Goal: Task Accomplishment & Management: Complete application form

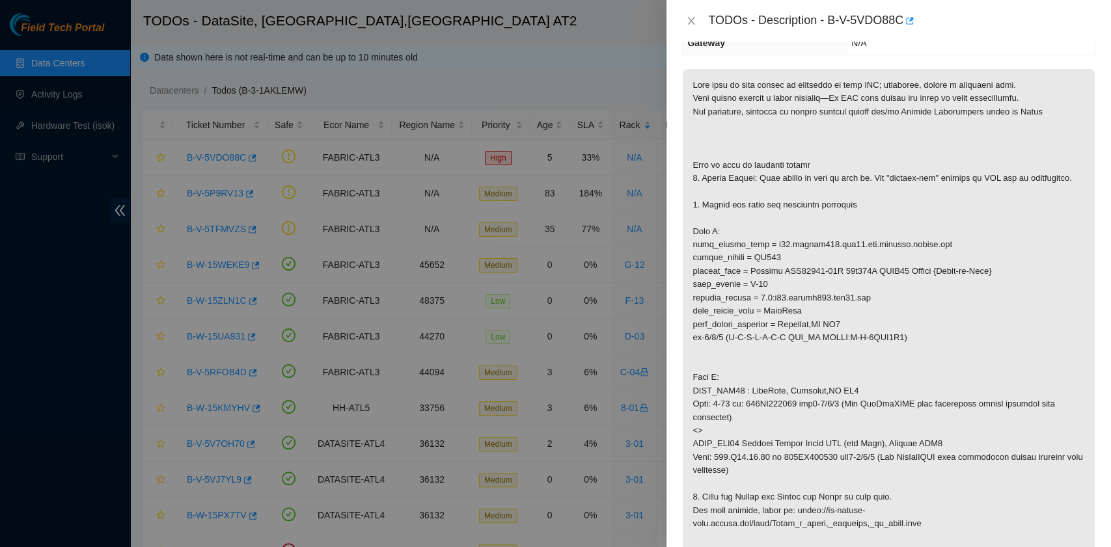
scroll to position [87, 0]
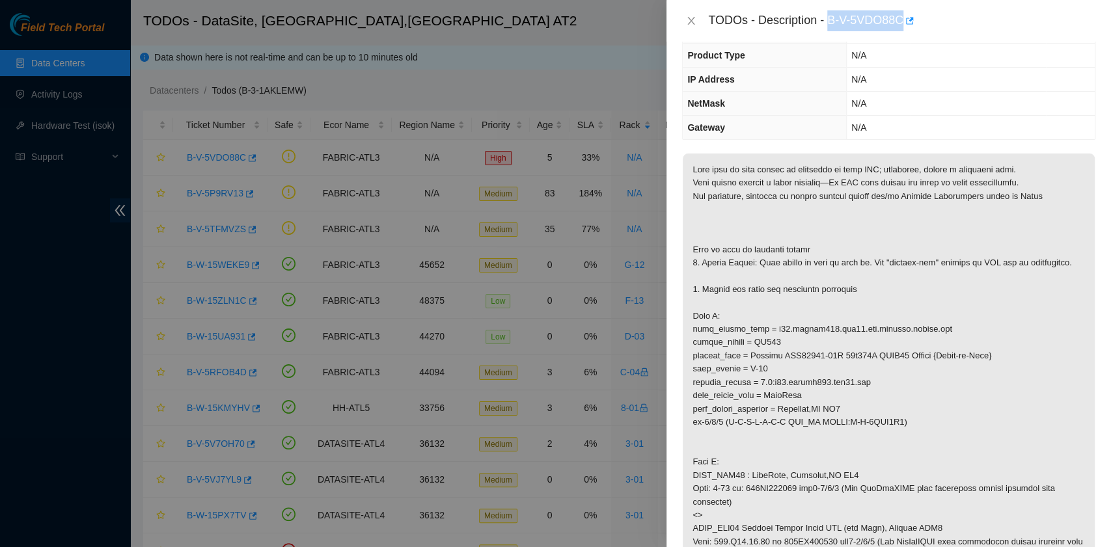
drag, startPoint x: 829, startPoint y: 21, endPoint x: 901, endPoint y: 26, distance: 72.4
click at [901, 26] on div "TODOs - Description - B-V-5VDO88C" at bounding box center [901, 20] width 387 height 21
copy div "B-V-5VDO88C"
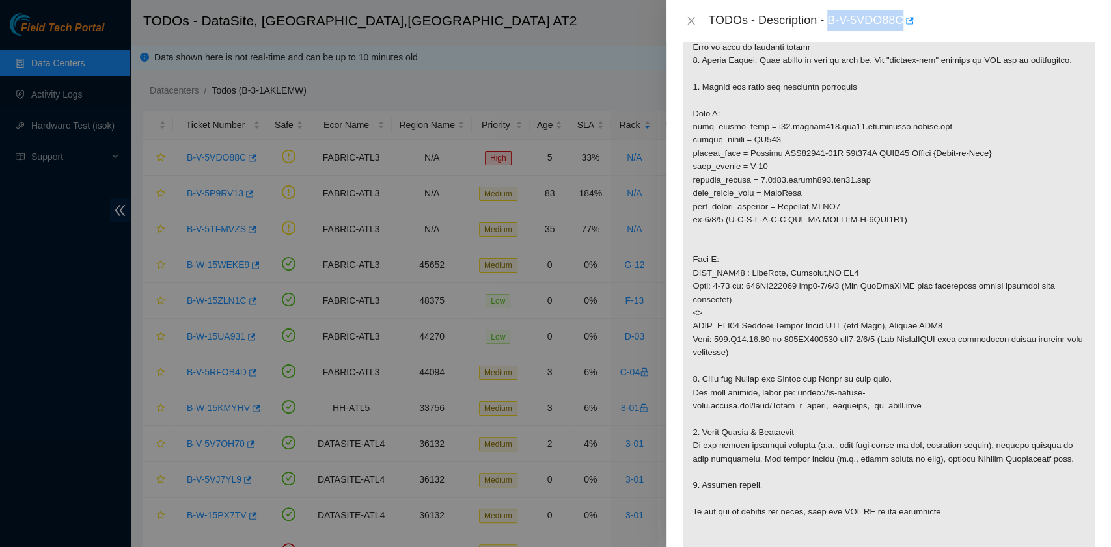
scroll to position [260, 0]
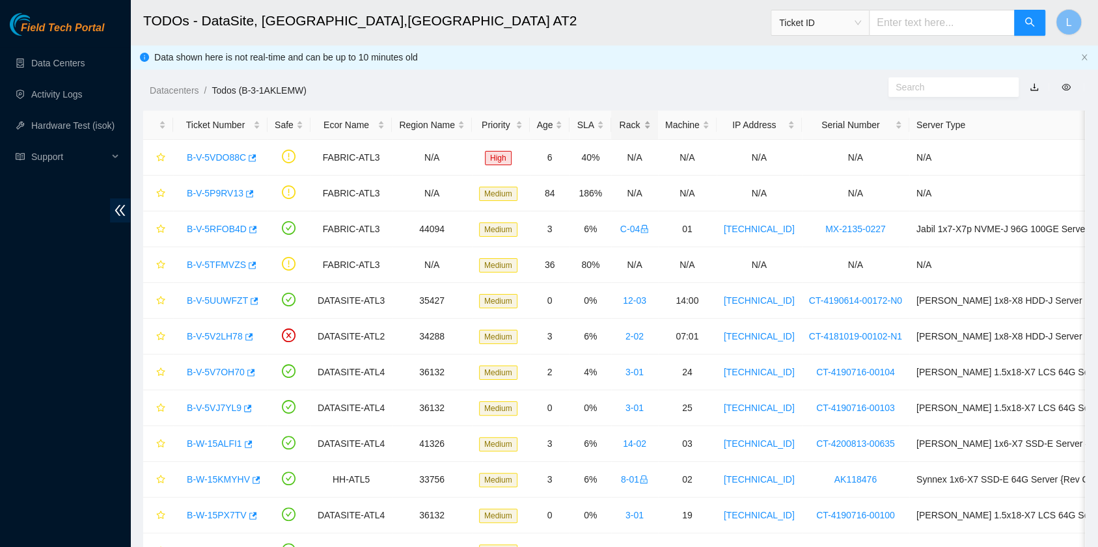
click at [618, 128] on div "Rack" at bounding box center [634, 125] width 33 height 14
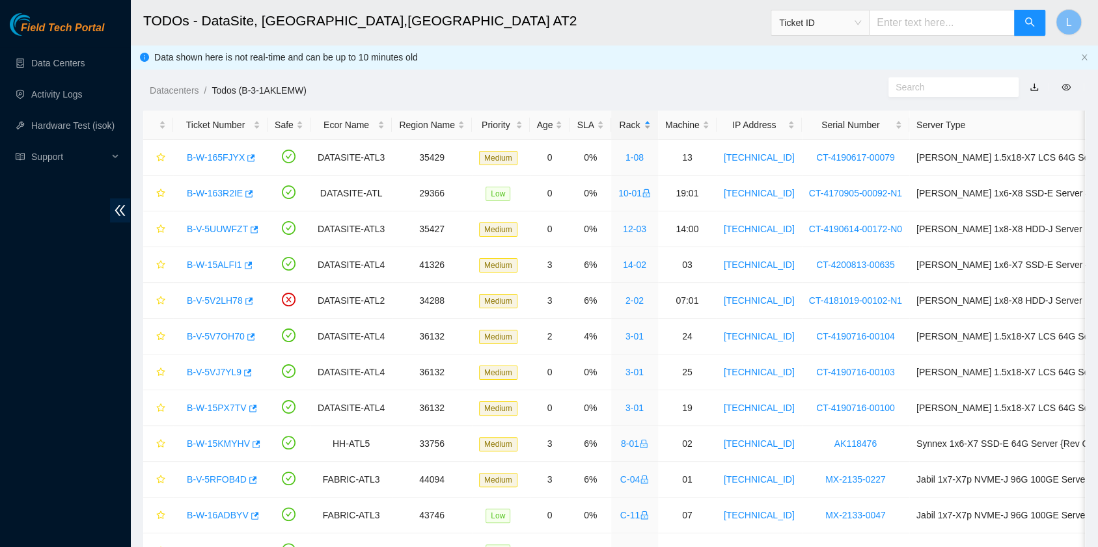
click at [618, 128] on div "Rack" at bounding box center [634, 125] width 33 height 14
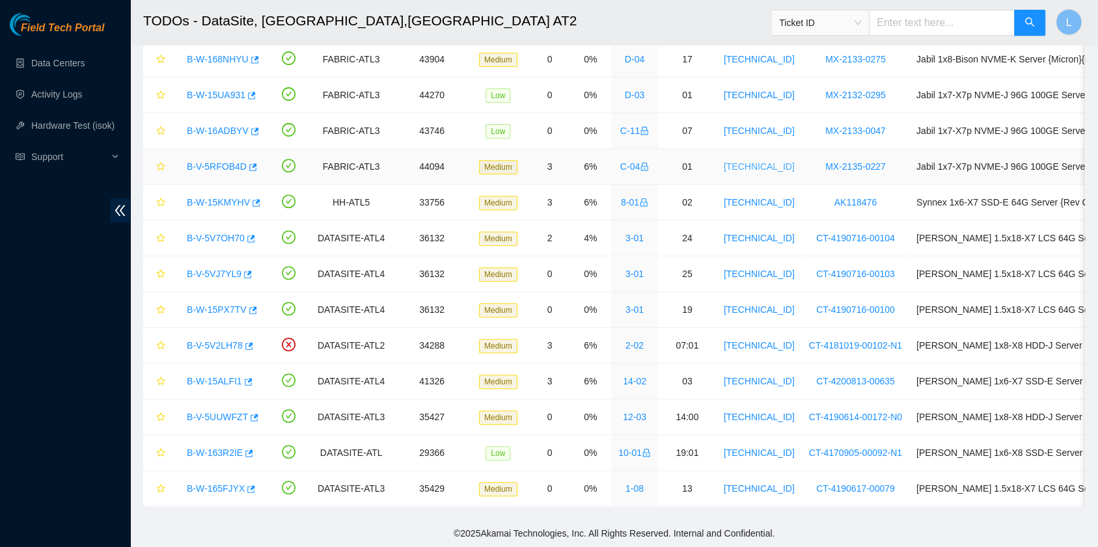
scroll to position [286, 0]
click at [212, 233] on link "B-V-5V7OH70" at bounding box center [216, 238] width 58 height 10
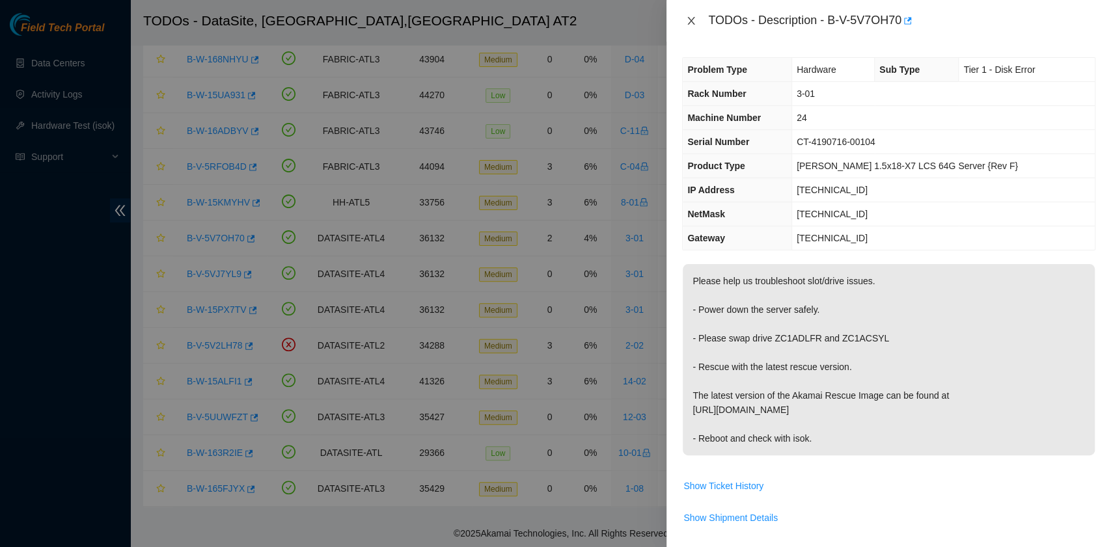
click at [697, 26] on button "Close" at bounding box center [691, 21] width 18 height 12
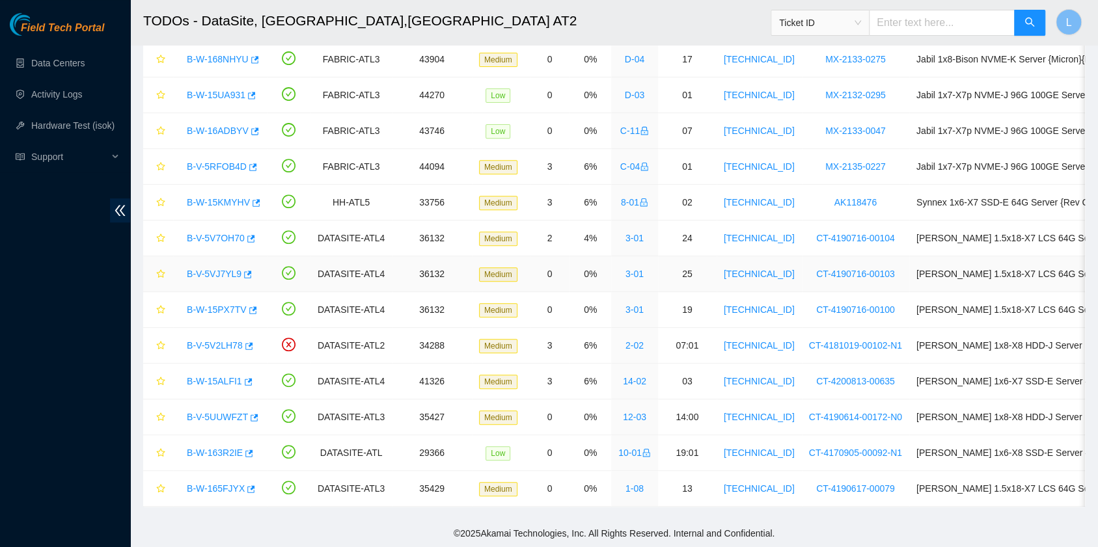
click at [223, 269] on link "B-V-5VJ7YL9" at bounding box center [214, 274] width 55 height 10
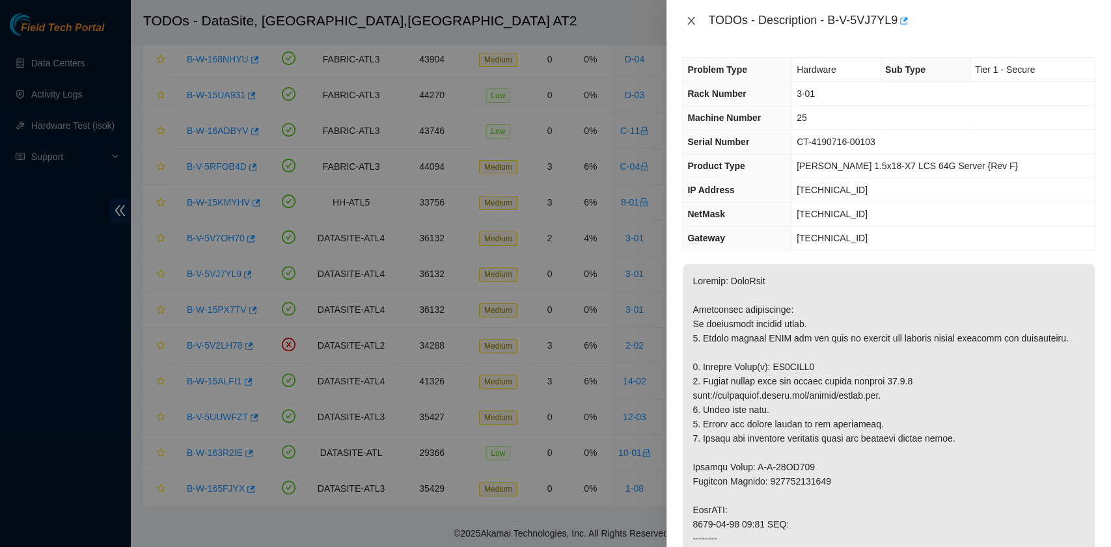
click at [689, 17] on icon "close" at bounding box center [691, 21] width 10 height 10
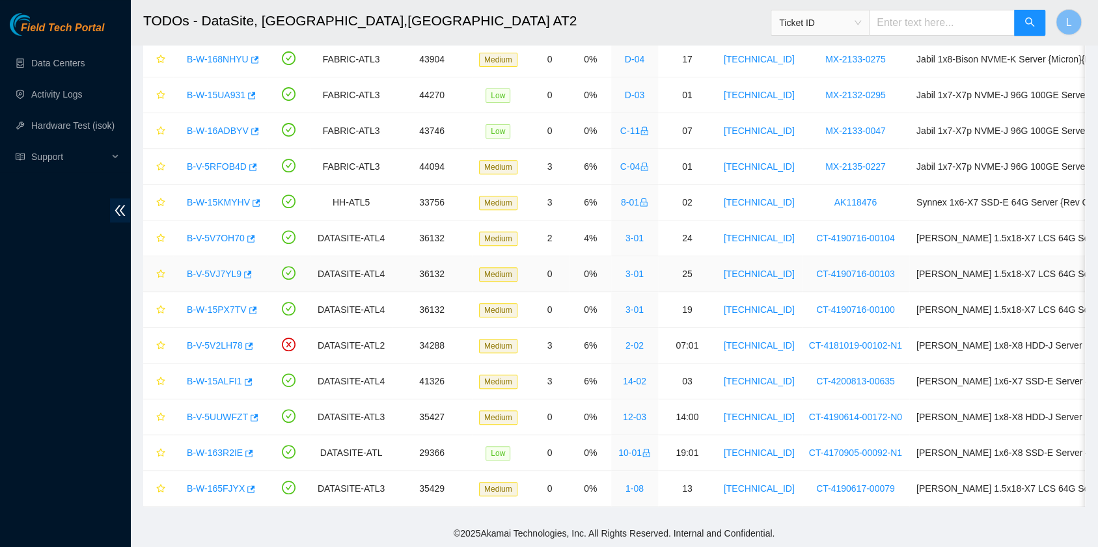
click at [232, 269] on link "B-V-5VJ7YL9" at bounding box center [214, 274] width 55 height 10
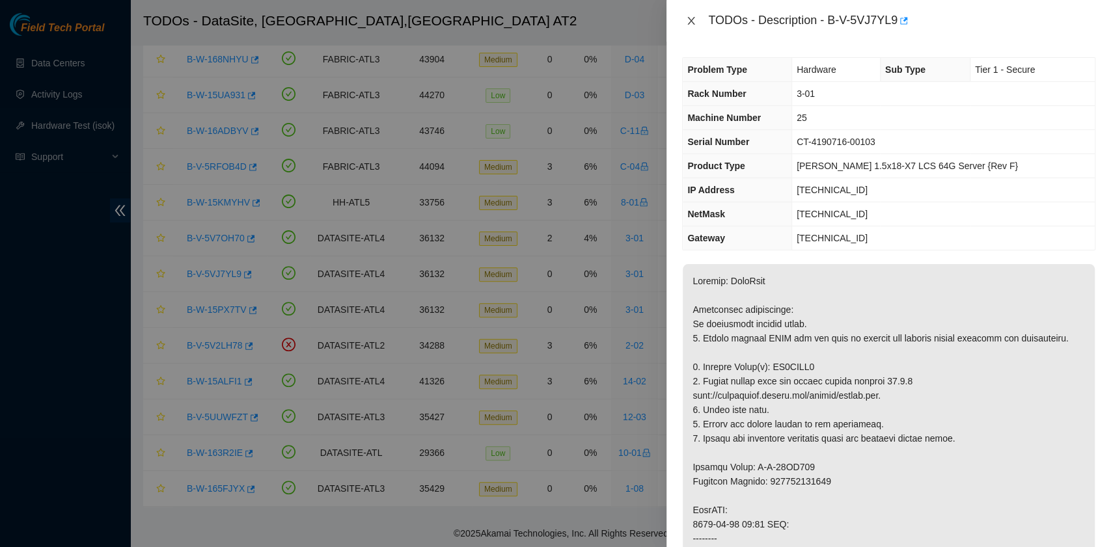
click at [693, 21] on icon "close" at bounding box center [691, 21] width 10 height 10
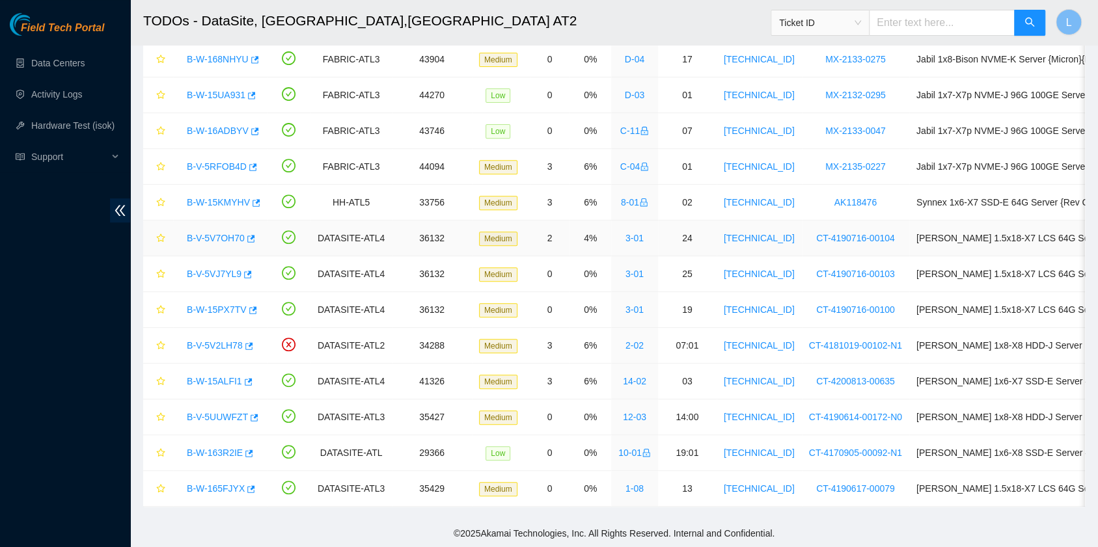
click at [205, 233] on link "B-V-5V7OH70" at bounding box center [216, 238] width 58 height 10
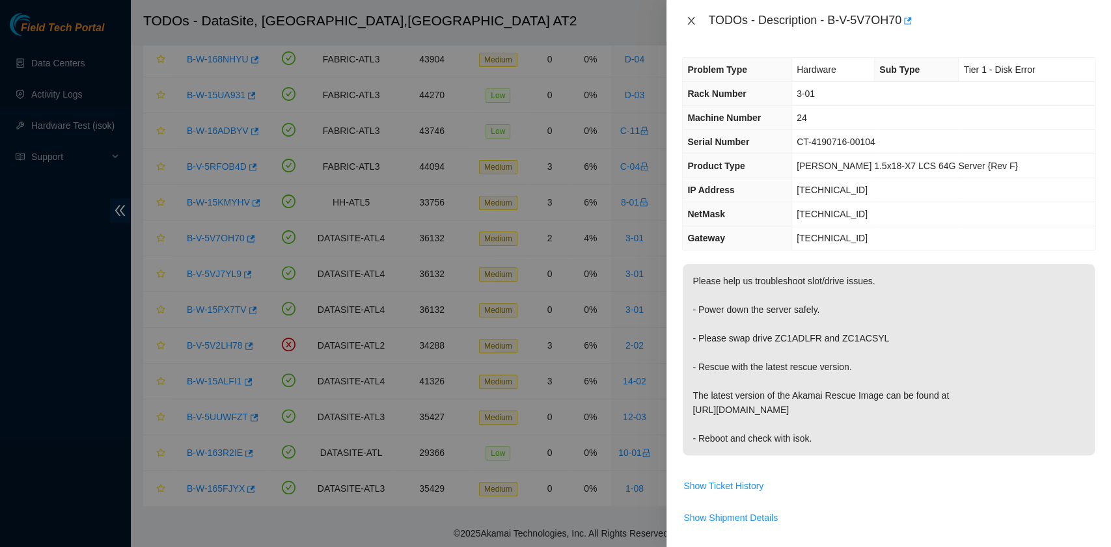
click at [693, 21] on icon "close" at bounding box center [691, 21] width 10 height 10
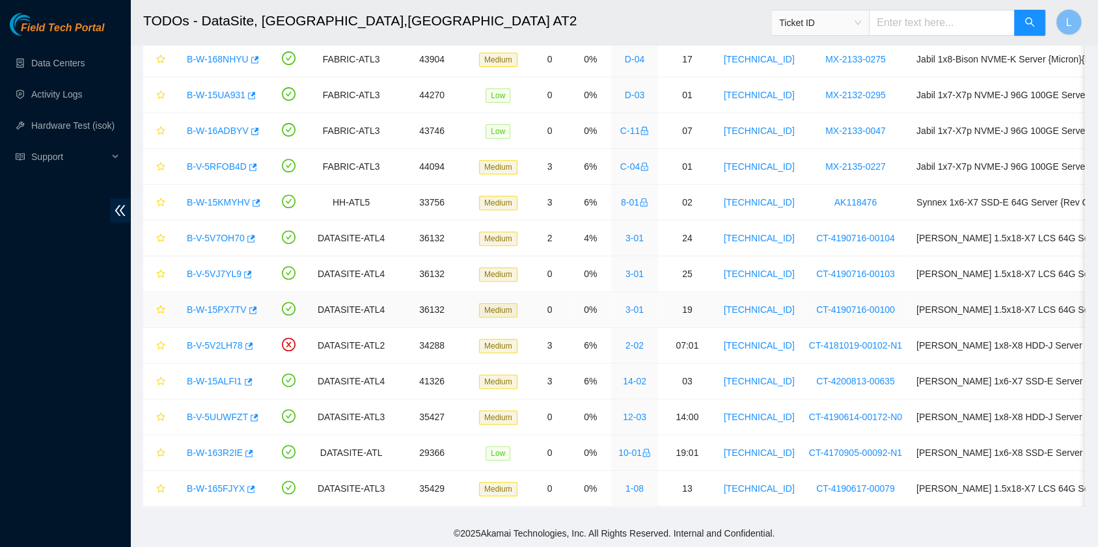
click at [211, 305] on link "B-W-15PX7TV" at bounding box center [217, 310] width 60 height 10
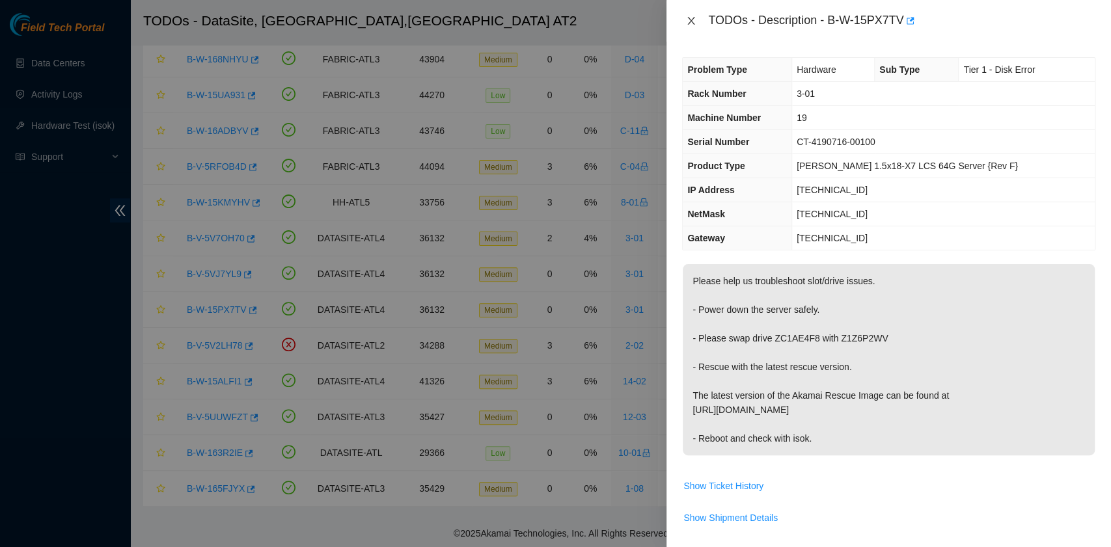
click at [691, 23] on icon "close" at bounding box center [691, 21] width 10 height 10
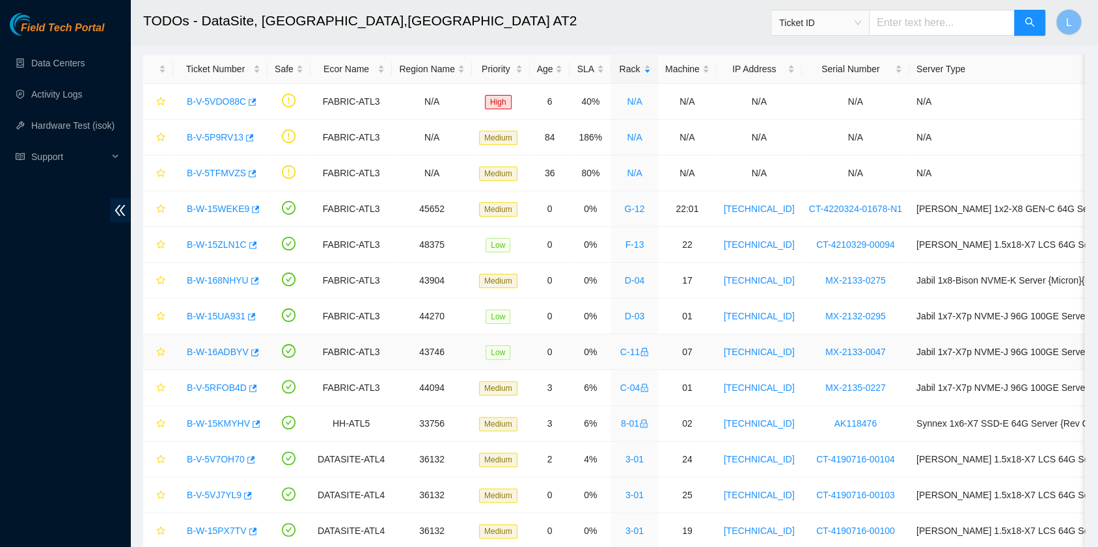
scroll to position [25, 0]
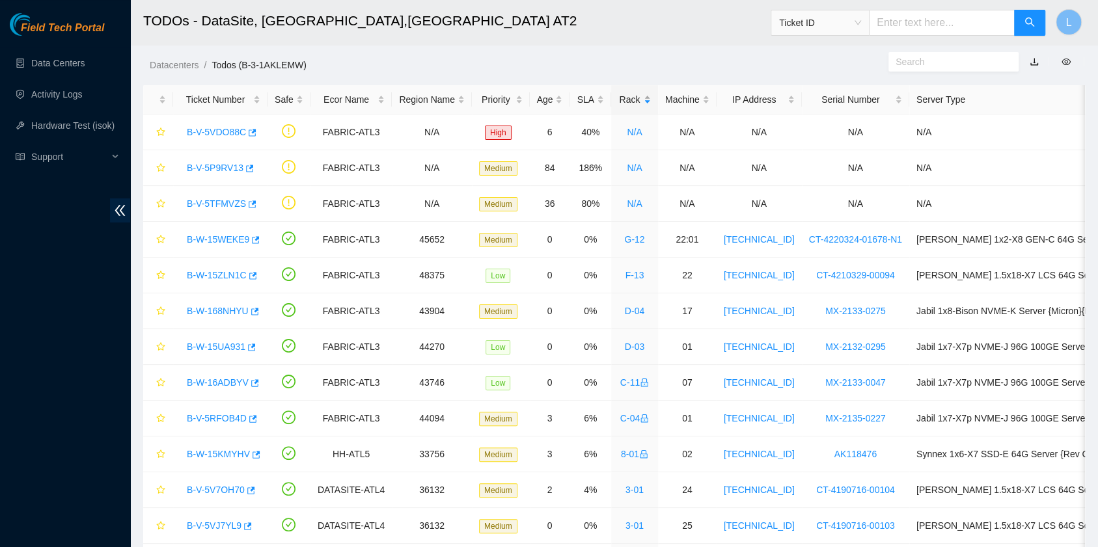
click at [618, 102] on div "Rack" at bounding box center [634, 99] width 33 height 14
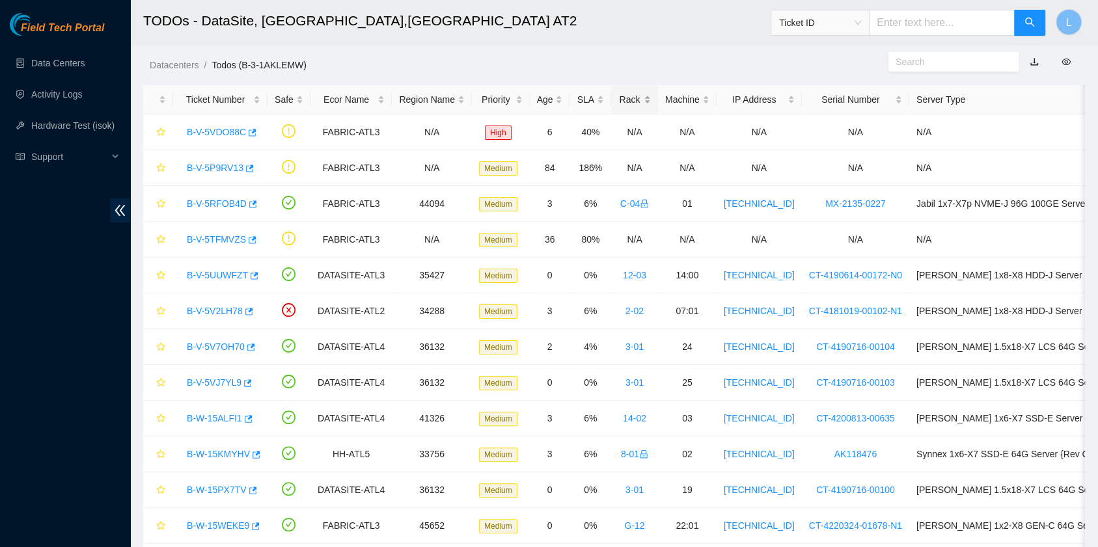
click at [618, 102] on div "Rack" at bounding box center [634, 99] width 33 height 14
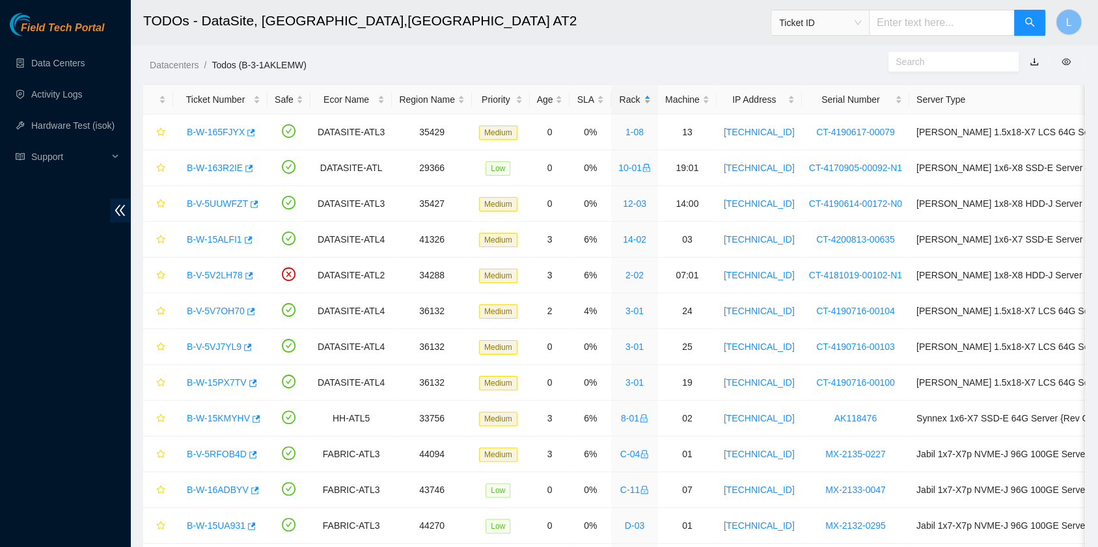
click at [618, 102] on div "Rack" at bounding box center [634, 99] width 33 height 14
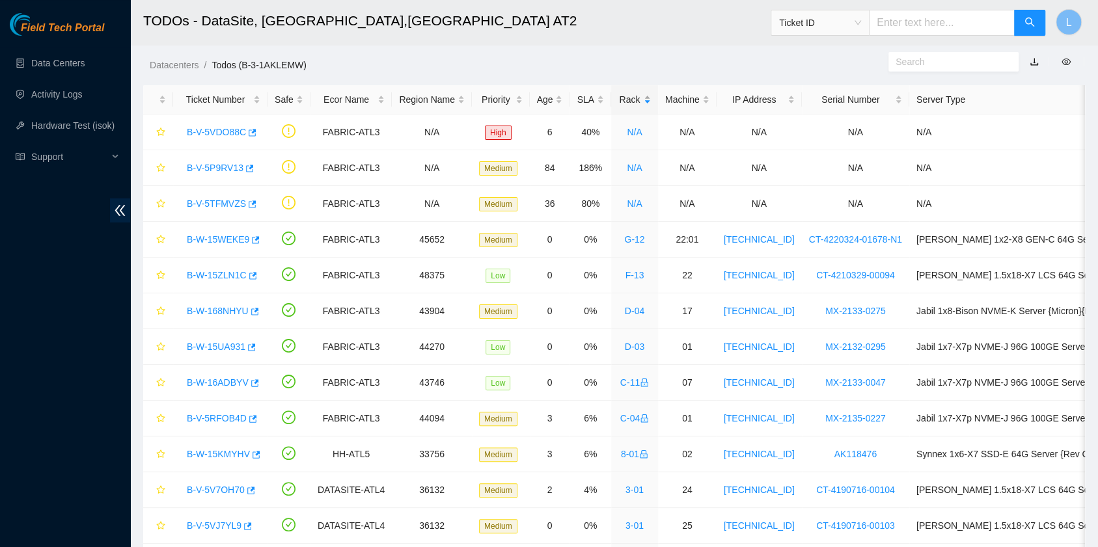
click at [618, 102] on div "Rack" at bounding box center [634, 99] width 33 height 14
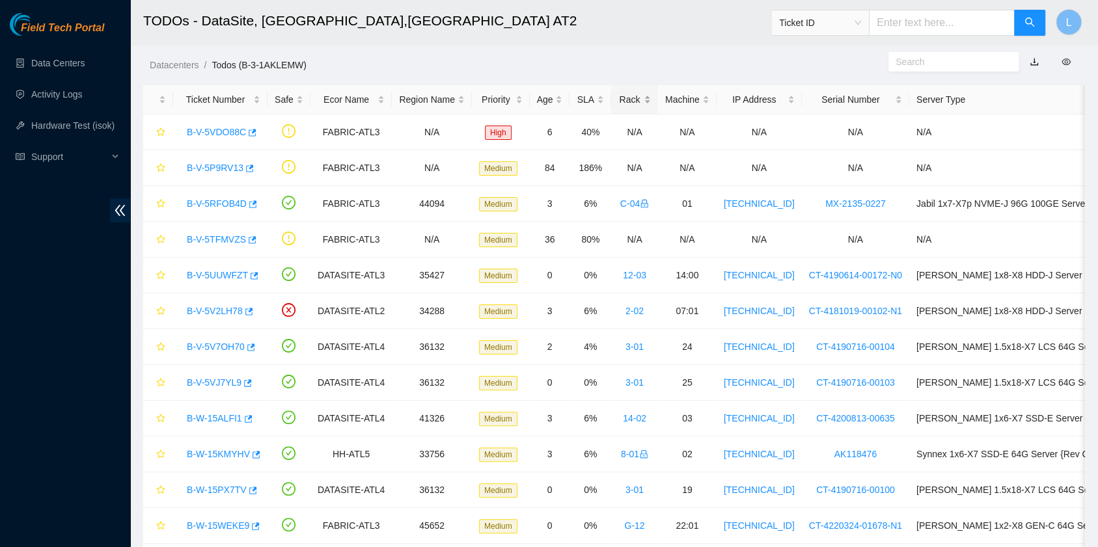
click at [618, 102] on div "Rack" at bounding box center [634, 99] width 33 height 14
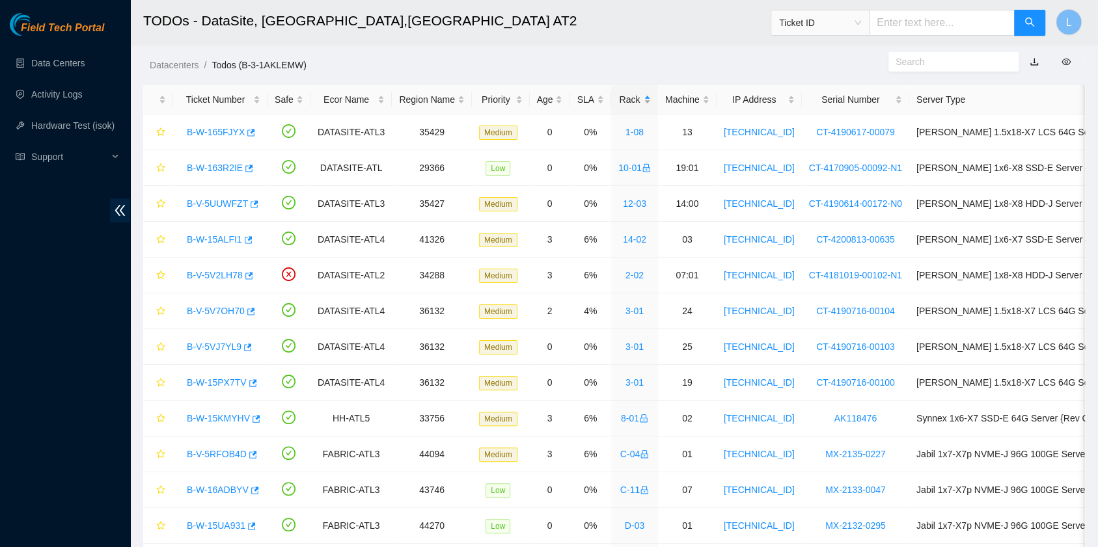
click at [618, 102] on div "Rack" at bounding box center [634, 99] width 33 height 14
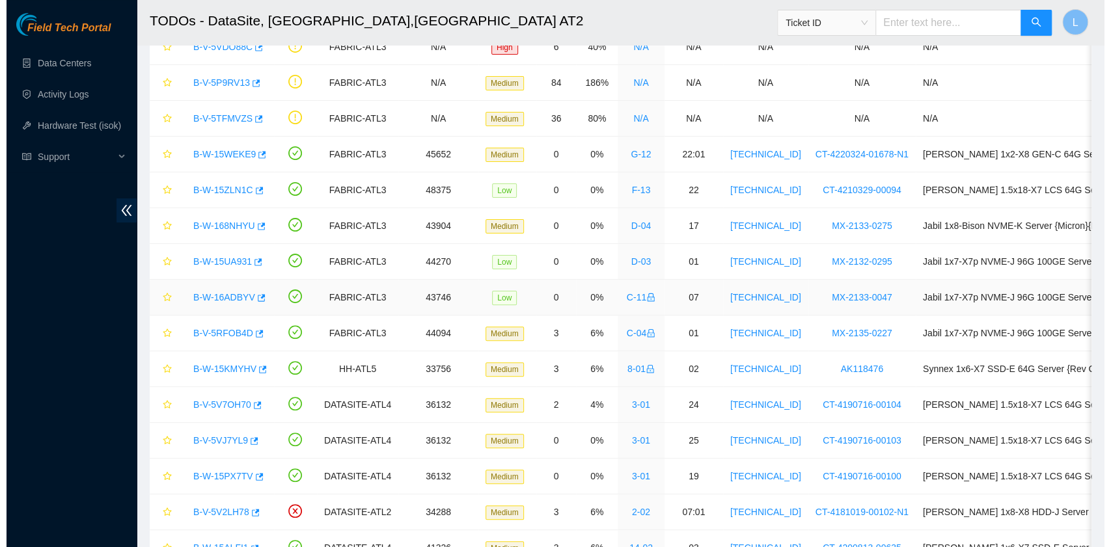
scroll to position [286, 0]
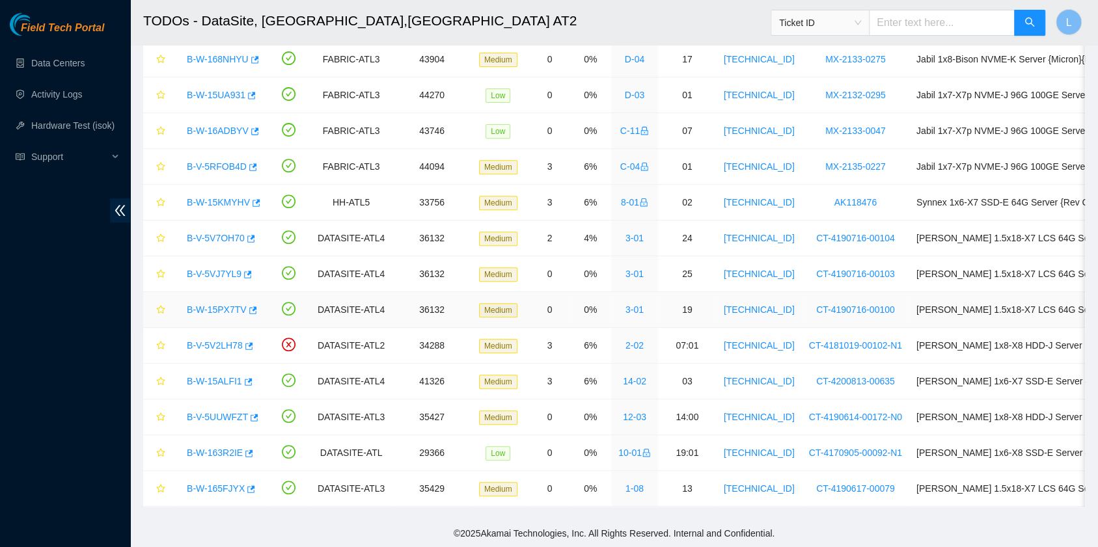
click at [206, 305] on link "B-W-15PX7TV" at bounding box center [217, 310] width 60 height 10
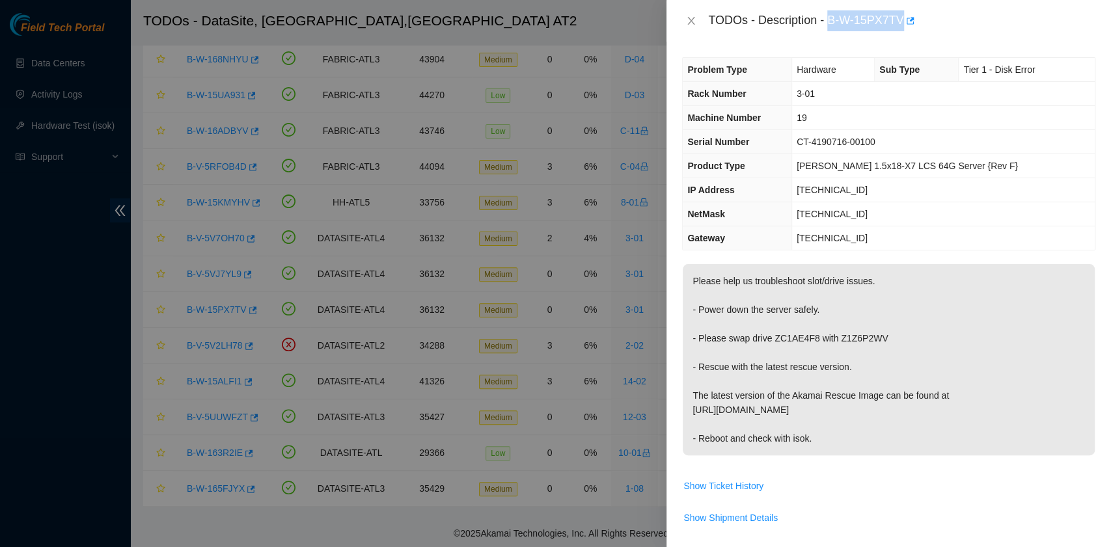
drag, startPoint x: 832, startPoint y: 23, endPoint x: 902, endPoint y: 27, distance: 70.5
click at [902, 27] on div "TODOs - Description - B-W-15PX7TV" at bounding box center [901, 20] width 387 height 21
copy div "B-W-15PX7TV"
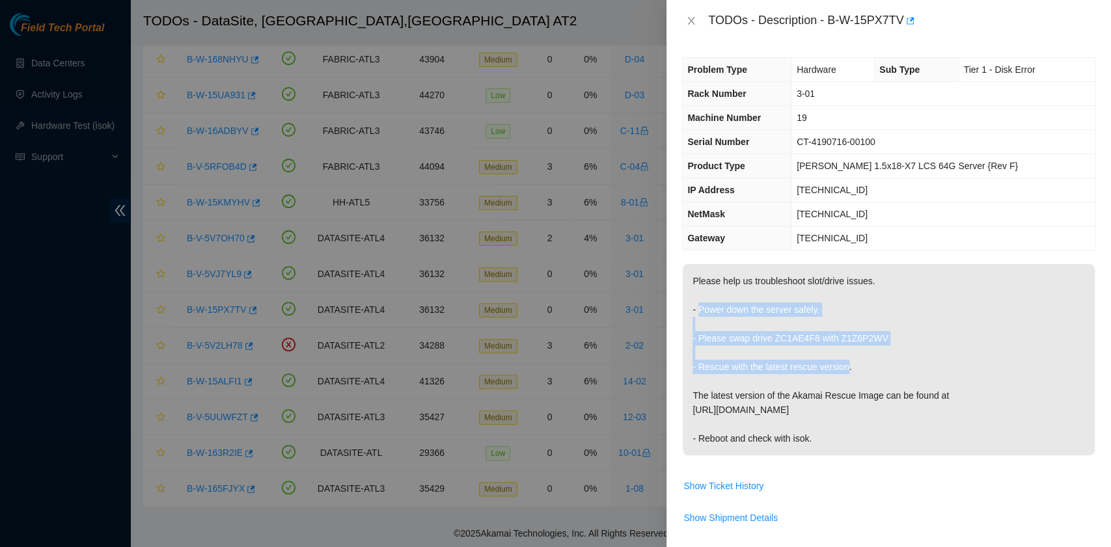
drag, startPoint x: 698, startPoint y: 309, endPoint x: 846, endPoint y: 362, distance: 156.3
click at [846, 362] on p "Please help us troubleshoot slot/drive issues. - Power down the server safely. …" at bounding box center [889, 359] width 412 height 191
copy p "Power down the server safely. - Please swap drive ZC1AE4F8 with Z1Z6P2WV - Resc…"
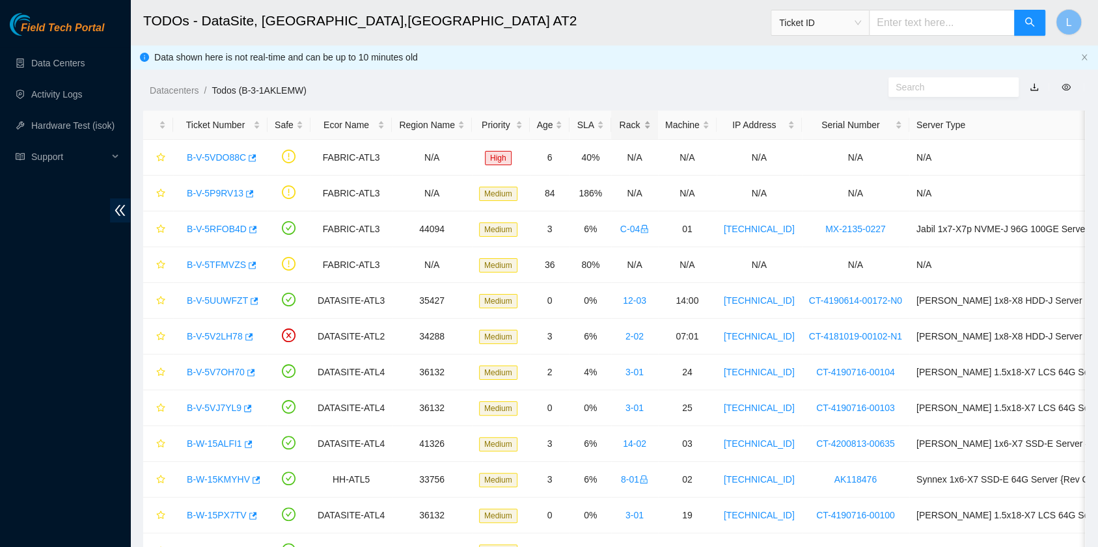
click at [626, 124] on div "Rack" at bounding box center [634, 125] width 33 height 14
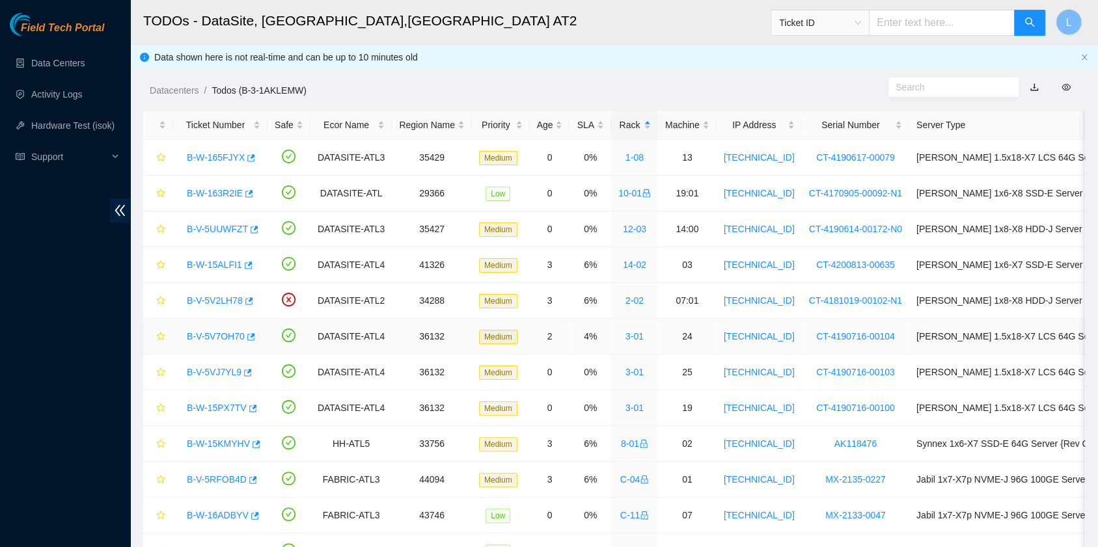
click at [229, 327] on div "B-V-5V7OH70" at bounding box center [220, 336] width 80 height 21
click at [229, 334] on link "B-V-5V7OH70" at bounding box center [216, 336] width 58 height 10
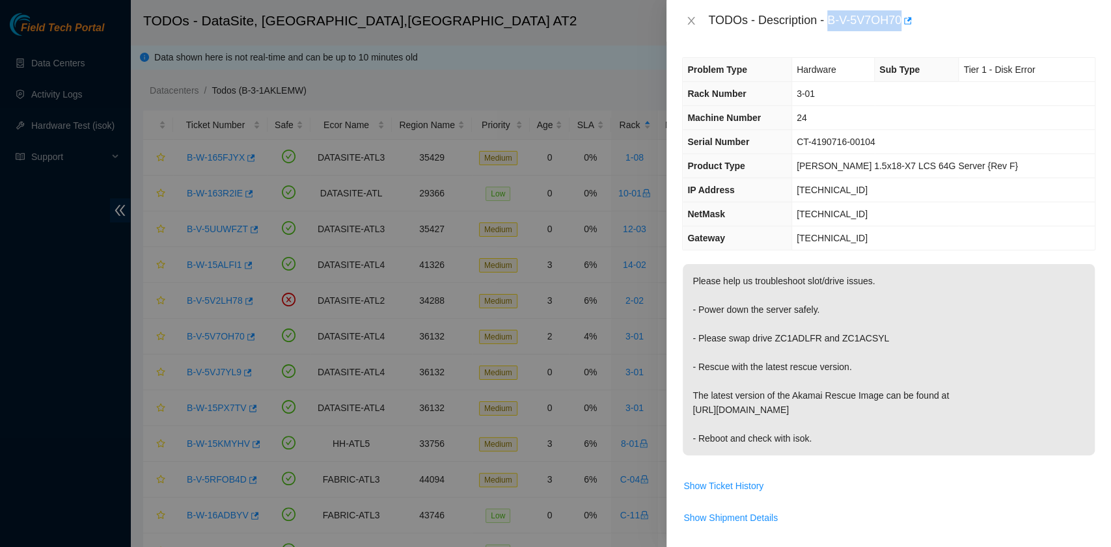
drag, startPoint x: 831, startPoint y: 21, endPoint x: 902, endPoint y: 23, distance: 71.0
click at [902, 23] on div "TODOs - Description - B-V-5V7OH70" at bounding box center [901, 20] width 387 height 21
copy div "B-V-5V7OH70"
drag, startPoint x: 774, startPoint y: 336, endPoint x: 875, endPoint y: 341, distance: 101.0
click at [875, 341] on p "Please help us troubleshoot slot/drive issues. - Power down the server safely. …" at bounding box center [889, 359] width 412 height 191
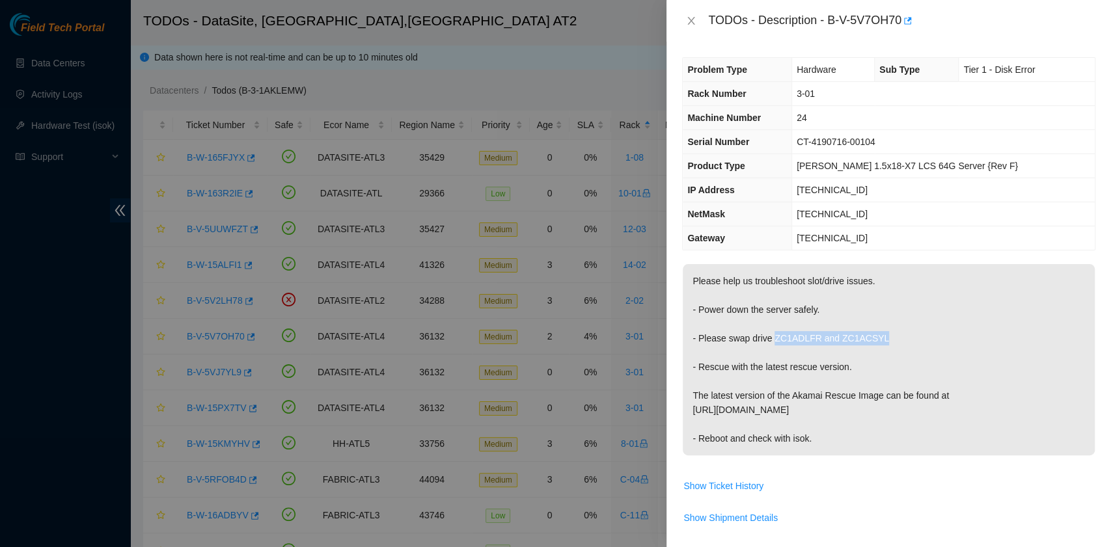
copy p "ZC1ADLFR and ZC1ACSYL"
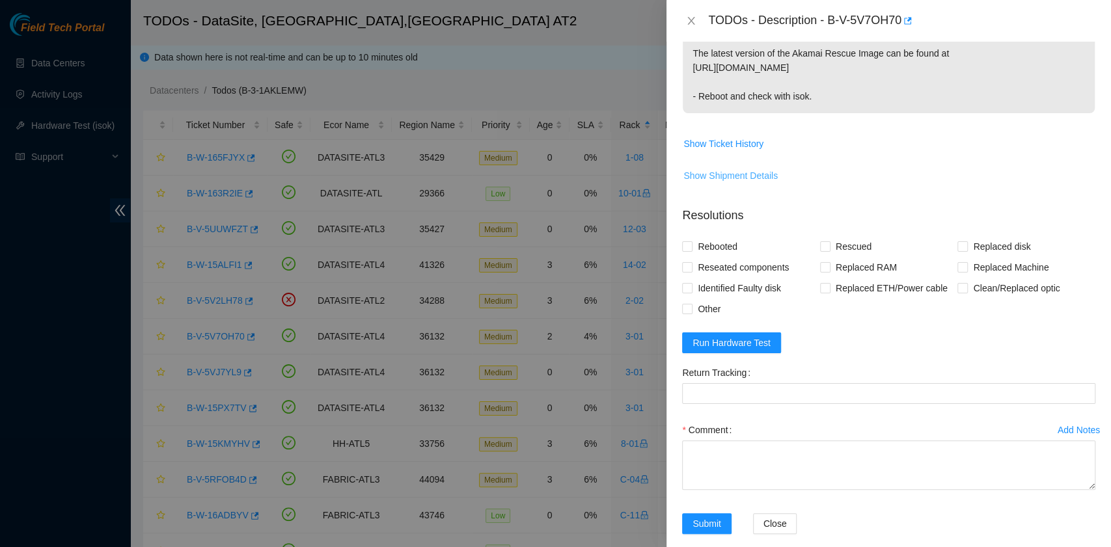
scroll to position [347, 0]
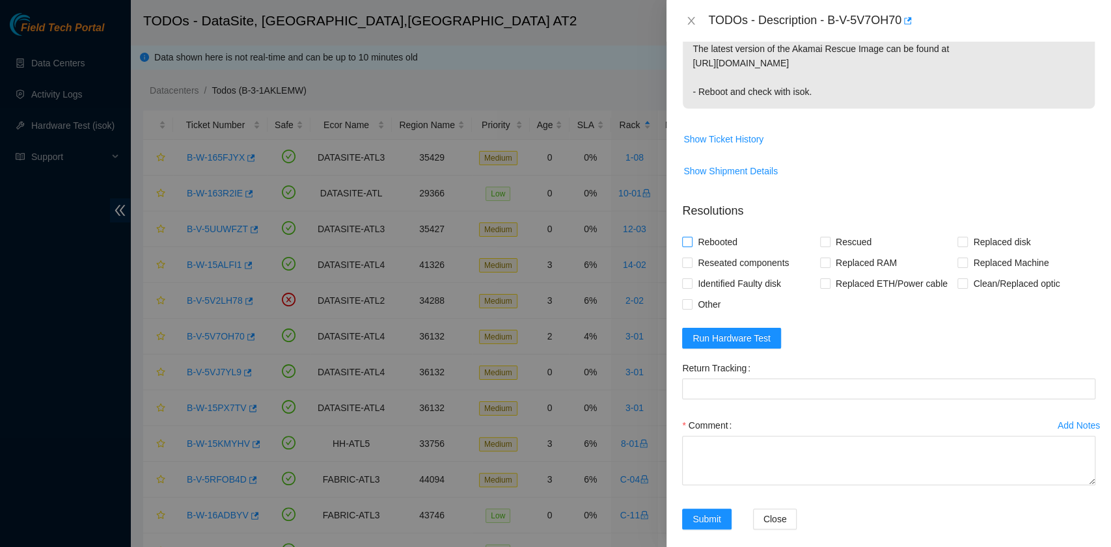
click at [714, 237] on span "Rebooted" at bounding box center [718, 242] width 50 height 21
click at [691, 237] on input "Rebooted" at bounding box center [686, 241] width 9 height 9
checkbox input "true"
click at [825, 243] on span at bounding box center [825, 242] width 10 height 10
click at [825, 243] on input "Rescued" at bounding box center [824, 241] width 9 height 9
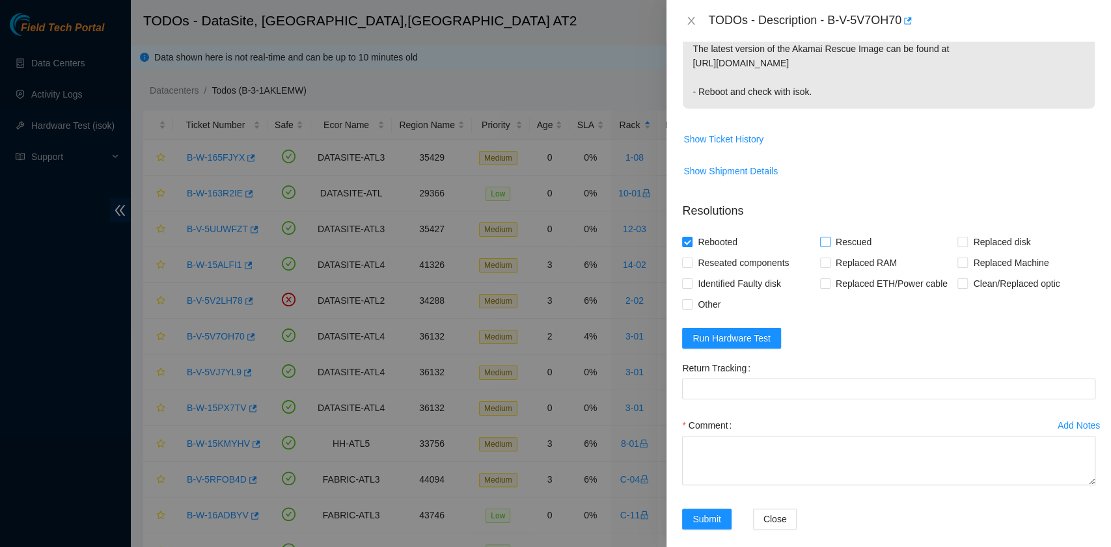
checkbox input "true"
click at [712, 301] on span "Other" at bounding box center [709, 304] width 33 height 21
click at [691, 301] on input "Other" at bounding box center [686, 303] width 9 height 9
checkbox input "true"
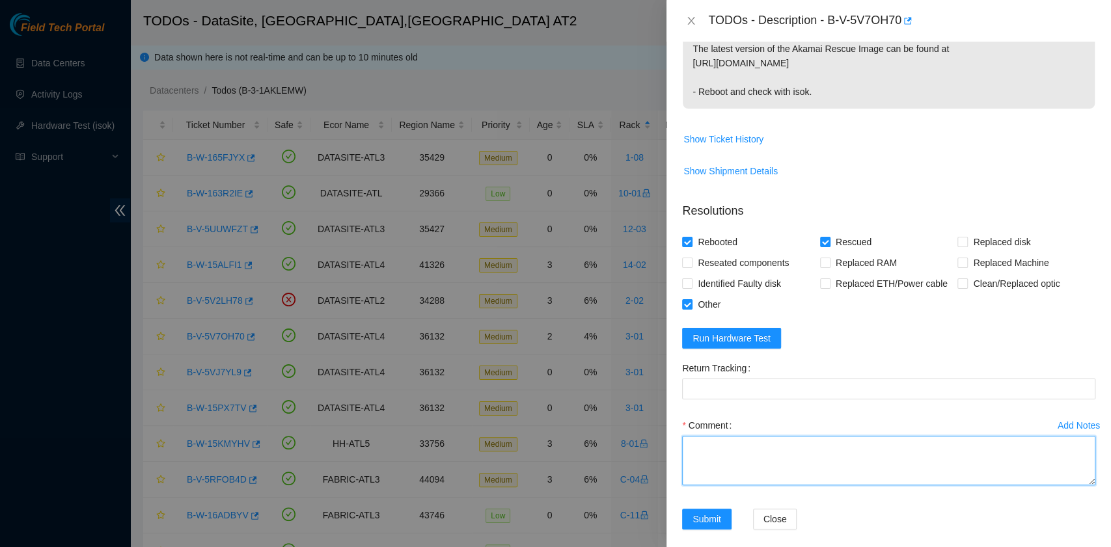
click at [794, 450] on textarea "Comment" at bounding box center [888, 460] width 413 height 49
paste textarea "B-V-5V7OH70 rack# 3-01 machine# 24 Powered down the server safely. Swapped driv…"
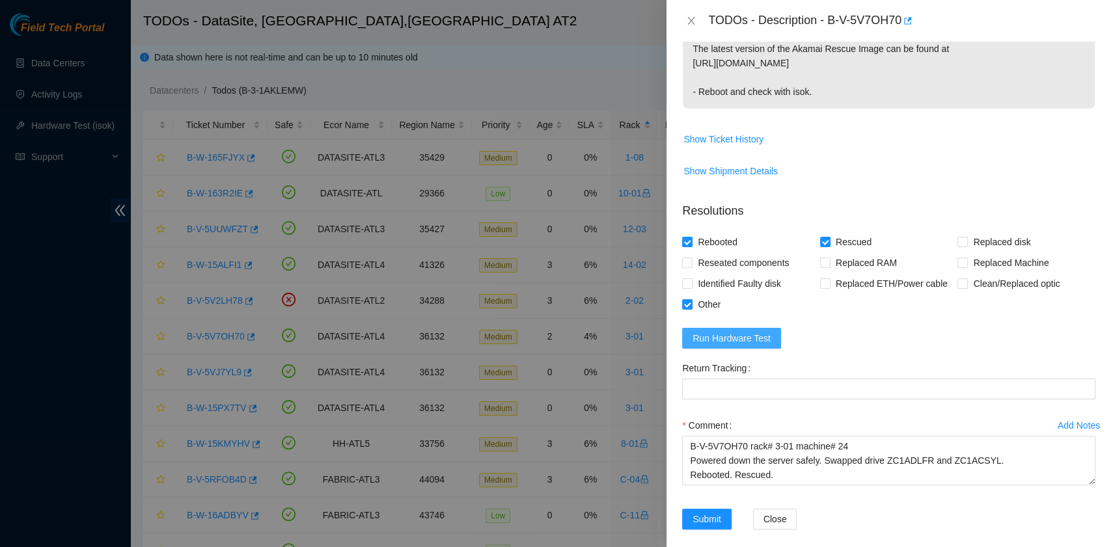
click at [758, 336] on span "Run Hardware Test" at bounding box center [732, 338] width 78 height 14
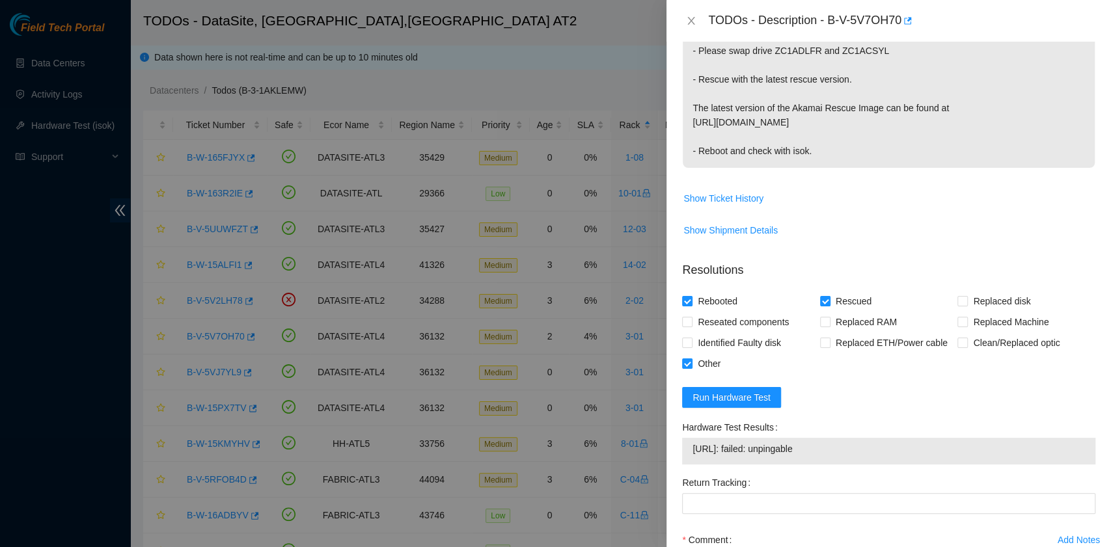
scroll to position [347, 0]
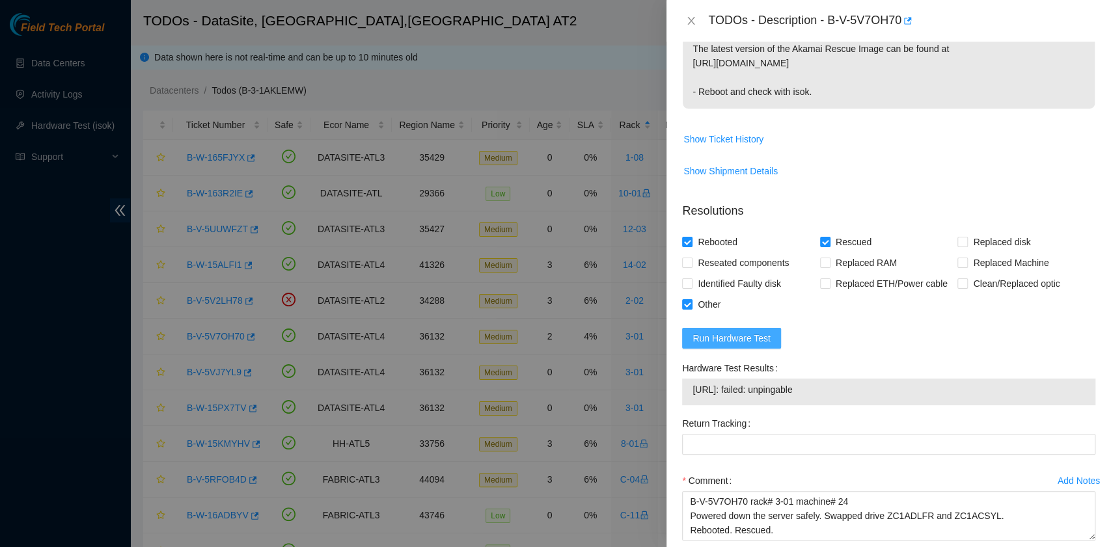
click at [742, 338] on span "Run Hardware Test" at bounding box center [732, 338] width 78 height 14
click at [762, 333] on span "Run Hardware Test" at bounding box center [732, 338] width 78 height 14
drag, startPoint x: 791, startPoint y: 389, endPoint x: 692, endPoint y: 389, distance: 98.9
click at [692, 389] on td "23.55.60.141: passed: ok" at bounding box center [889, 392] width 394 height 20
copy span "23.55.60.141: passed: ok"
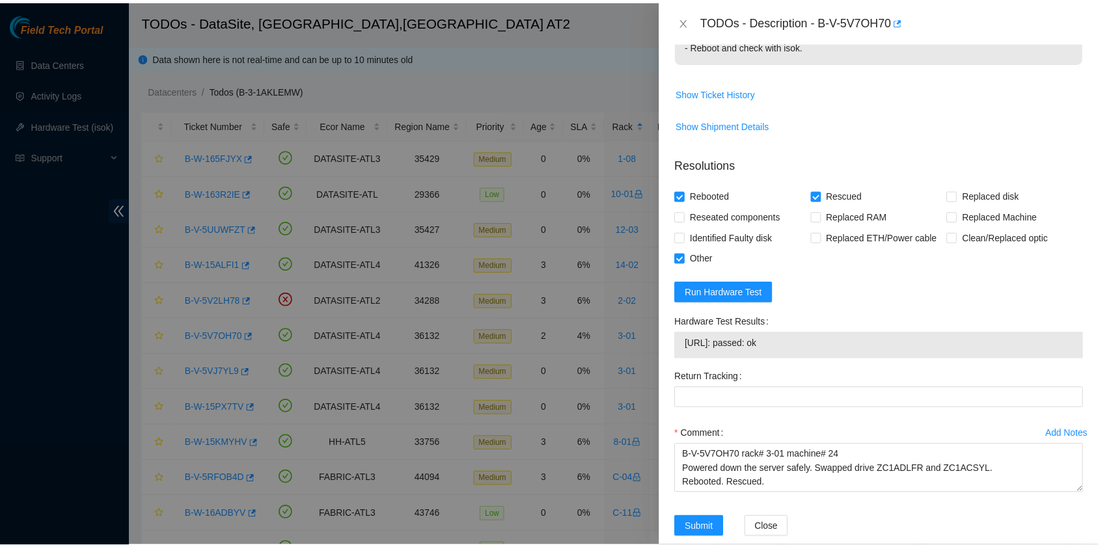
scroll to position [413, 0]
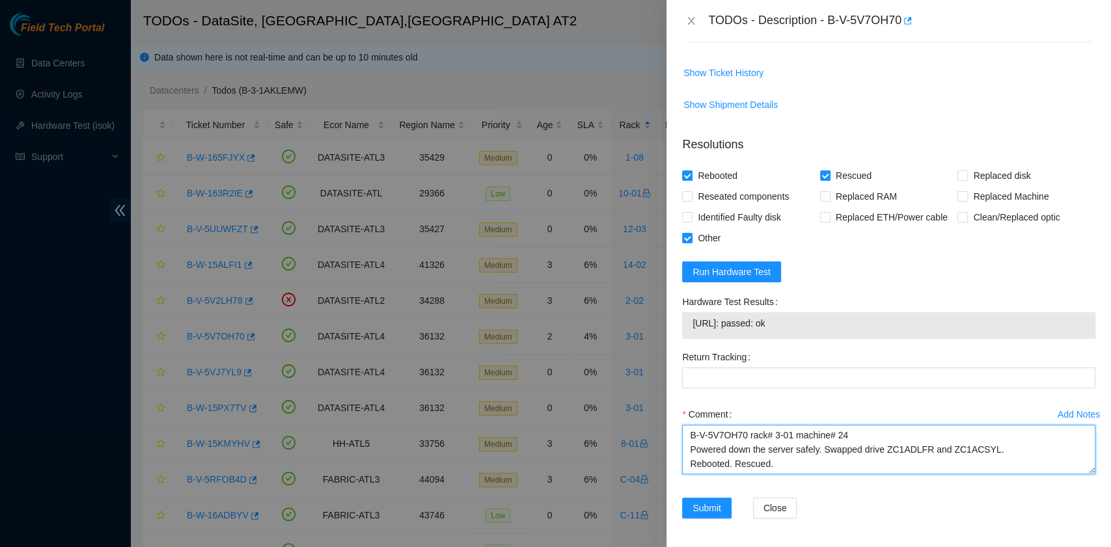
click at [721, 458] on textarea "B-V-5V7OH70 rack# 3-01 machine# 24 Powered down the server safely. Swapped driv…" at bounding box center [888, 449] width 413 height 49
paste textarea "23.55.60.141: passed: ok"
type textarea "B-V-5V7OH70 rack# 3-01 machine# 24 Powered down the server safely. Swapped driv…"
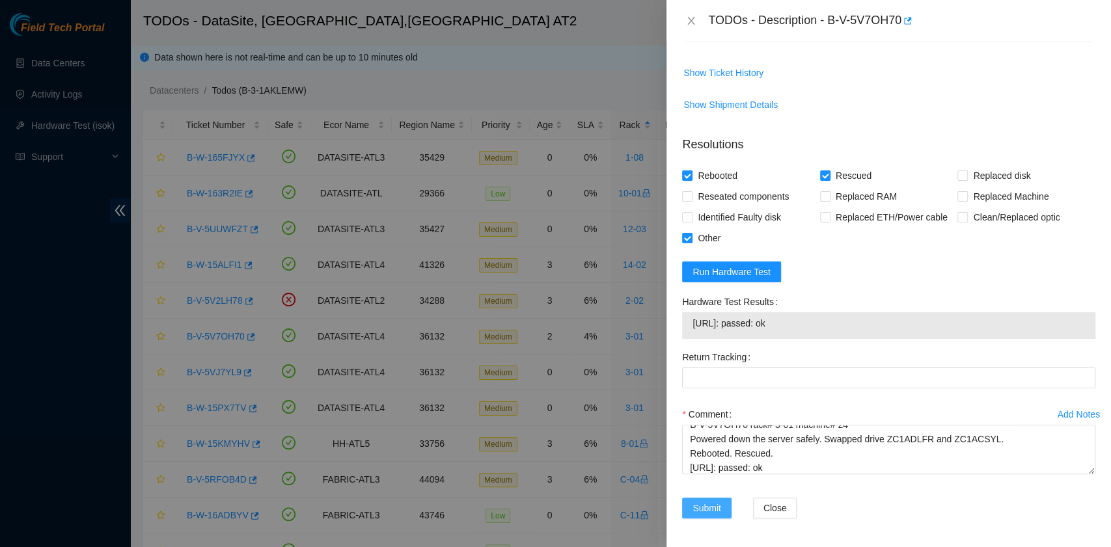
click at [706, 505] on span "Submit" at bounding box center [707, 508] width 29 height 14
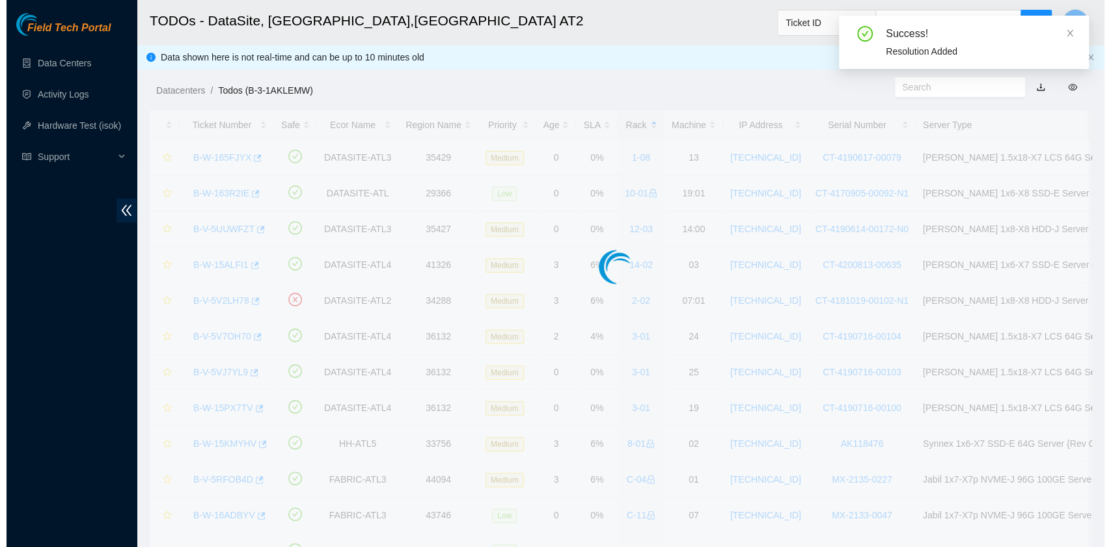
scroll to position [330, 0]
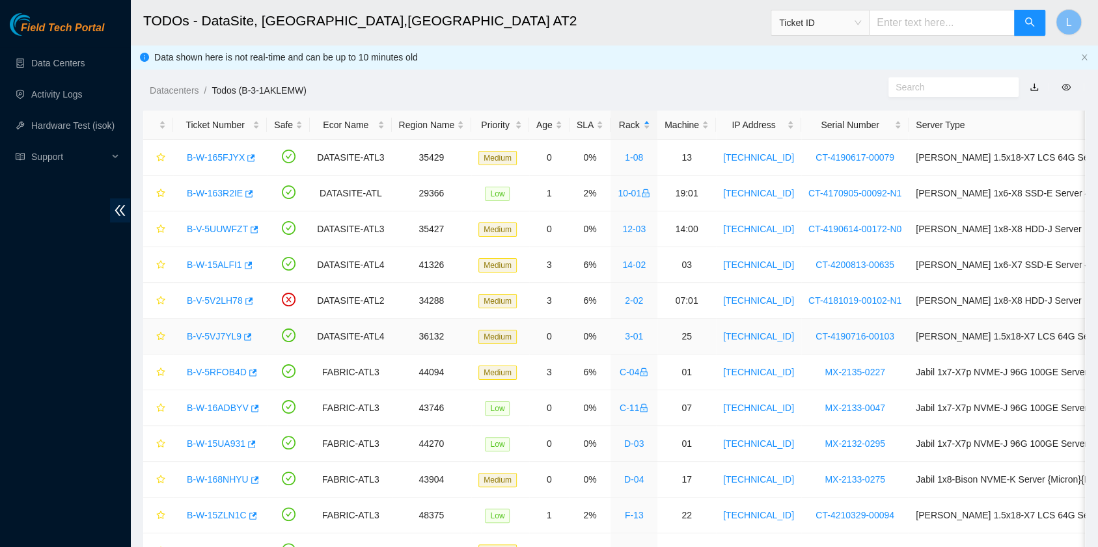
click at [223, 336] on link "B-V-5VJ7YL9" at bounding box center [214, 336] width 55 height 10
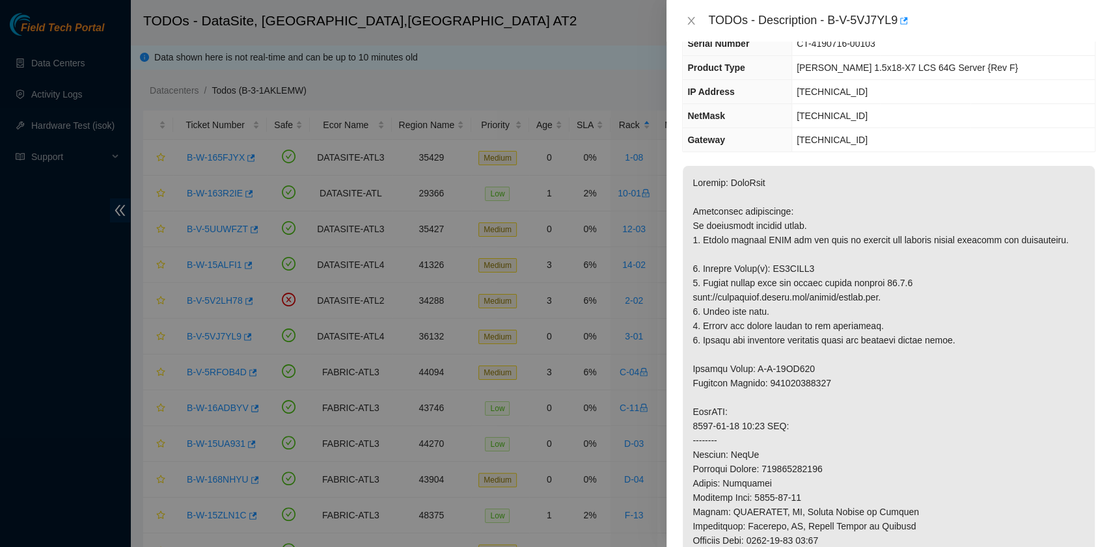
scroll to position [0, 0]
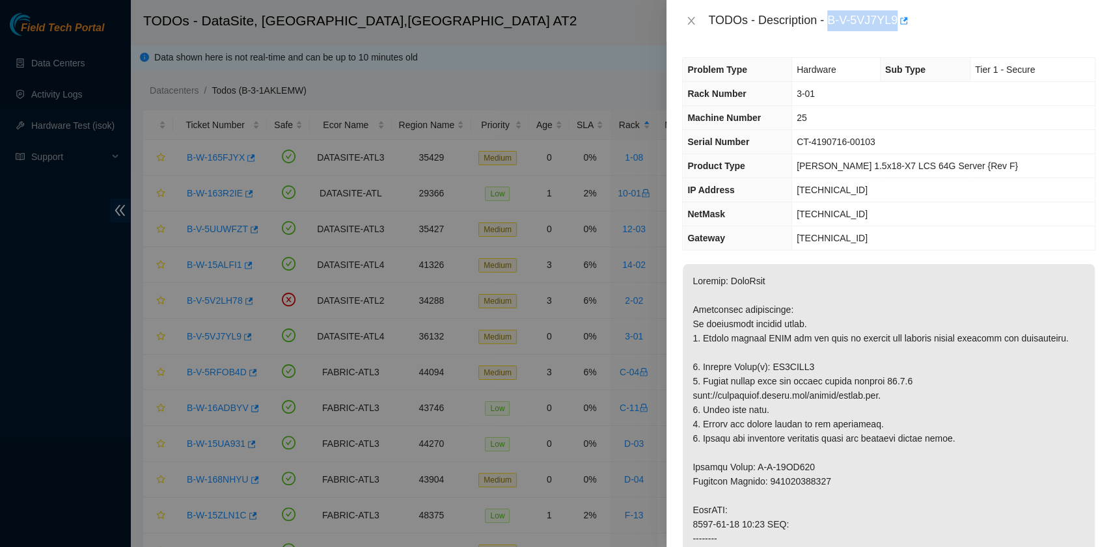
drag, startPoint x: 831, startPoint y: 21, endPoint x: 892, endPoint y: 20, distance: 61.9
click at [892, 20] on div "TODOs - Description - B-V-5VJ7YL9" at bounding box center [901, 20] width 387 height 21
copy div "B-V-5VJ7YL9"
drag, startPoint x: 710, startPoint y: 379, endPoint x: 815, endPoint y: 379, distance: 104.8
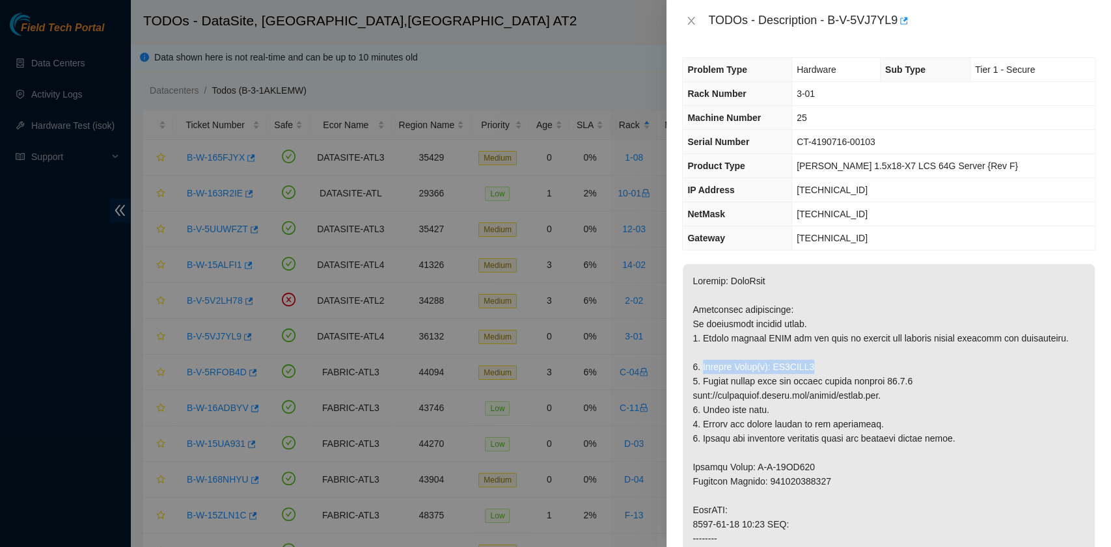
copy p "Replace Drive(s): ZC1ACEW8"
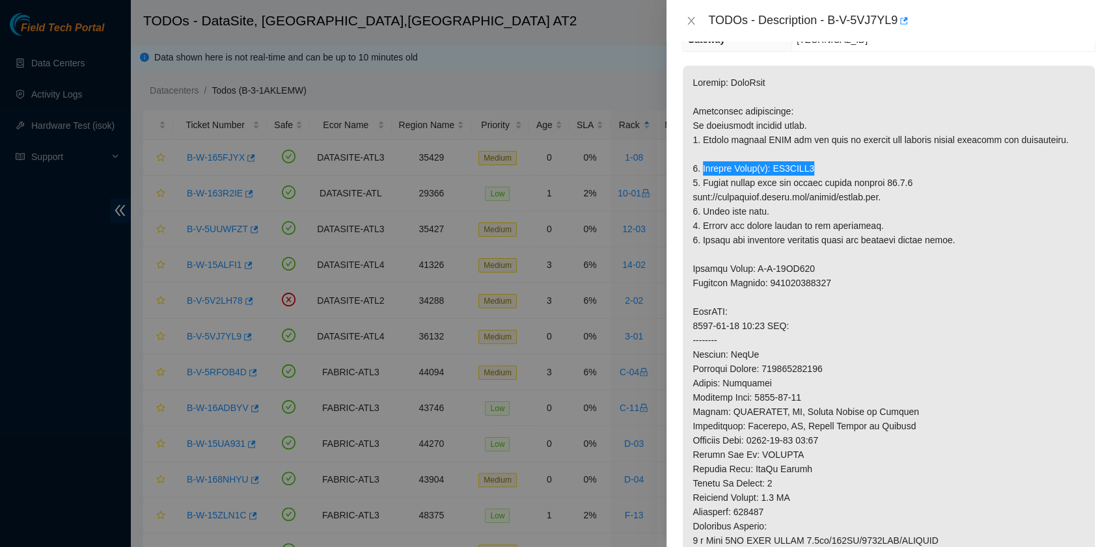
scroll to position [521, 0]
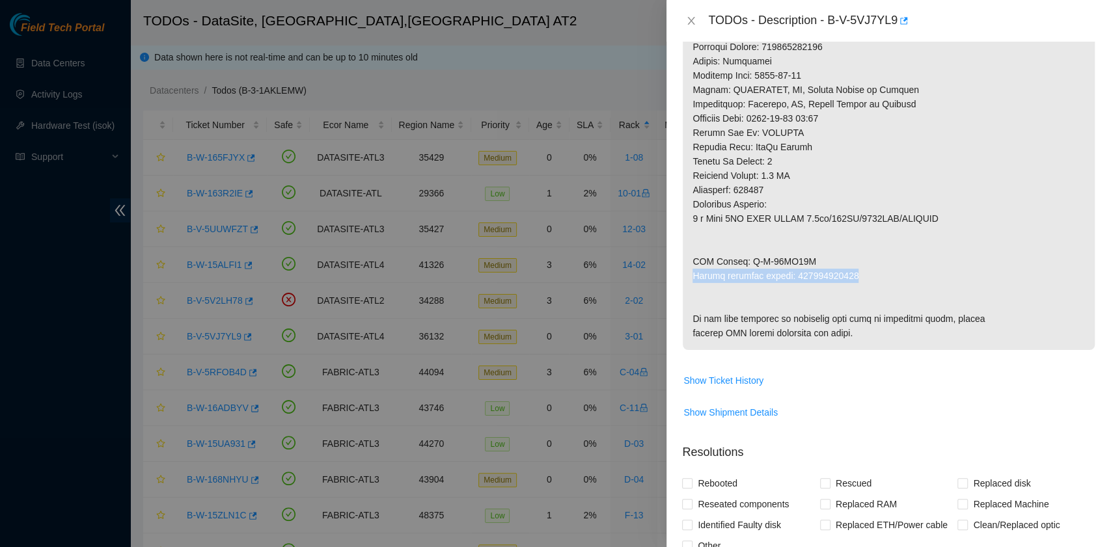
drag, startPoint x: 693, startPoint y: 286, endPoint x: 851, endPoint y: 292, distance: 158.9
click at [851, 292] on p at bounding box center [889, 47] width 412 height 607
copy p "Return tracking number: 463470053750"
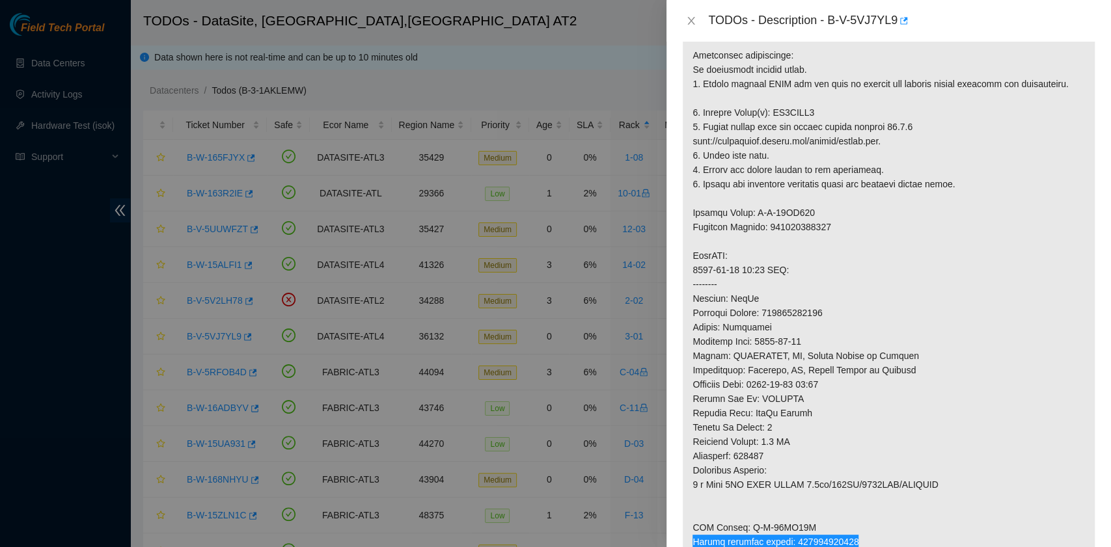
scroll to position [0, 0]
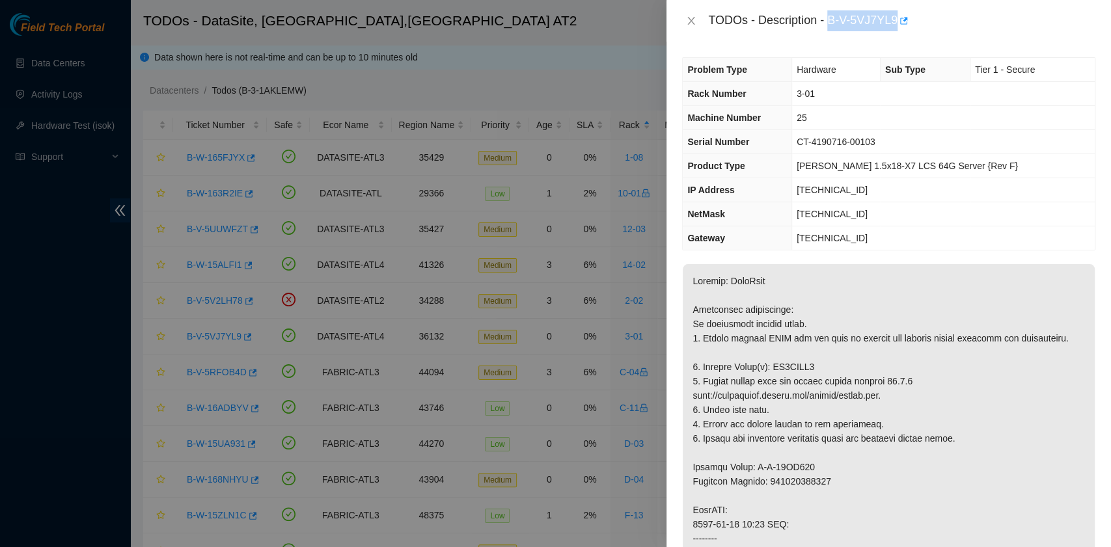
drag, startPoint x: 829, startPoint y: 23, endPoint x: 893, endPoint y: 22, distance: 63.8
click at [893, 22] on div "TODOs - Description - B-V-5VJ7YL9" at bounding box center [901, 20] width 387 height 21
copy div "B-V-5VJ7YL9"
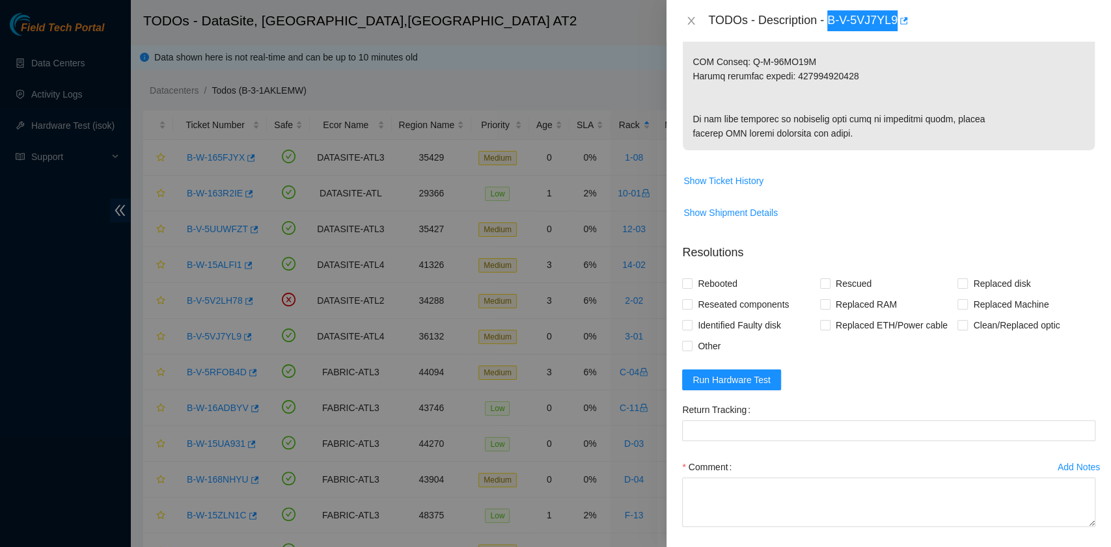
scroll to position [781, 0]
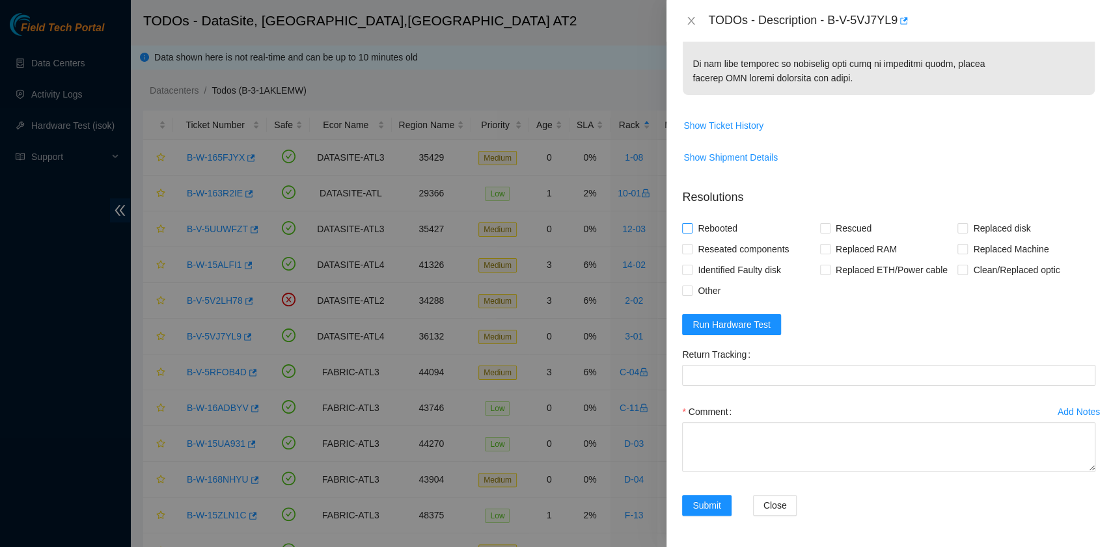
click at [716, 239] on span "Rebooted" at bounding box center [718, 228] width 50 height 21
click at [691, 232] on input "Rebooted" at bounding box center [686, 227] width 9 height 9
checkbox input "true"
click at [958, 232] on input "Replaced disk" at bounding box center [962, 227] width 9 height 9
checkbox input "true"
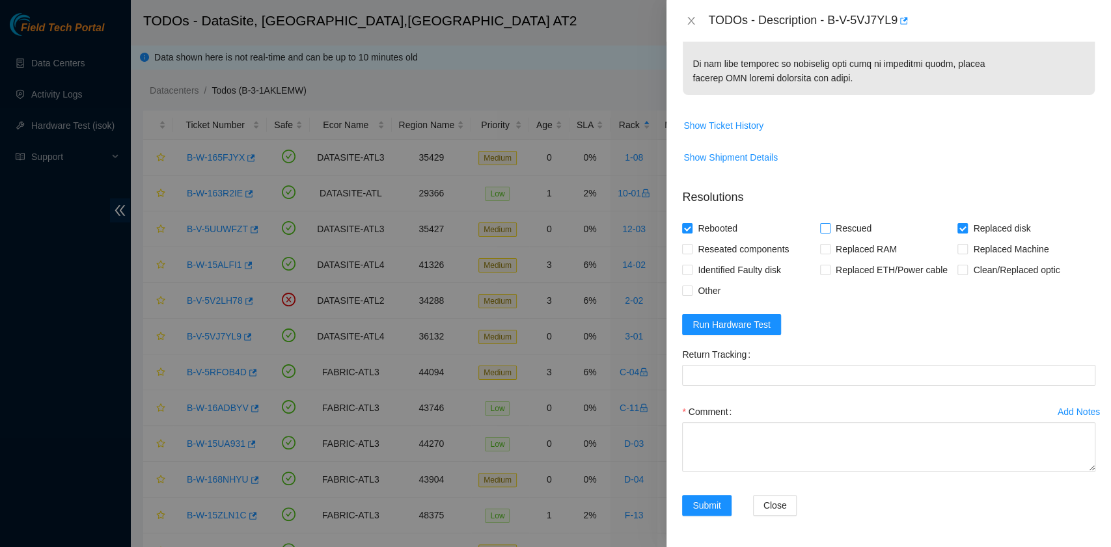
click at [823, 232] on input "Rescued" at bounding box center [824, 227] width 9 height 9
checkbox input "true"
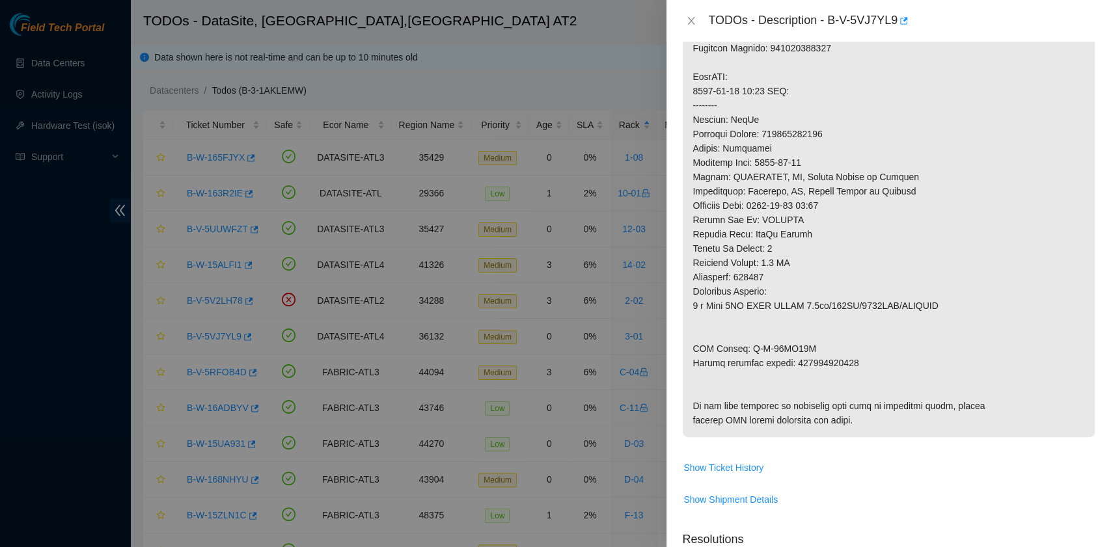
scroll to position [845, 0]
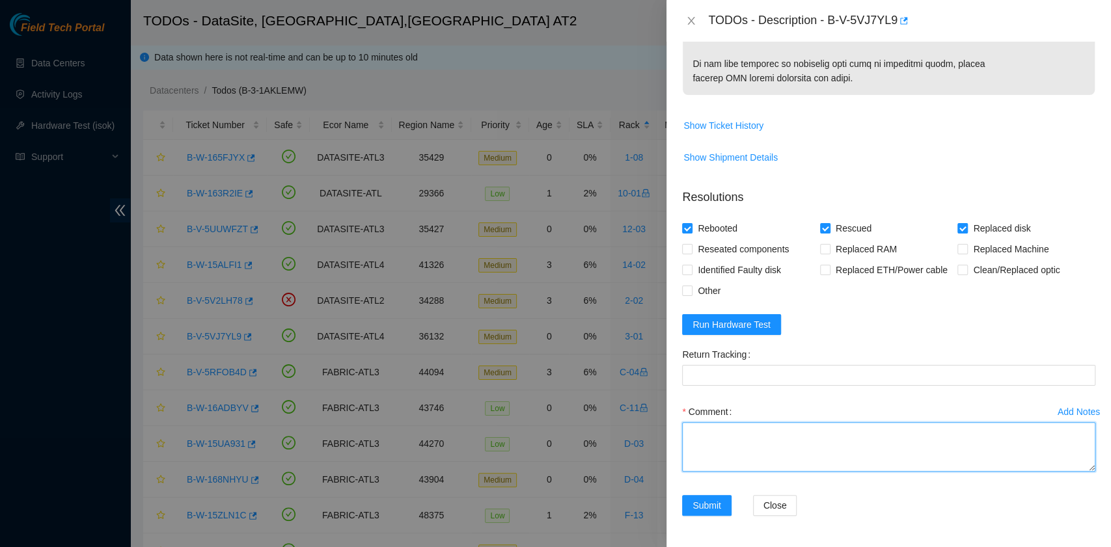
click at [780, 446] on textarea "Comment" at bounding box center [888, 446] width 413 height 49
paste textarea "B-V-5VJ7YL9 rack# 3-01 machine# 25 Replaced drive ZC1ACEW8 with Z1Z123XW Return…"
drag, startPoint x: 858, startPoint y: 439, endPoint x: 790, endPoint y: 435, distance: 67.9
click at [790, 435] on textarea "B-V-5VJ7YL9 rack# 3-01 machine# 25 Replaced drive ZC1ACEW8 with Z1Z123XW Return…" at bounding box center [888, 446] width 413 height 49
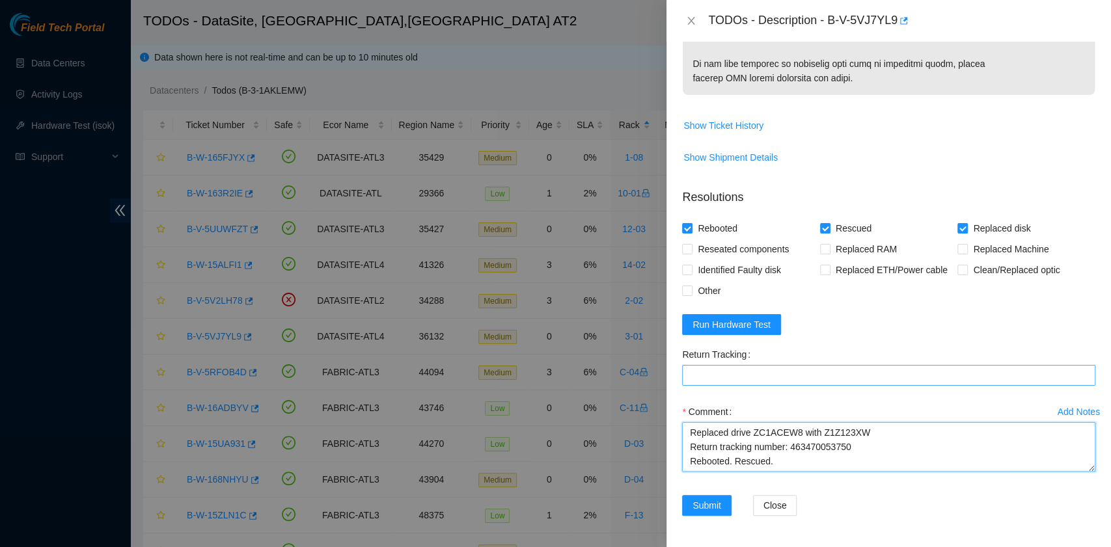
type textarea "B-V-5VJ7YL9 rack# 3-01 machine# 25 Replaced drive ZC1ACEW8 with Z1Z123XW Return…"
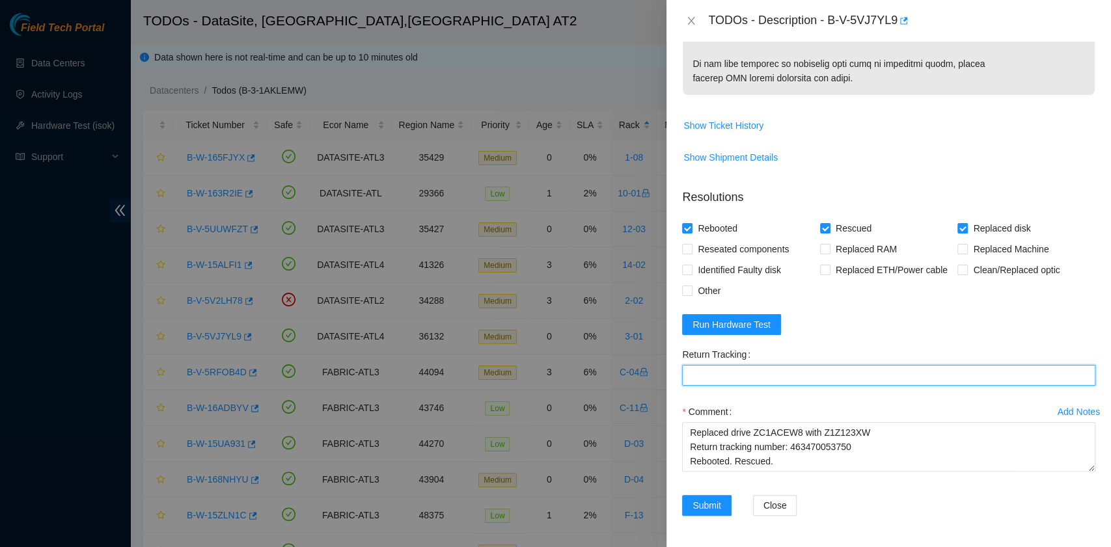
click at [741, 374] on Tracking "Return Tracking" at bounding box center [888, 375] width 413 height 21
paste Tracking "463470053750"
type Tracking "463470053750"
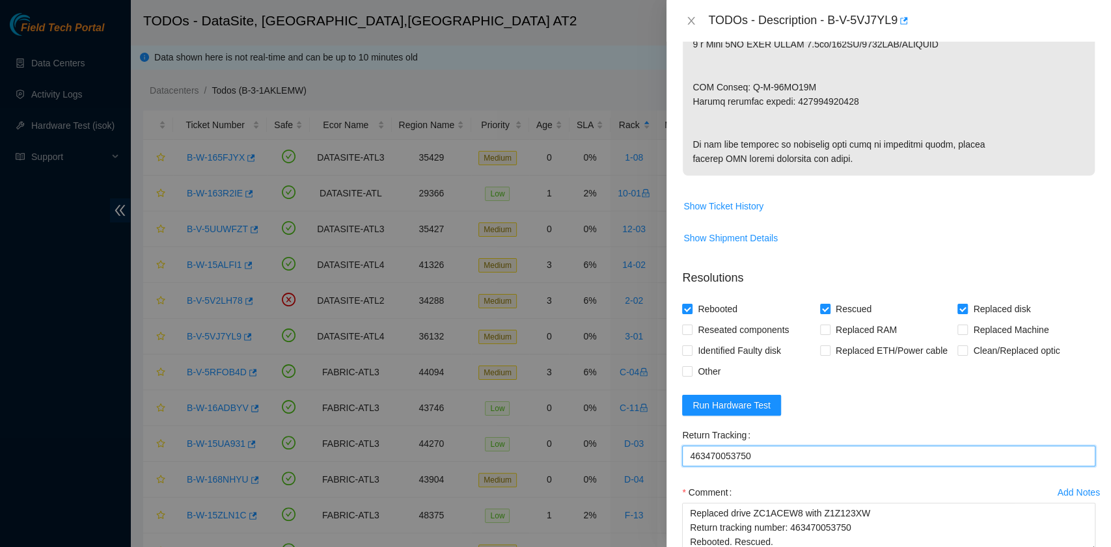
scroll to position [845, 0]
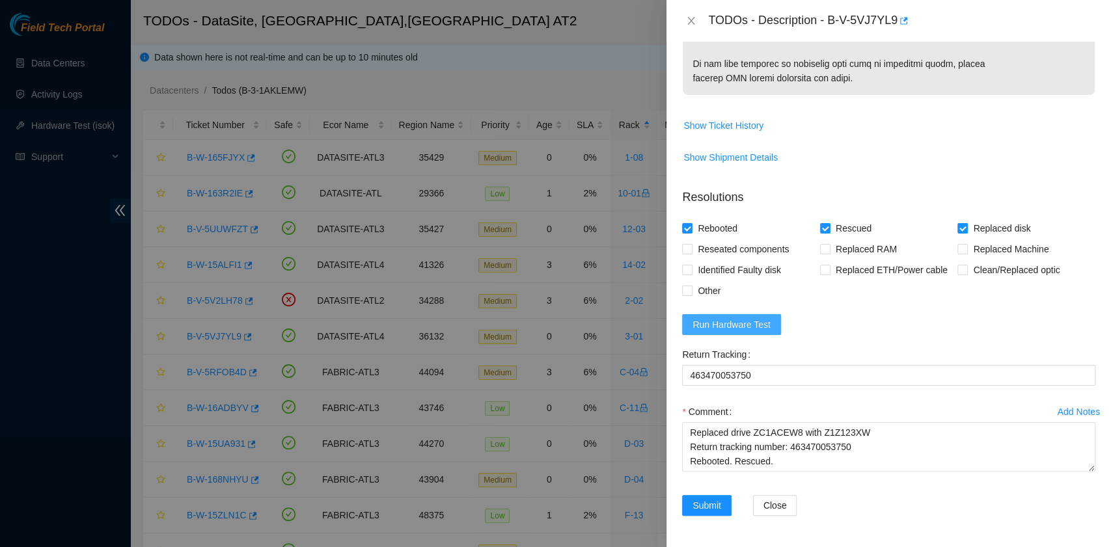
click at [762, 331] on span "Run Hardware Test" at bounding box center [732, 325] width 78 height 14
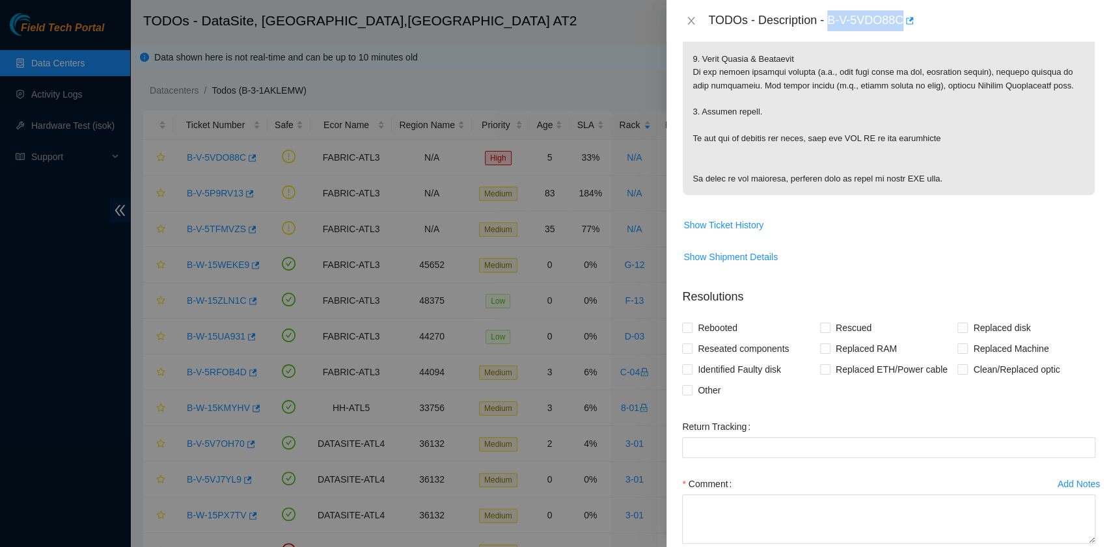
scroll to position [694, 0]
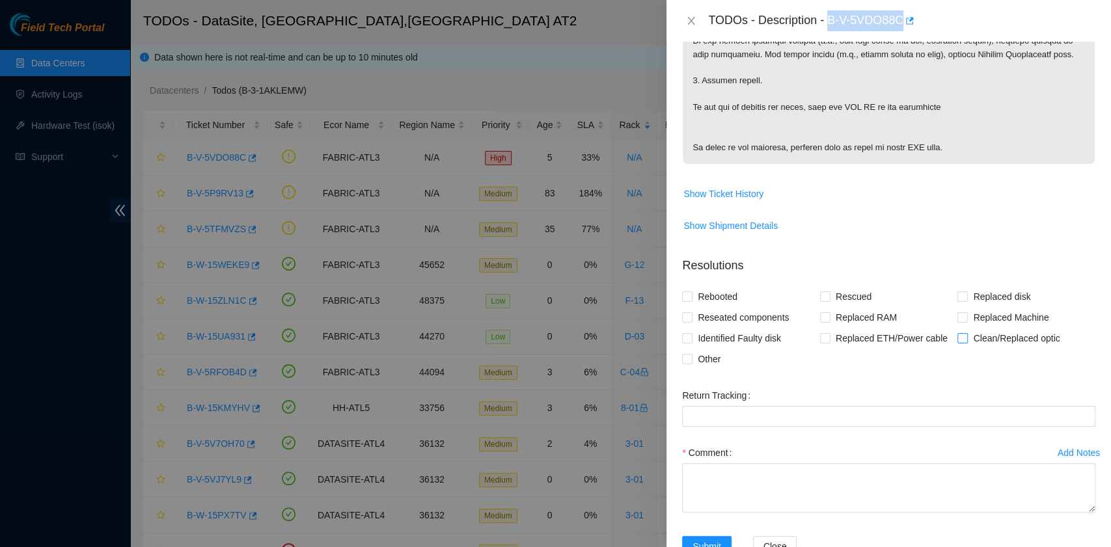
click at [958, 336] on input "Clean/Replaced optic" at bounding box center [962, 337] width 9 height 9
checkbox input "true"
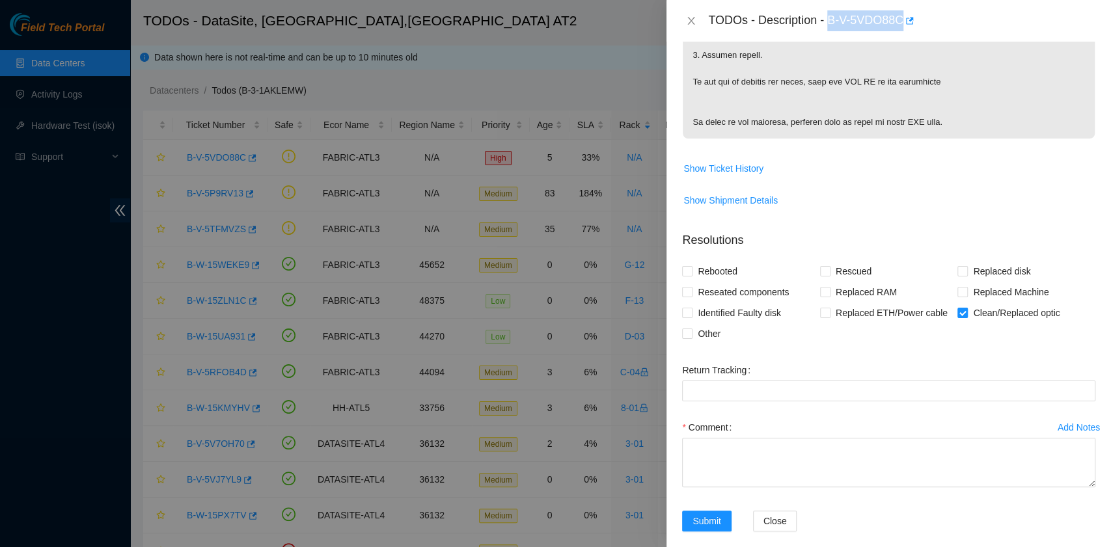
scroll to position [733, 0]
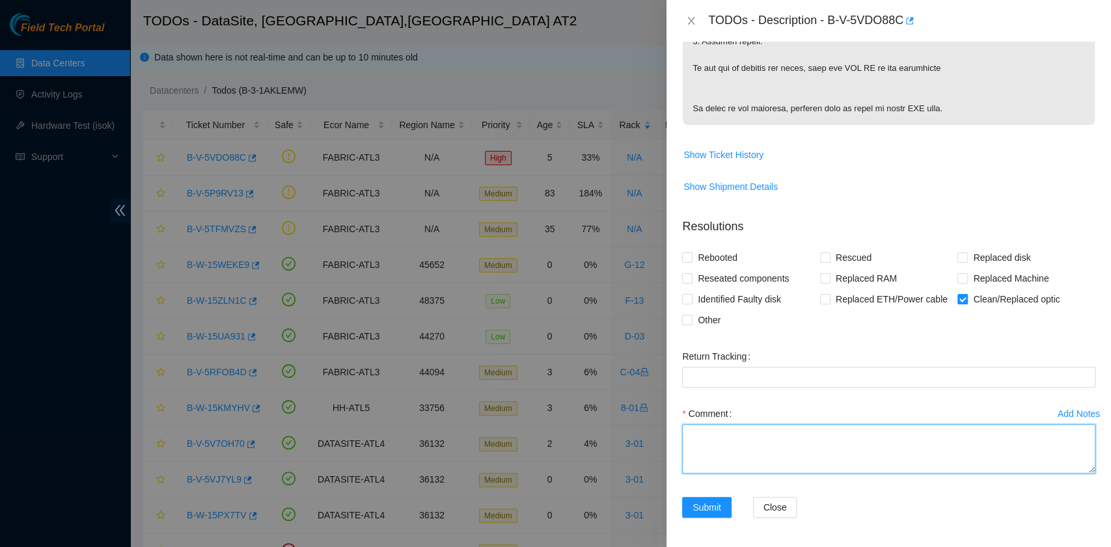
click at [794, 439] on textarea "Comment" at bounding box center [888, 448] width 413 height 49
type textarea "C"
paste textarea "Nicolas Verdi (Eng/Spa) 9/16/2025 9:59 AM • Hi Liong Side Z will be a little tr…"
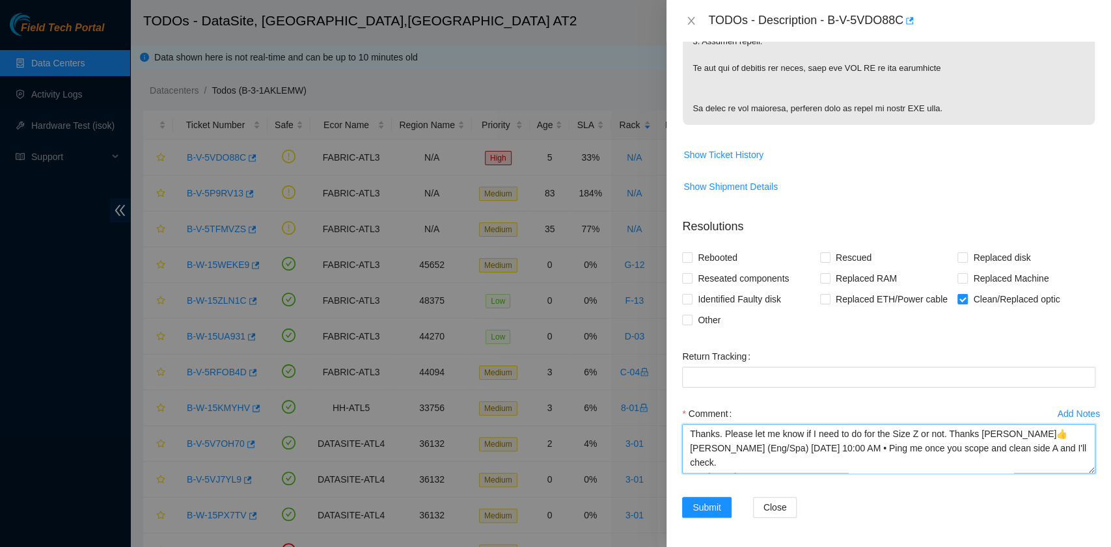
scroll to position [0, 0]
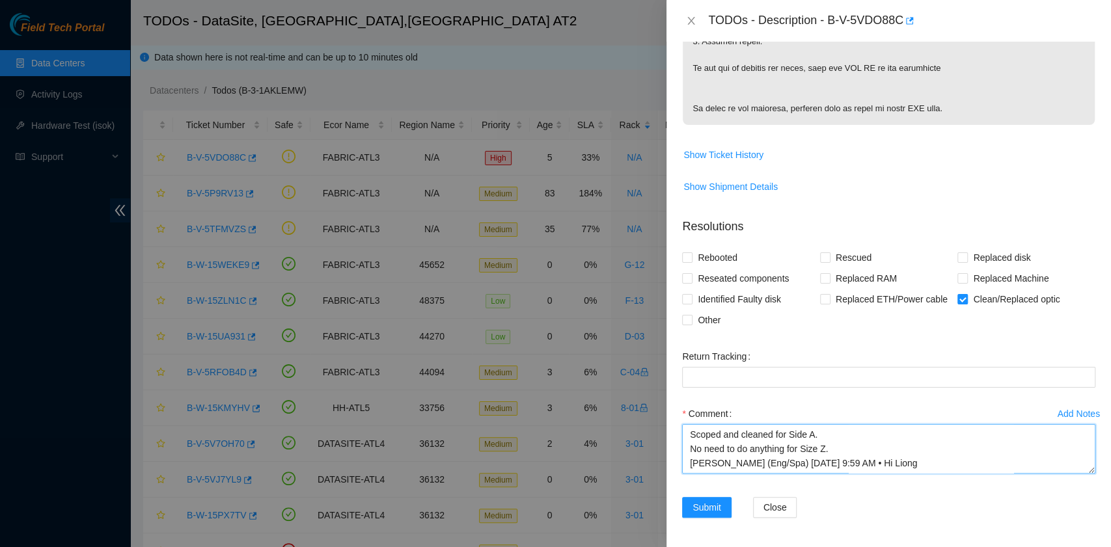
click at [918, 458] on textarea "Scoped and cleaned for Side A. No need to do anything for Size Z. Nicolas Verdi…" at bounding box center [888, 448] width 413 height 49
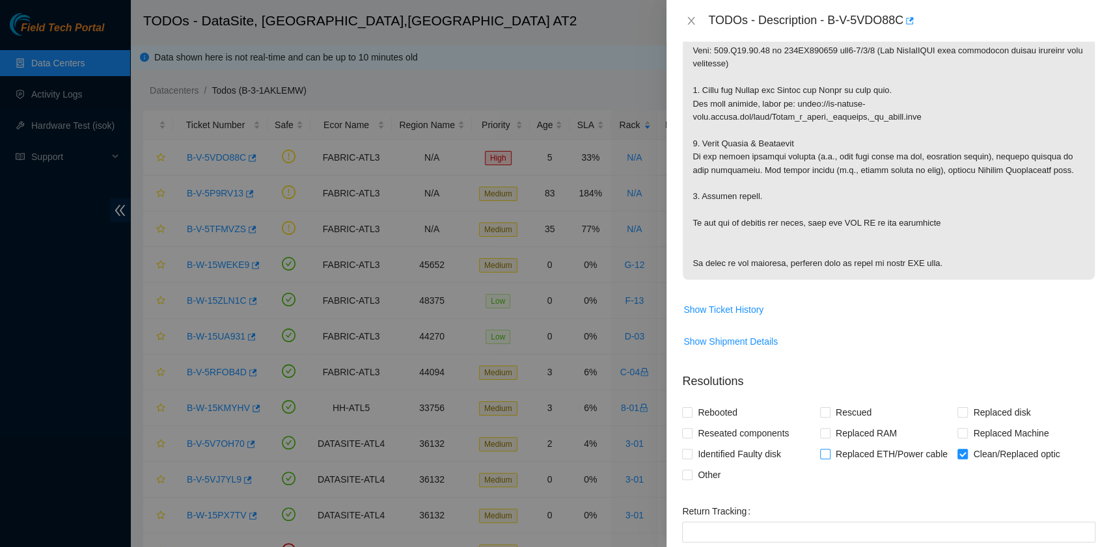
scroll to position [607, 0]
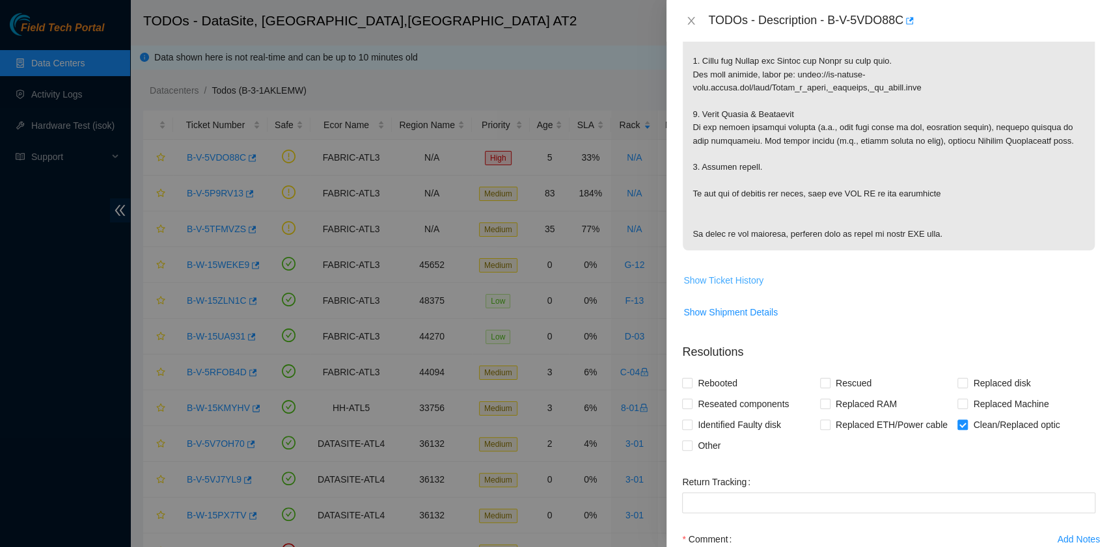
click at [724, 279] on span "Show Ticket History" at bounding box center [724, 280] width 80 height 14
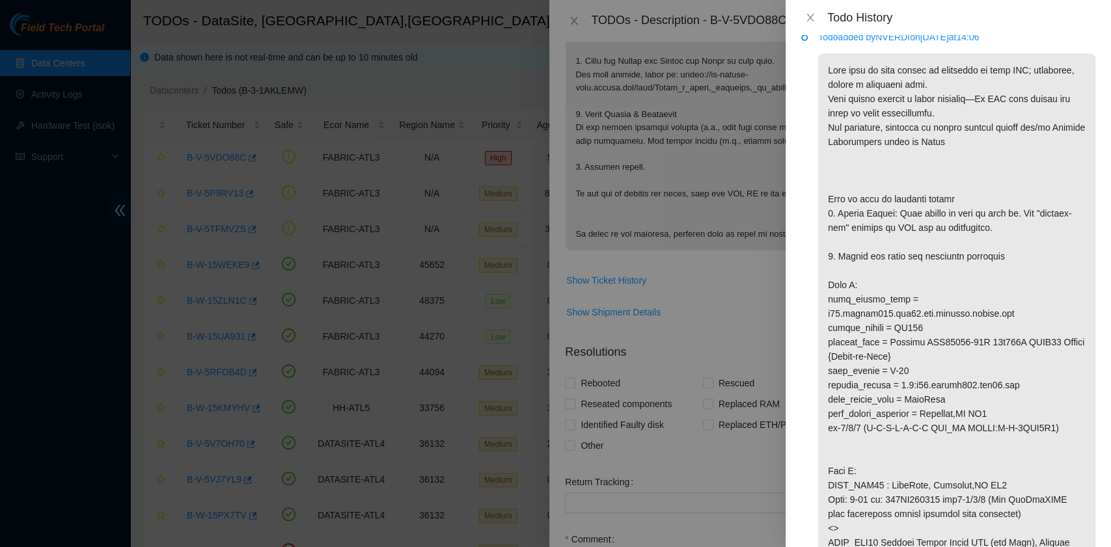
scroll to position [0, 0]
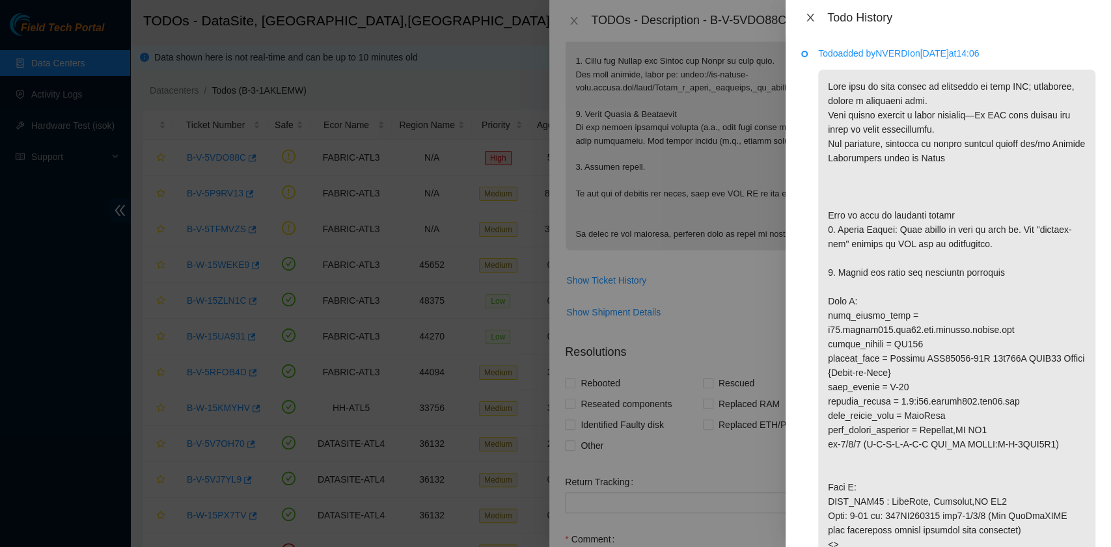
click at [806, 14] on icon "close" at bounding box center [810, 17] width 10 height 10
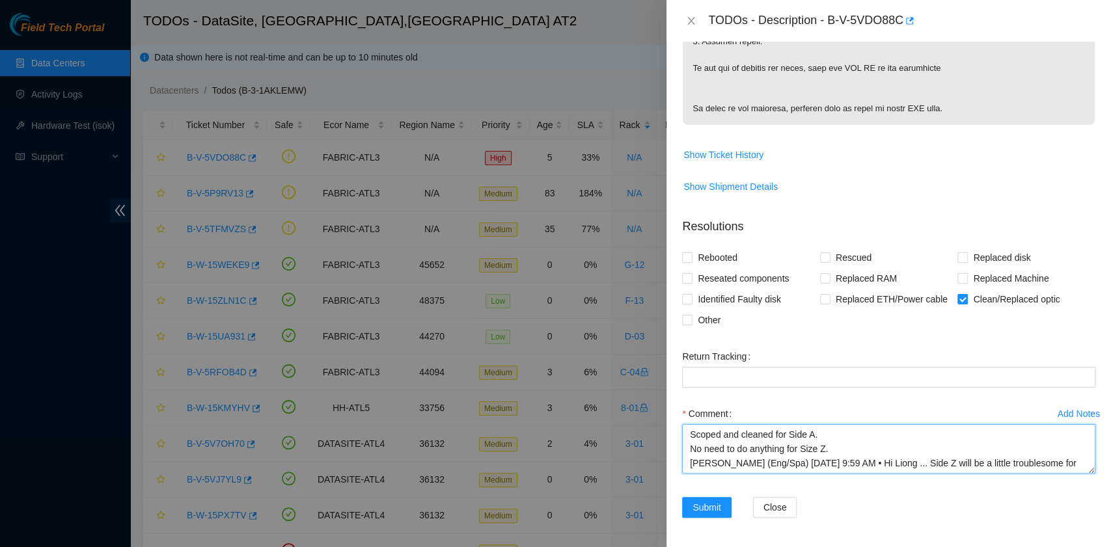
click at [855, 430] on textarea "Scoped and cleaned for Side A. No need to do anything for Size Z. Nicolas Verdi…" at bounding box center [888, 448] width 413 height 49
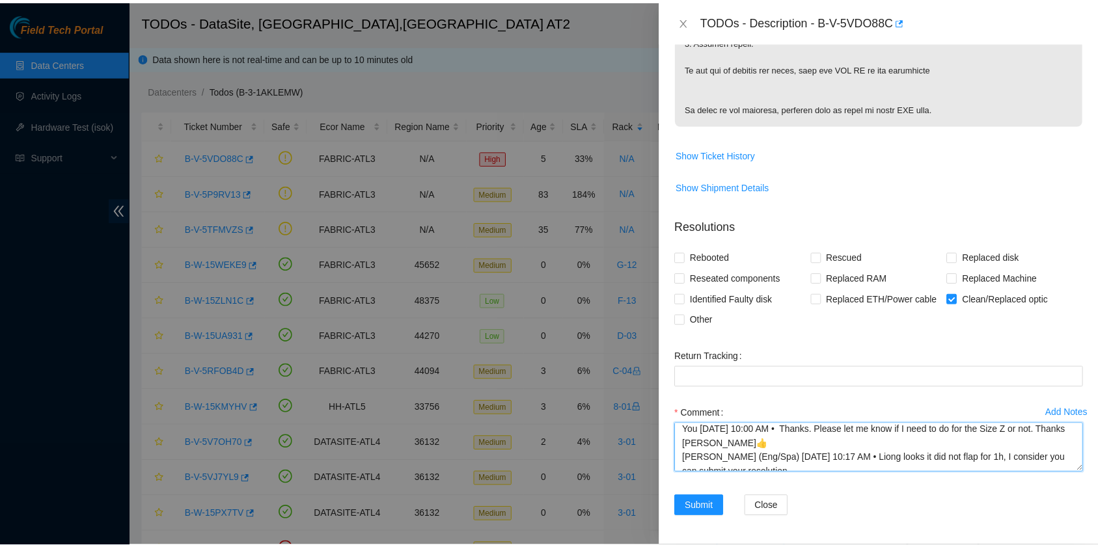
scroll to position [57, 0]
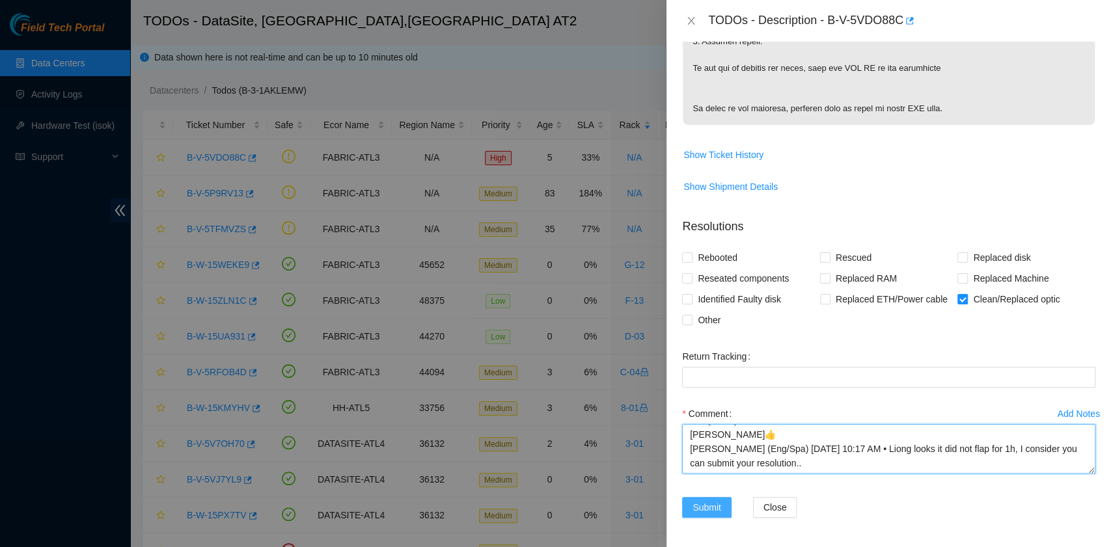
type textarea "Scoped and cleaned for Side A. No need to do anything for Size Z. Nicolas Verdi…"
click at [717, 510] on span "Submit" at bounding box center [707, 508] width 29 height 14
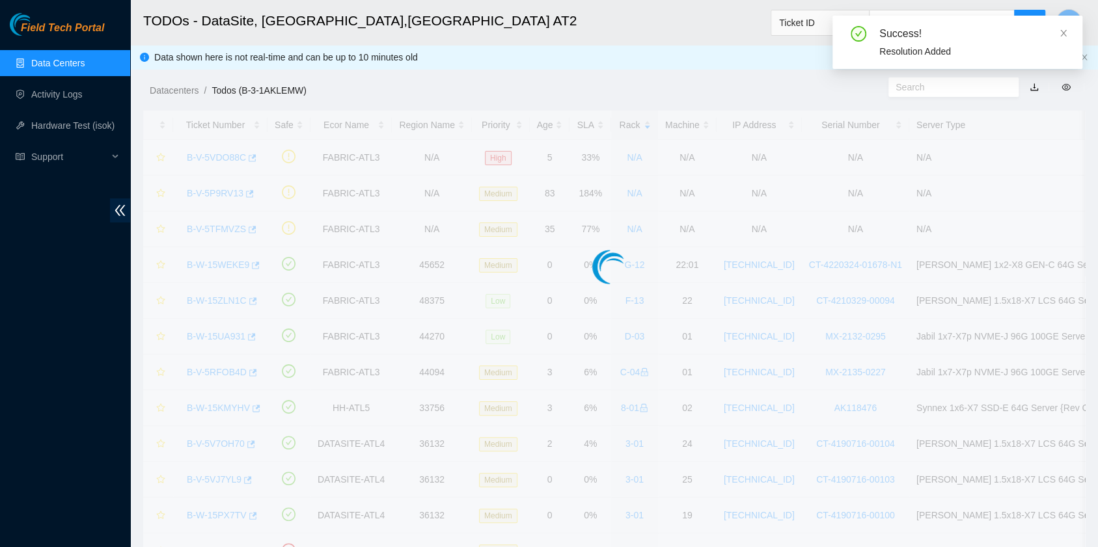
scroll to position [192, 0]
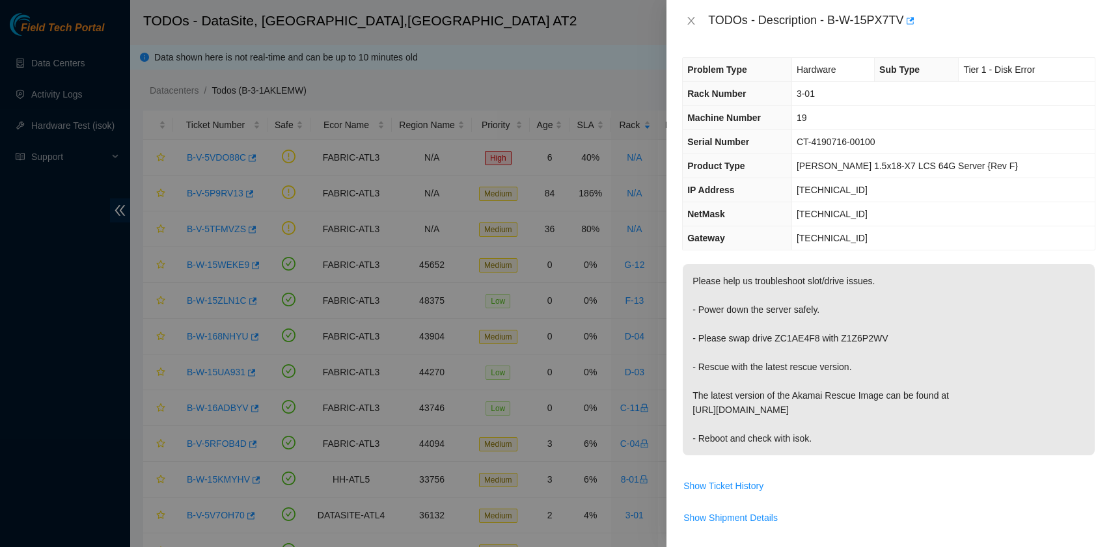
scroll to position [286, 0]
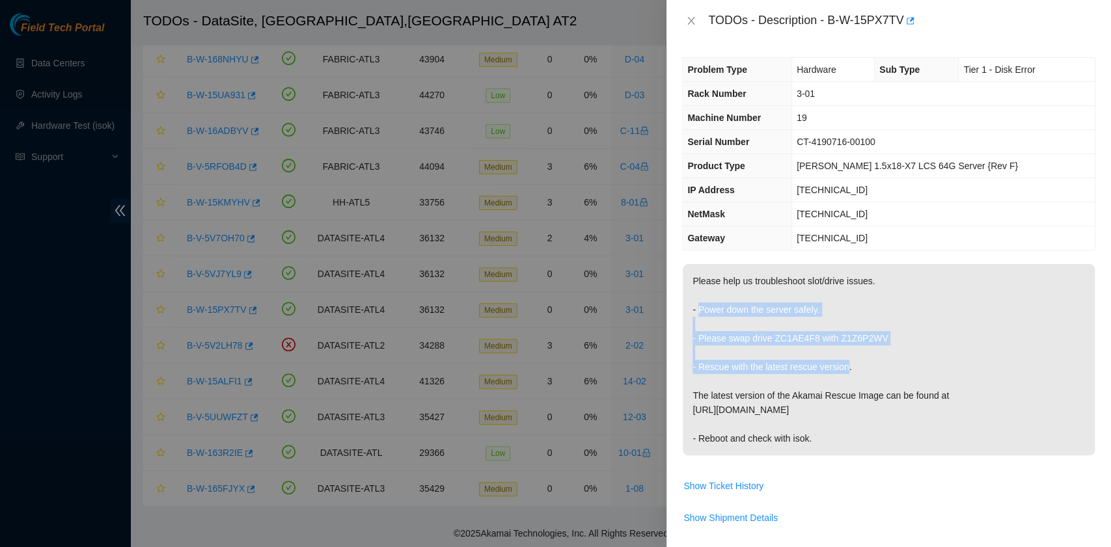
click at [915, 327] on p "Please help us troubleshoot slot/drive issues. - Power down the server safely. …" at bounding box center [889, 359] width 412 height 191
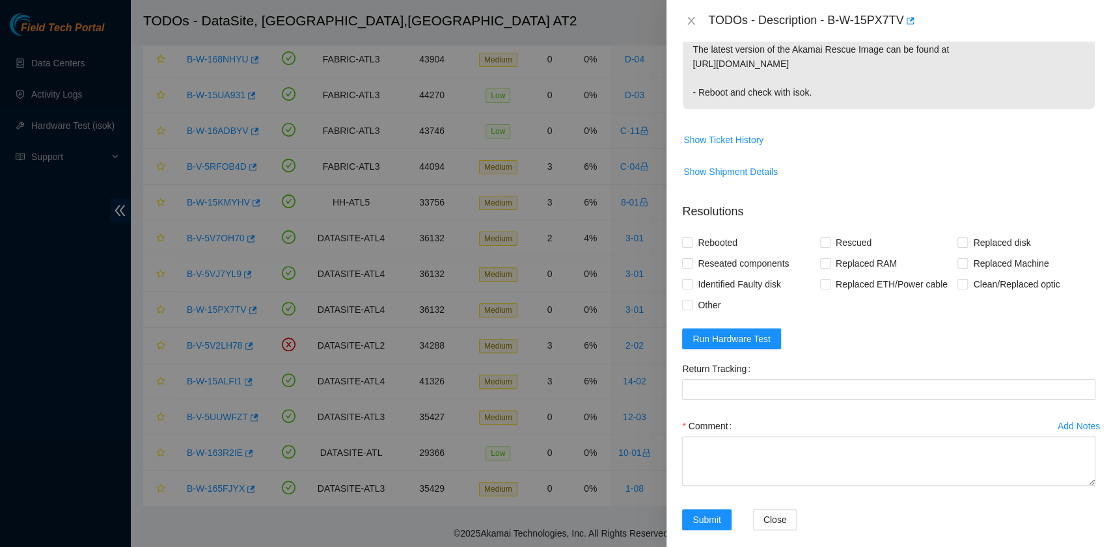
scroll to position [347, 0]
click at [708, 237] on span "Rebooted" at bounding box center [718, 242] width 50 height 21
click at [691, 237] on input "Rebooted" at bounding box center [686, 241] width 9 height 9
checkbox input "true"
click at [825, 239] on span at bounding box center [825, 242] width 10 height 10
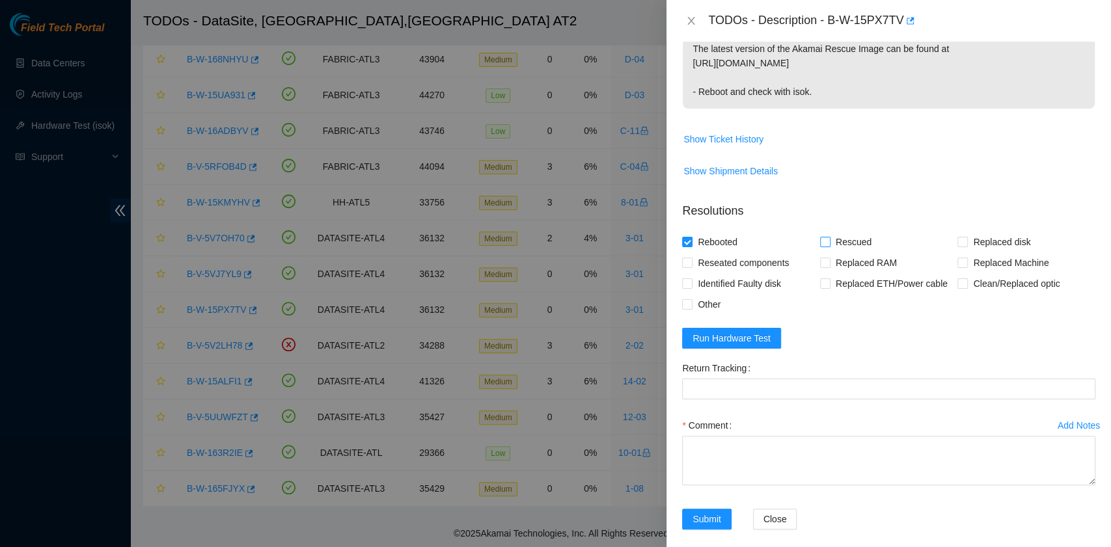
click at [825, 239] on input "Rescued" at bounding box center [824, 241] width 9 height 9
checkbox input "true"
click at [692, 297] on label "Other" at bounding box center [704, 304] width 44 height 21
click at [691, 299] on input "Other" at bounding box center [686, 303] width 9 height 9
checkbox input "true"
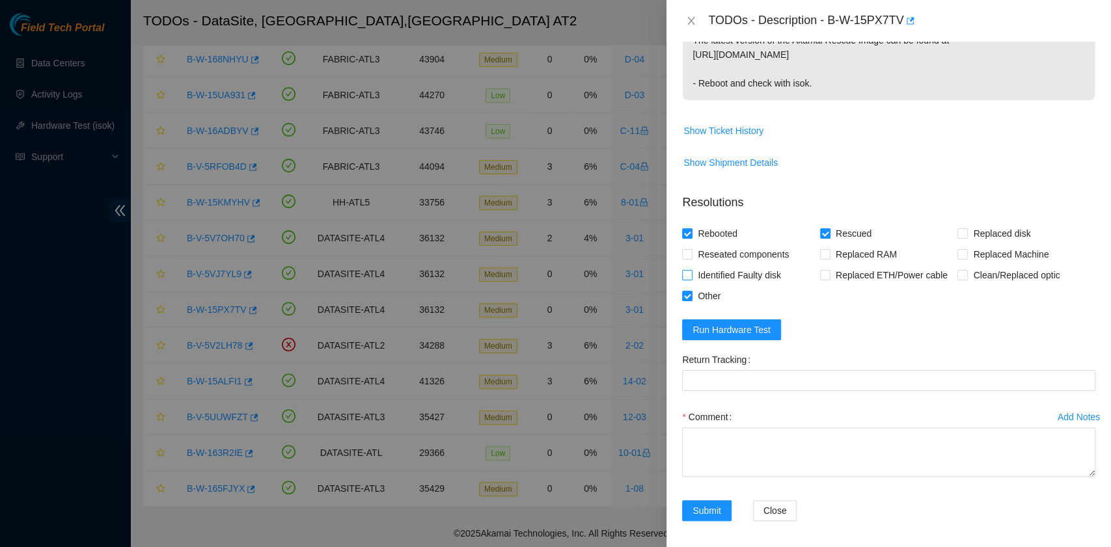
scroll to position [358, 0]
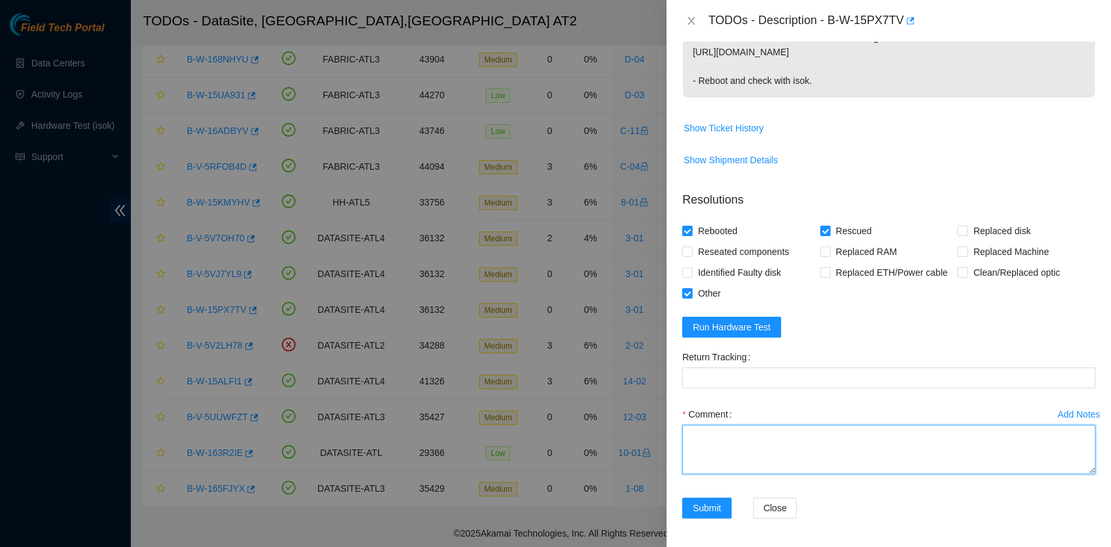
click at [716, 438] on textarea "Comment" at bounding box center [888, 449] width 413 height 49
paste textarea "B-W-15PX7TV rack# 3-01 machine# 19 Powered down the server safely. Swapped driv…"
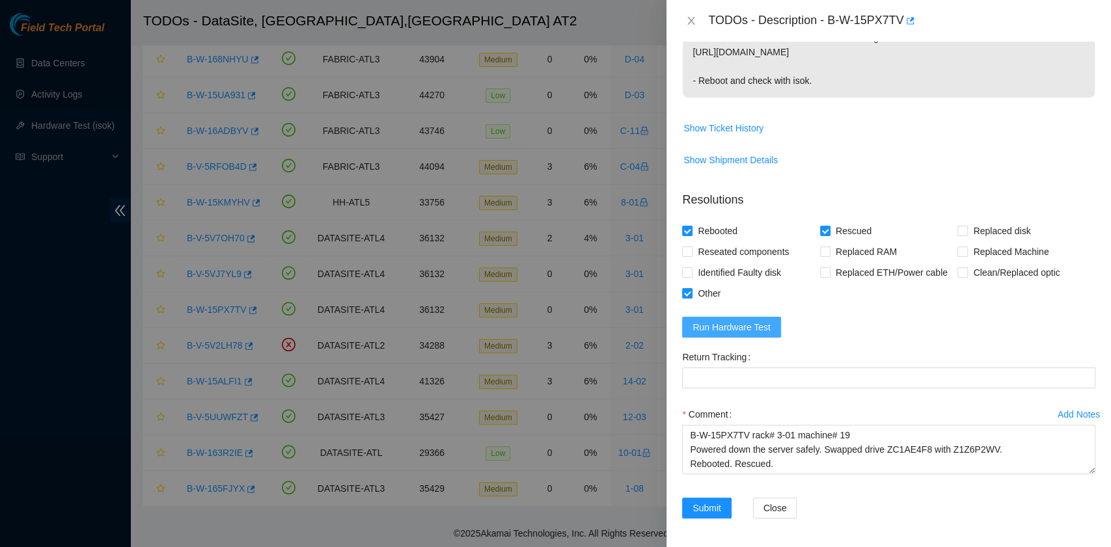
click at [774, 325] on button "Run Hardware Test" at bounding box center [731, 327] width 99 height 21
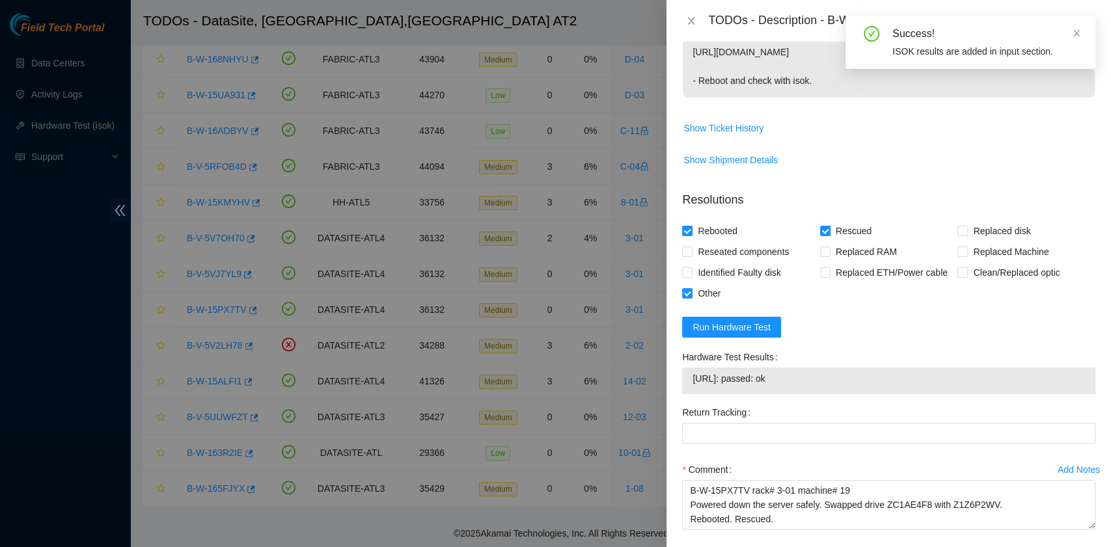
drag, startPoint x: 807, startPoint y: 379, endPoint x: 684, endPoint y: 372, distance: 123.9
click at [684, 372] on div "[URL]: passed: ok" at bounding box center [888, 381] width 413 height 27
copy tbody "[URL]: passed: ok"
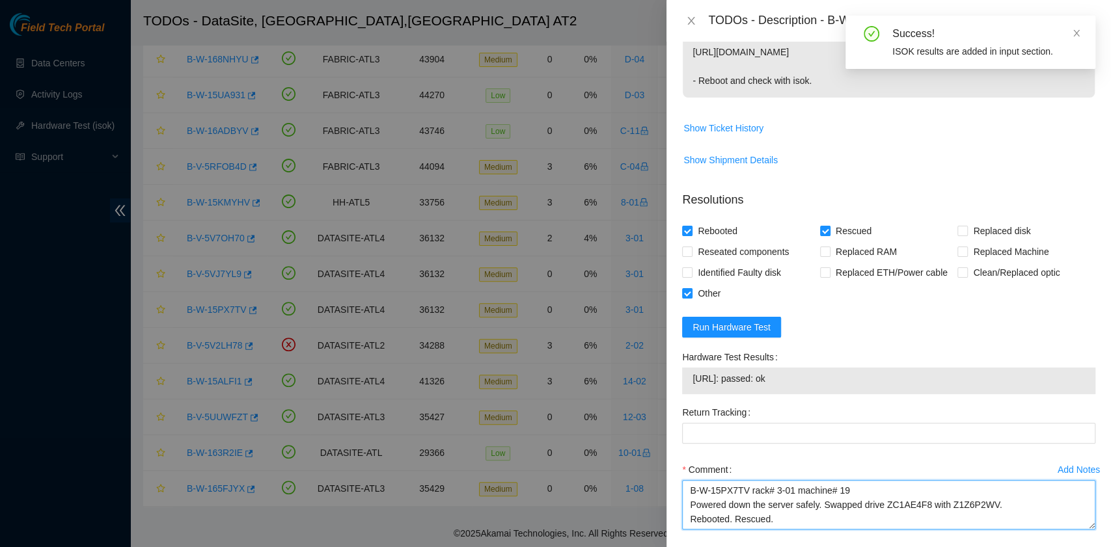
click at [738, 521] on textarea "B-W-15PX7TV rack# 3-01 machine# 19 Powered down the server safely. Swapped driv…" at bounding box center [888, 504] width 413 height 49
paste textarea "[URL]: passed: ok"
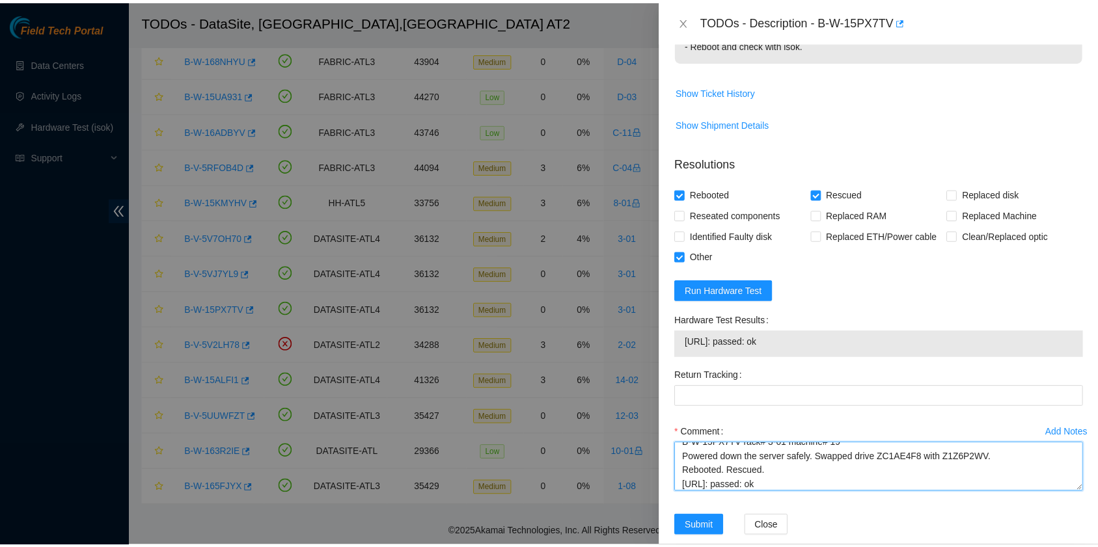
scroll to position [413, 0]
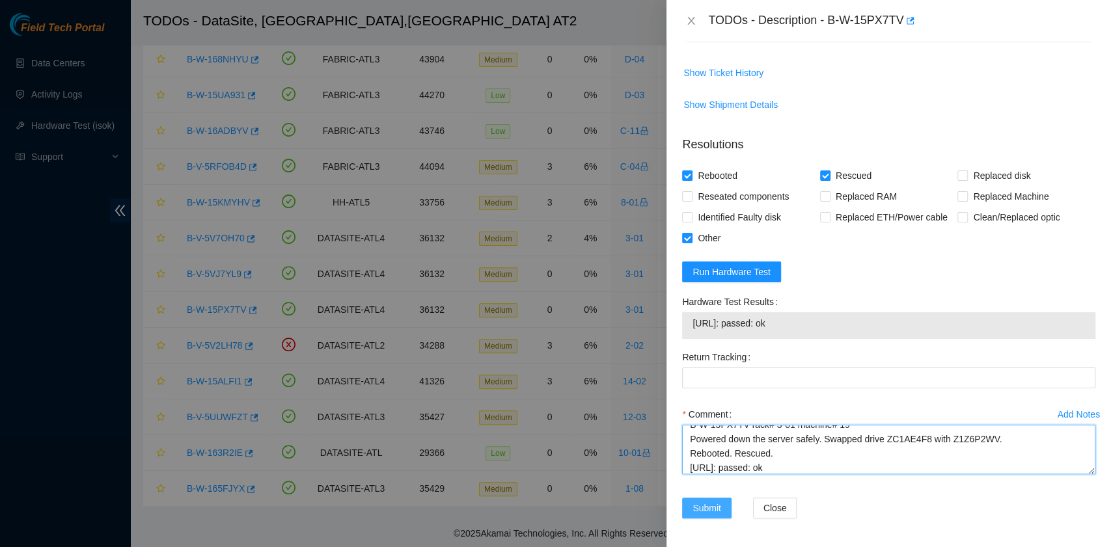
type textarea "B-W-15PX7TV rack# 3-01 machine# 19 Powered down the server safely. Swapped driv…"
click at [717, 506] on span "Submit" at bounding box center [707, 508] width 29 height 14
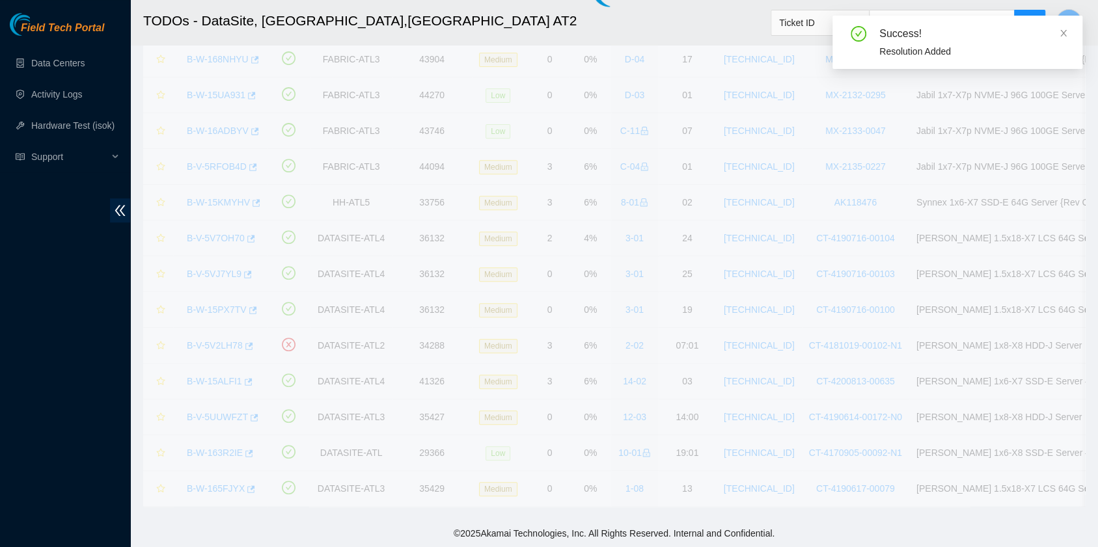
scroll to position [179, 0]
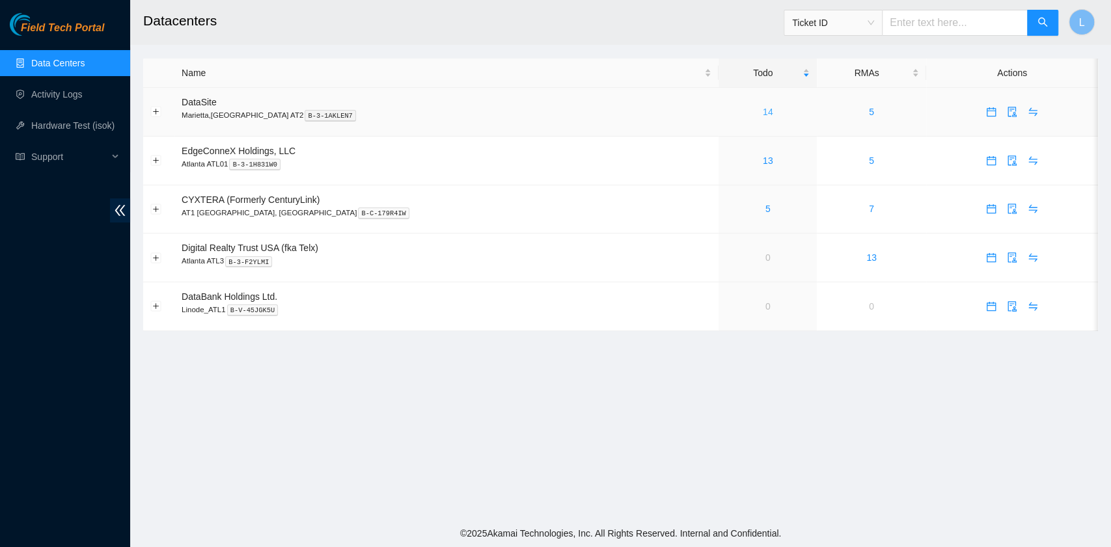
click at [763, 116] on link "14" at bounding box center [768, 112] width 10 height 10
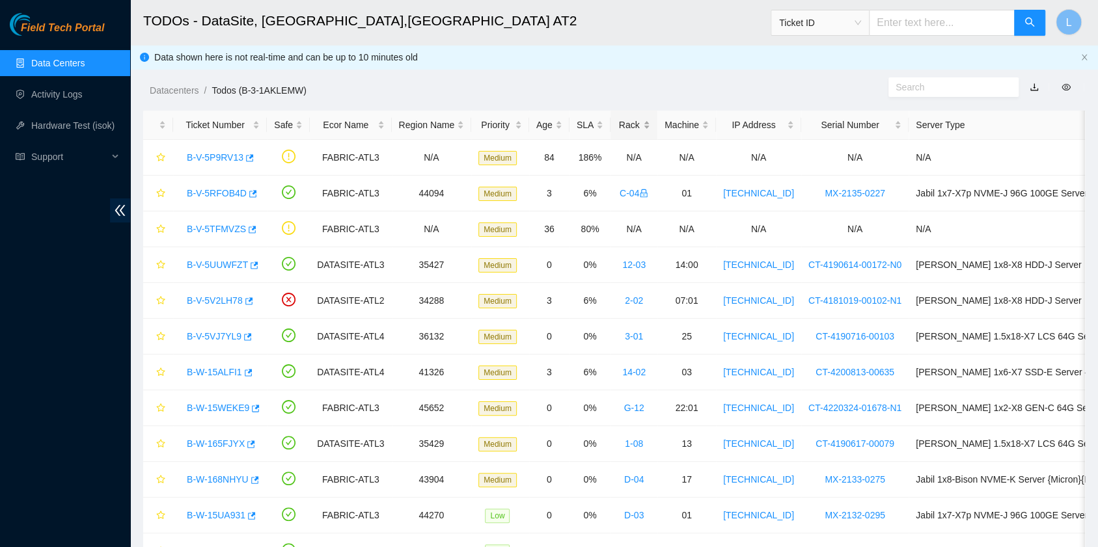
click at [618, 126] on div "Rack" at bounding box center [634, 125] width 33 height 14
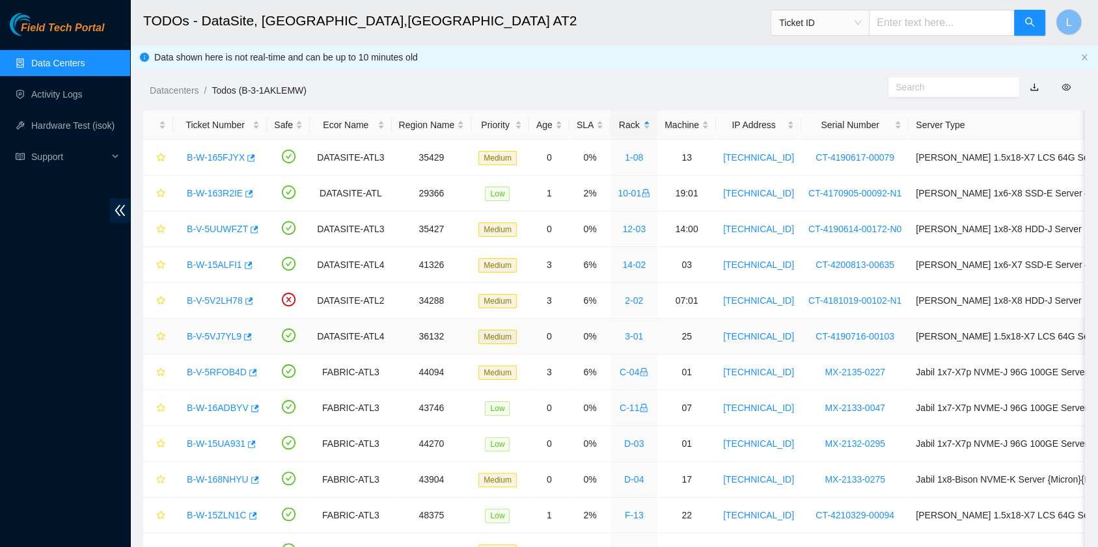
click at [227, 334] on link "B-V-5VJ7YL9" at bounding box center [214, 336] width 55 height 10
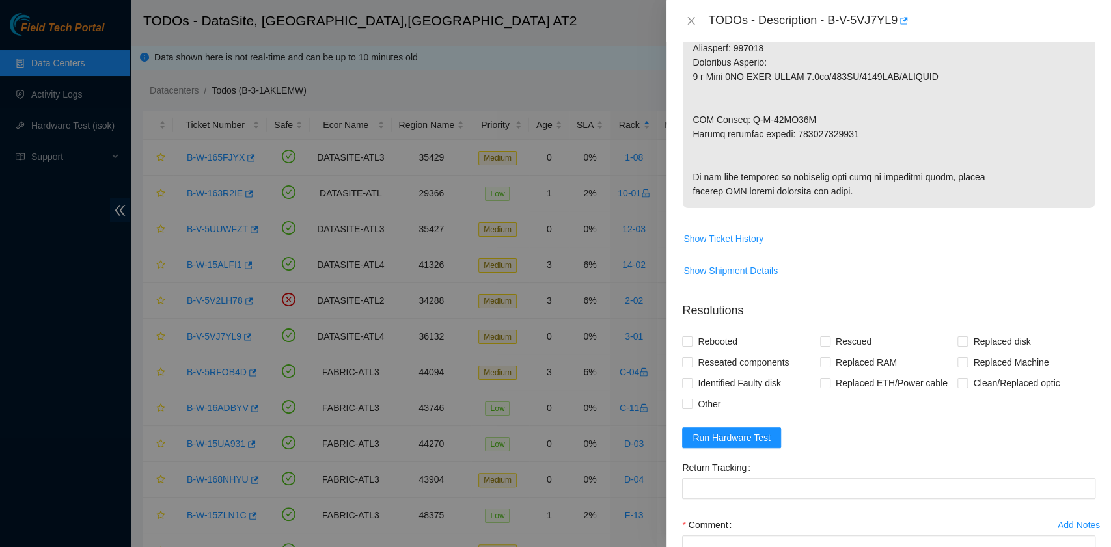
scroll to position [845, 0]
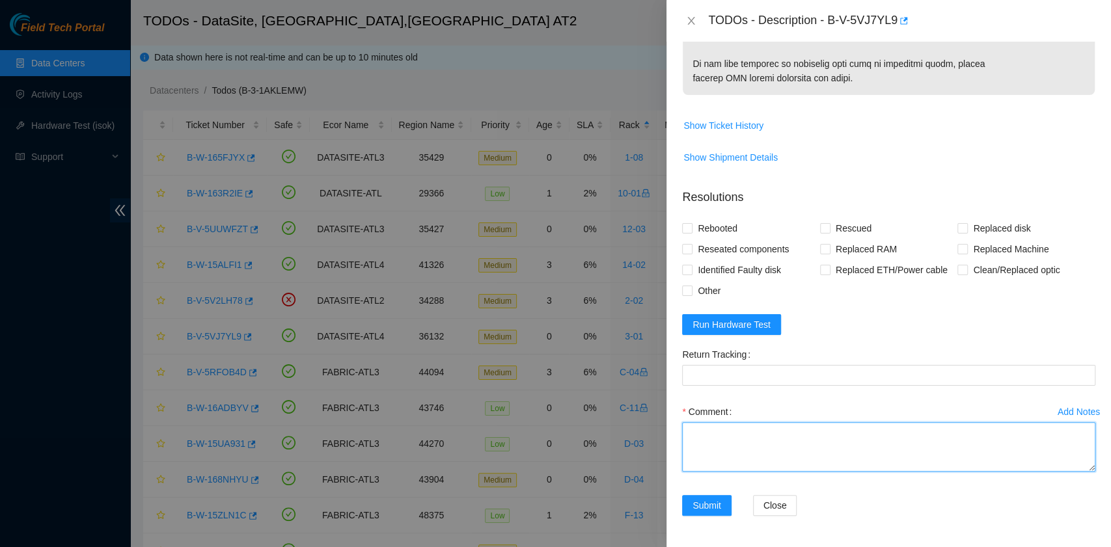
click at [745, 444] on textarea "Comment" at bounding box center [888, 446] width 413 height 49
paste textarea "463470053750"
type textarea "463470053750"
drag, startPoint x: 771, startPoint y: 445, endPoint x: 678, endPoint y: 443, distance: 92.5
click at [678, 443] on div "Add Notes Comment 463470053750" at bounding box center [889, 449] width 424 height 94
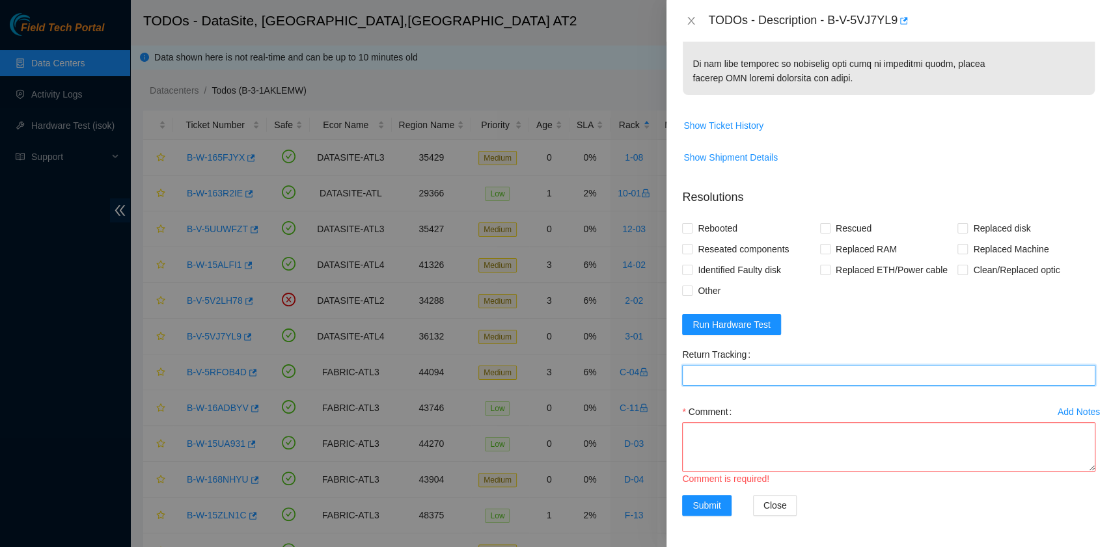
click at [701, 378] on Tracking "Return Tracking" at bounding box center [888, 375] width 413 height 21
paste Tracking "463470053750"
type Tracking "463470053750"
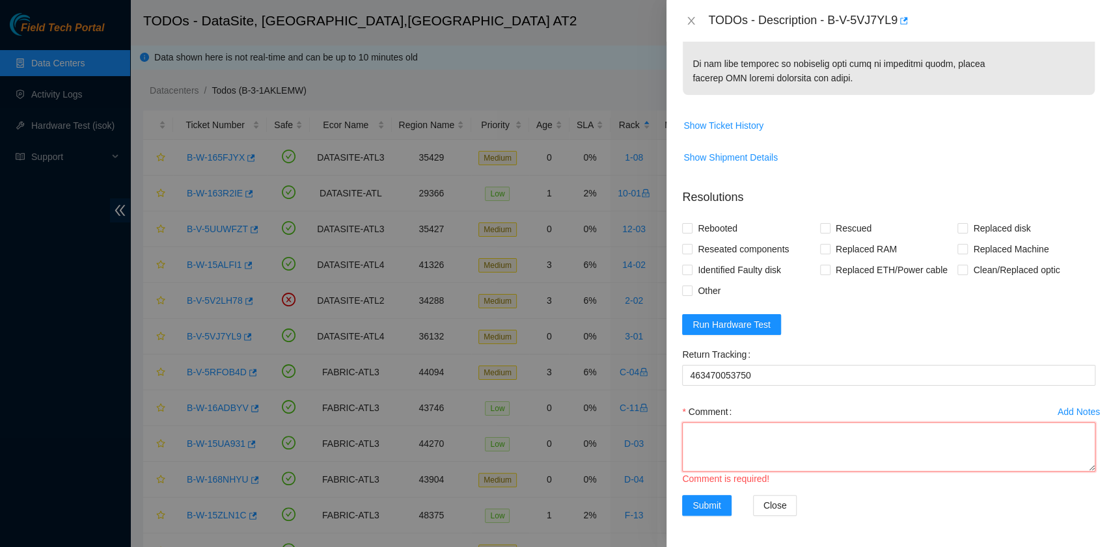
click at [754, 463] on textarea "Comment" at bounding box center [888, 446] width 413 height 49
paste textarea "B-V-5VJ7YL9 rack# 3-01 machine# 25 Replaced drive ZC1ACEW8 with Z1Z123XW Return…"
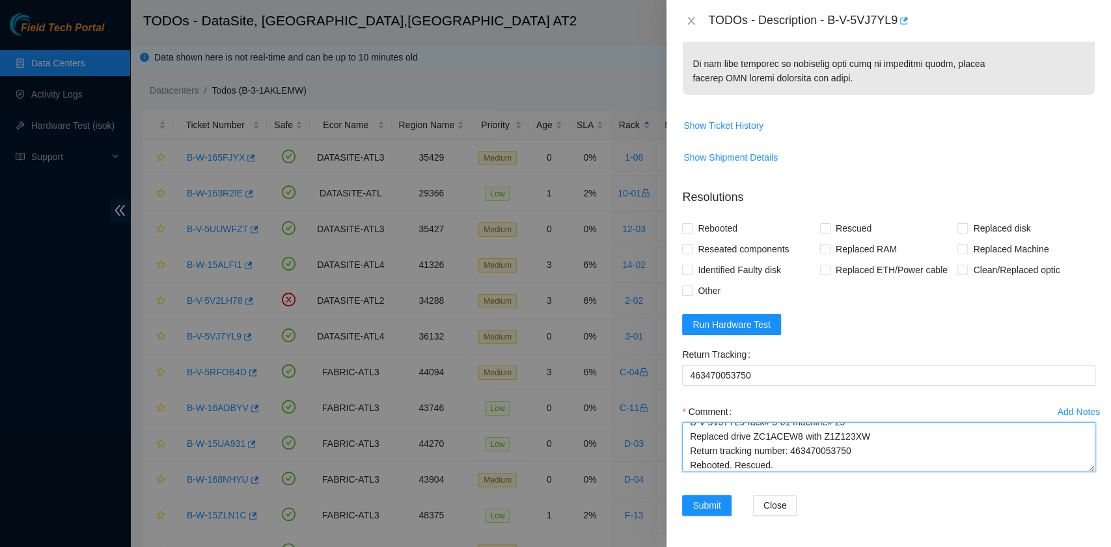
scroll to position [25, 0]
type textarea "B-V-5VJ7YL9 rack# 3-01 machine# 25 Replaced drive ZC1ACEW8 with Z1Z123XW Return…"
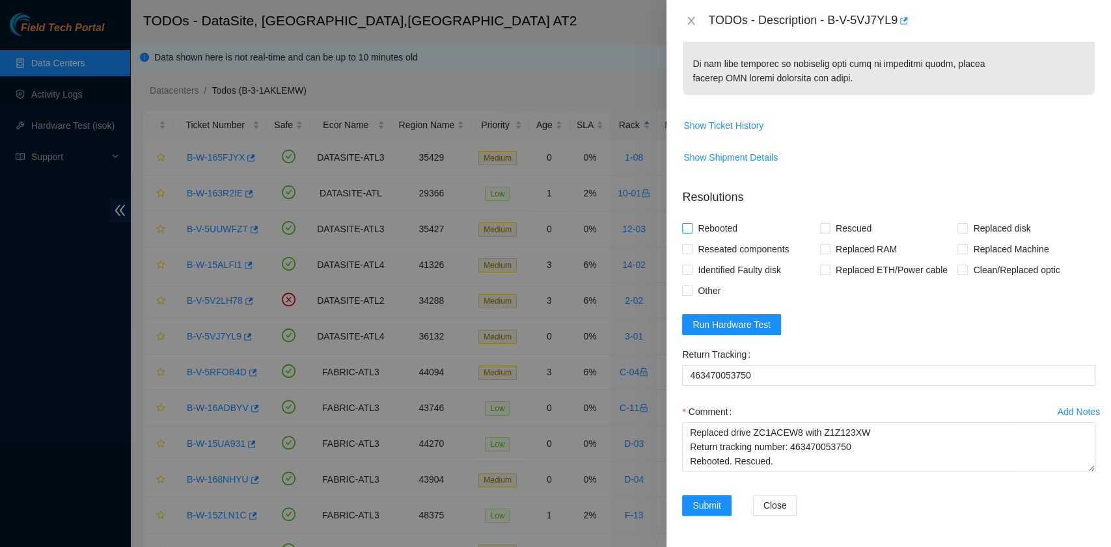
click at [726, 236] on span "Rebooted" at bounding box center [718, 228] width 50 height 21
click at [691, 232] on input "Rebooted" at bounding box center [686, 227] width 9 height 9
checkbox input "true"
click at [820, 226] on input "Rescued" at bounding box center [824, 227] width 9 height 9
checkbox input "true"
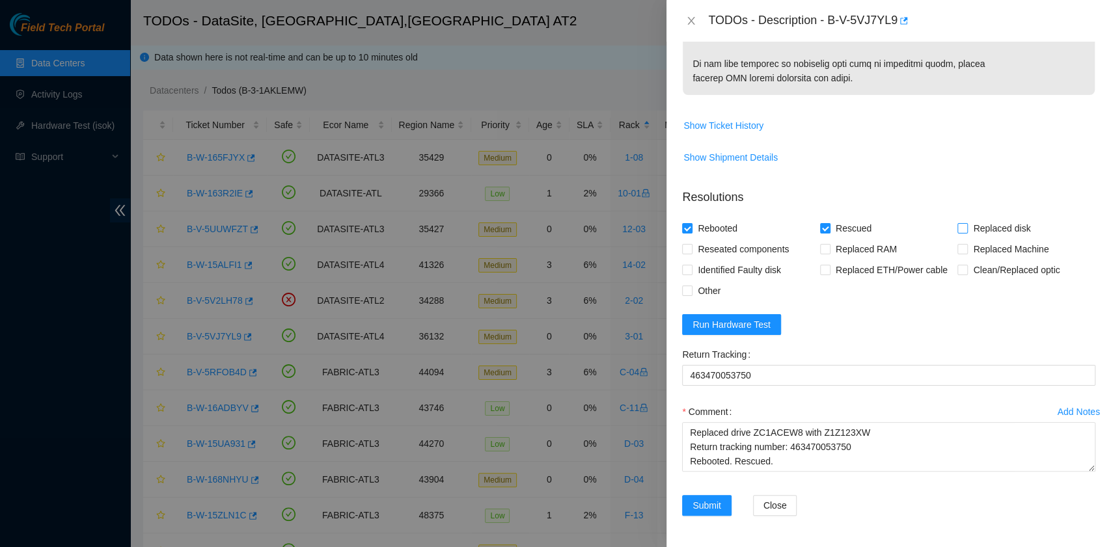
click at [958, 236] on label "Replaced disk" at bounding box center [997, 228] width 78 height 21
click at [958, 232] on input "Replaced disk" at bounding box center [962, 227] width 9 height 9
checkbox input "true"
click at [741, 325] on span "Run Hardware Test" at bounding box center [732, 325] width 78 height 14
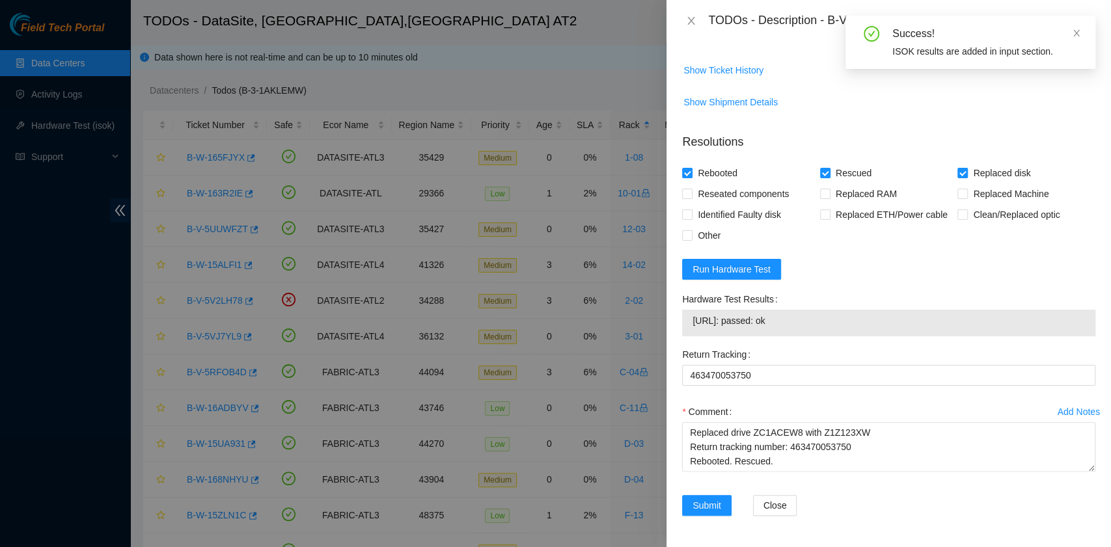
drag, startPoint x: 795, startPoint y: 380, endPoint x: 691, endPoint y: 393, distance: 105.0
click at [691, 344] on div "Hardware Test Results [URL]: passed: ok" at bounding box center [889, 316] width 424 height 55
copy tbody "[URL]: passed: ok"
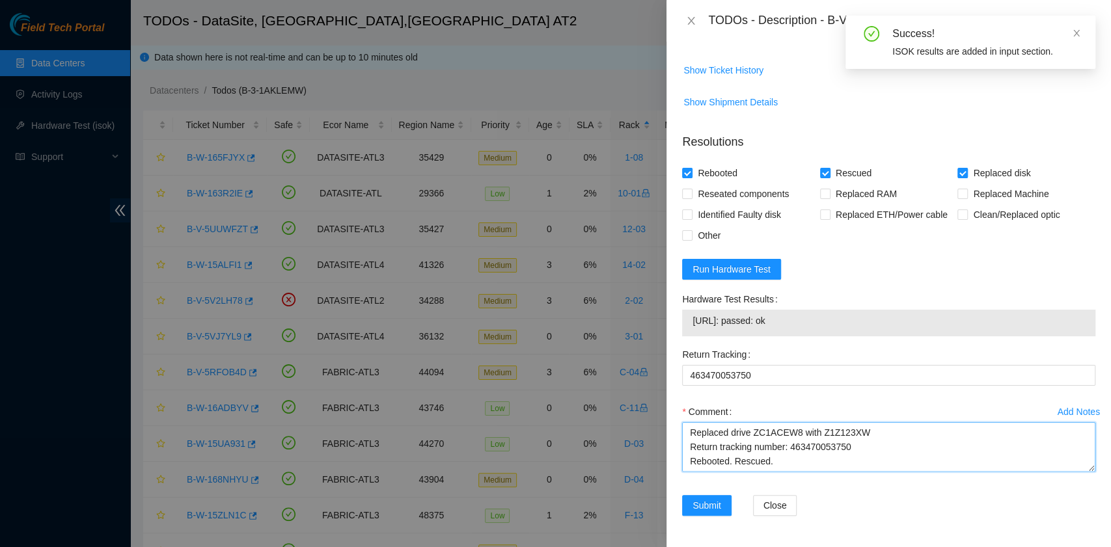
click at [725, 466] on textarea "B-V-5VJ7YL9 rack# 3-01 machine# 25 Replaced drive ZC1ACEW8 with Z1Z123XW Return…" at bounding box center [888, 446] width 413 height 49
paste textarea "[URL]: passed: ok"
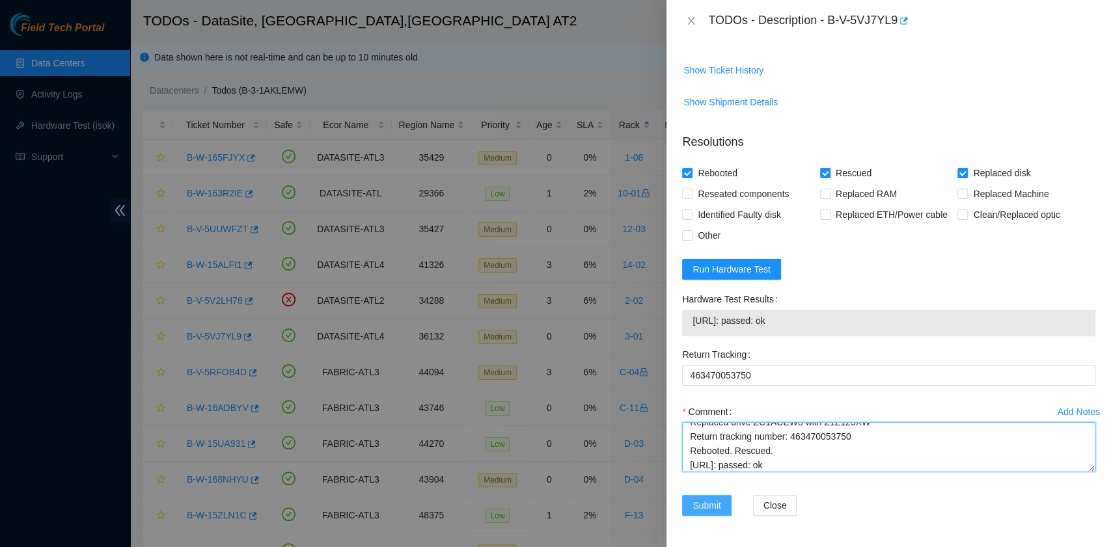
type textarea "B-V-5VJ7YL9 rack# 3-01 machine# 25 Replaced drive ZC1ACEW8 with Z1Z123XW Return…"
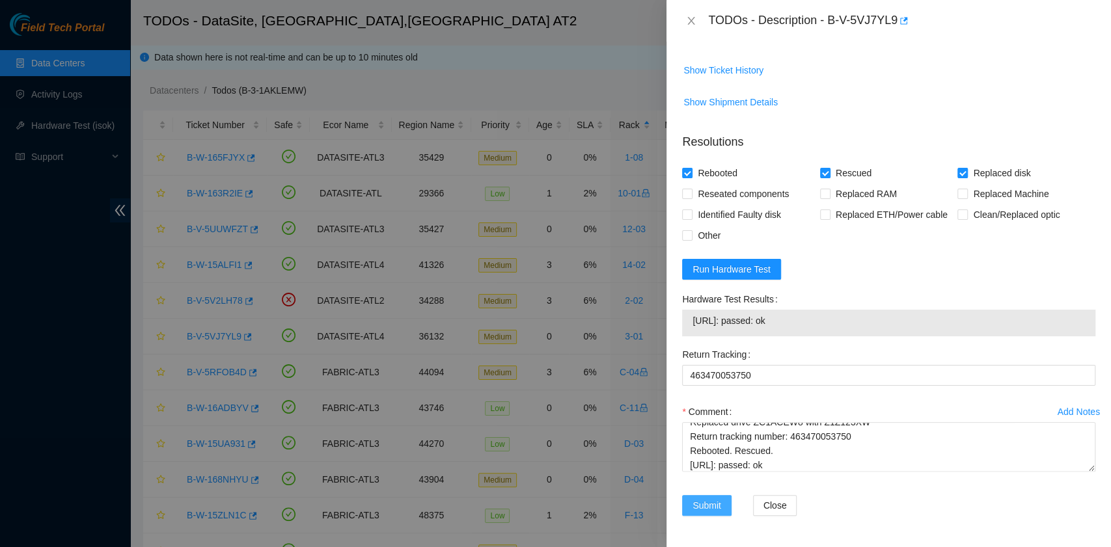
click at [713, 498] on button "Submit" at bounding box center [706, 505] width 49 height 21
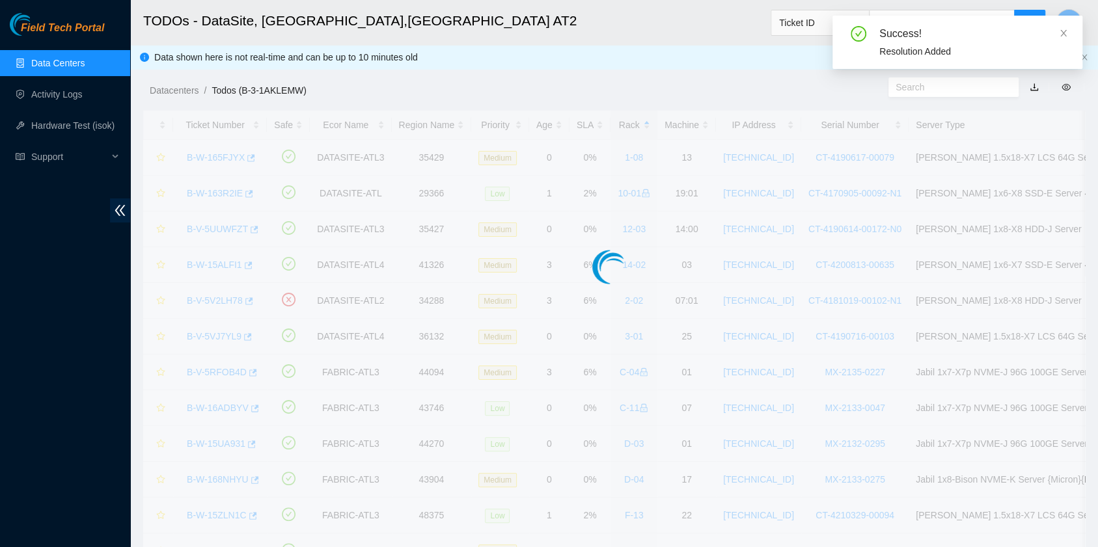
scroll to position [330, 0]
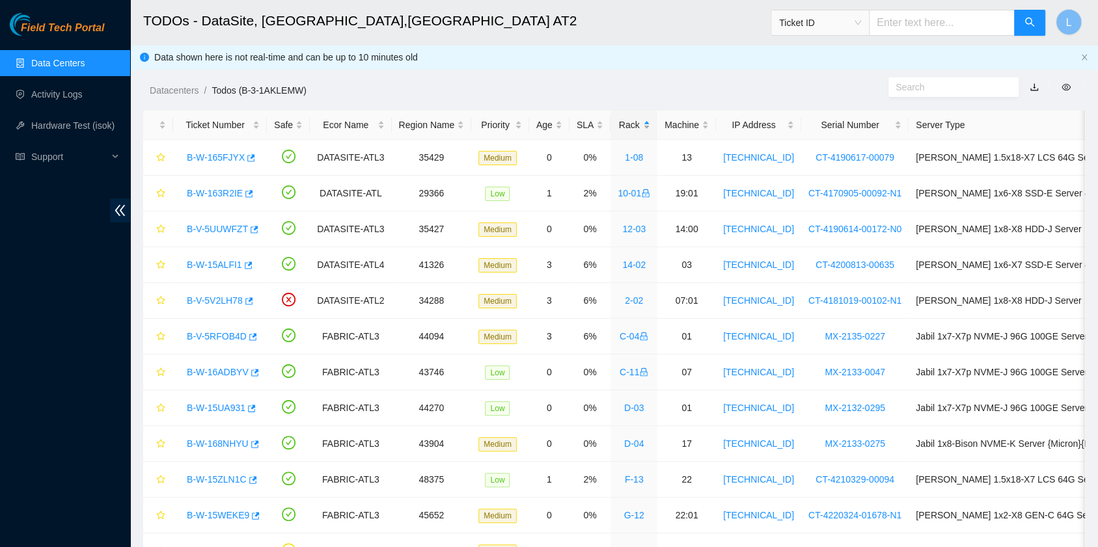
click at [618, 126] on div "Rack" at bounding box center [634, 125] width 33 height 14
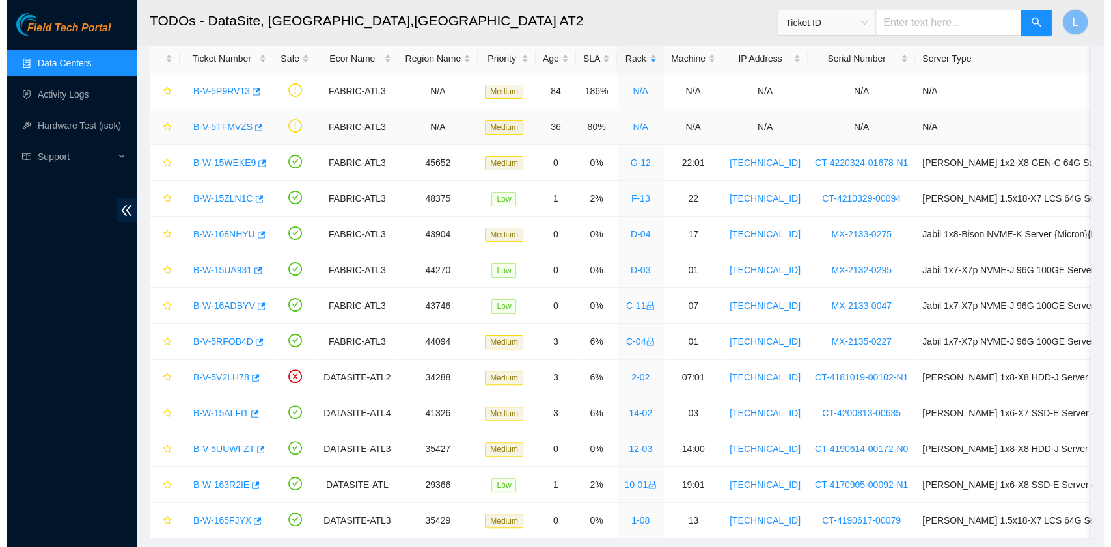
scroll to position [108, 0]
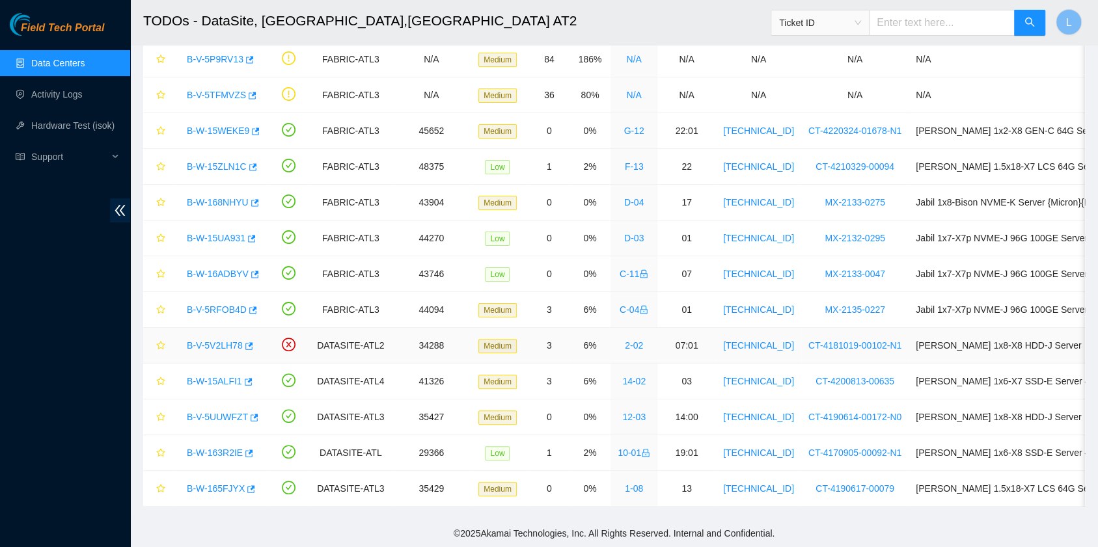
click at [227, 340] on link "B-V-5V2LH78" at bounding box center [215, 345] width 56 height 10
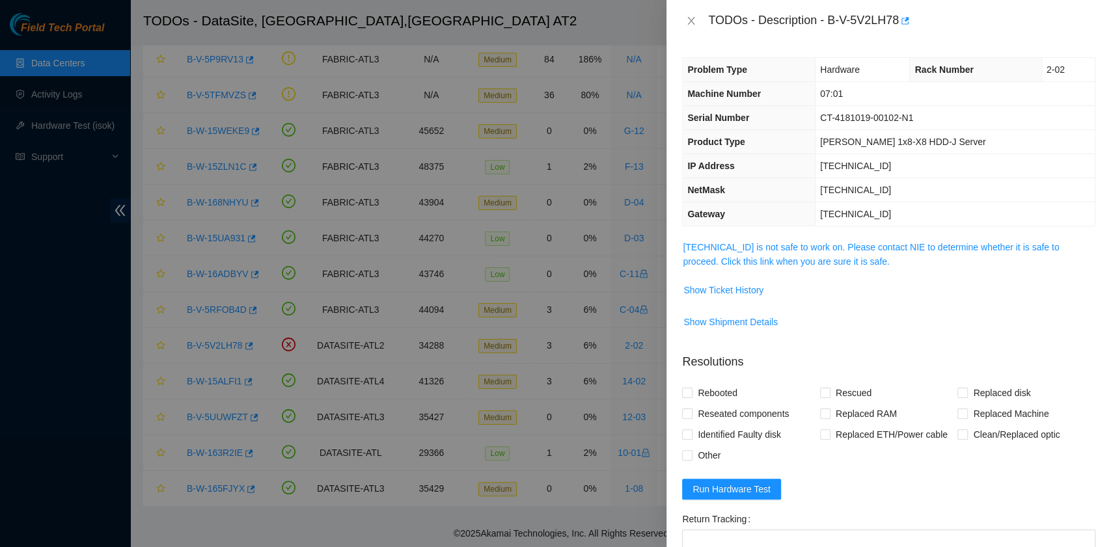
scroll to position [0, 0]
click at [799, 260] on link "23.67.255.215 is not safe to work on. Please contact NIE to determine whether i…" at bounding box center [871, 254] width 376 height 25
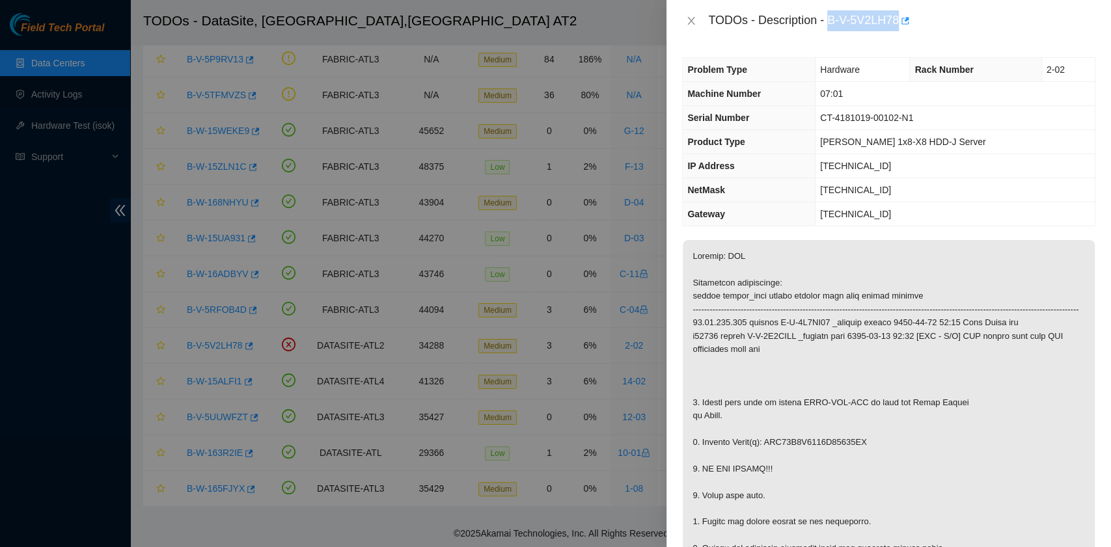
drag, startPoint x: 831, startPoint y: 20, endPoint x: 900, endPoint y: 22, distance: 68.4
click at [900, 22] on div "TODOs - Description - B-V-5V2LH78" at bounding box center [901, 20] width 387 height 21
copy div "B-V-5V2LH78"
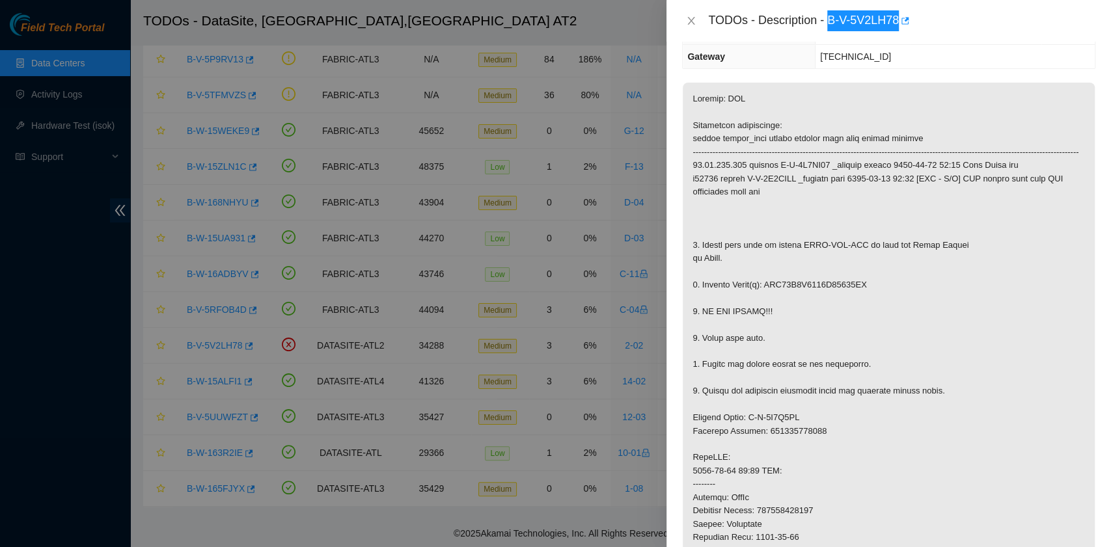
scroll to position [173, 0]
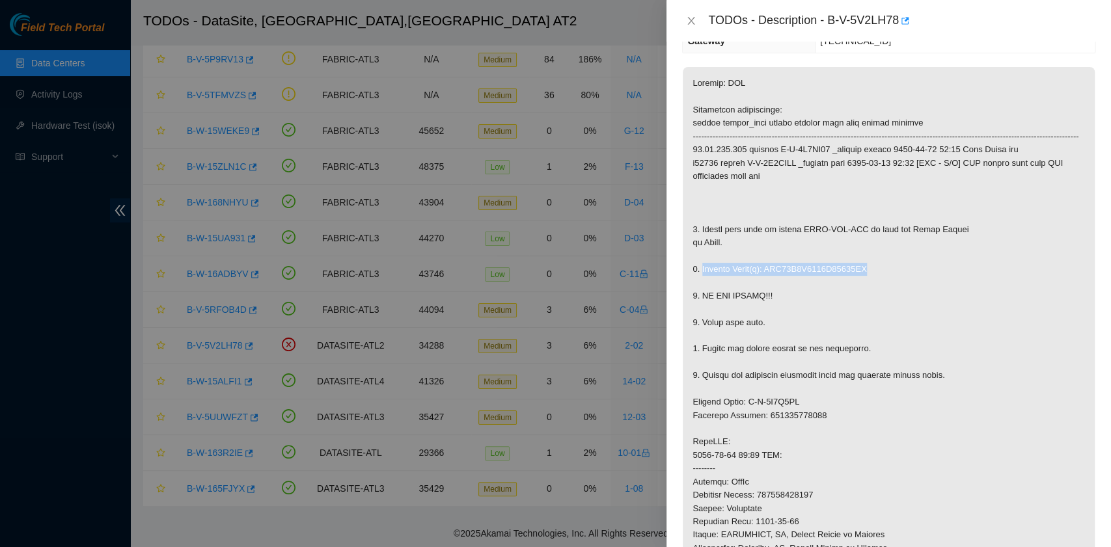
drag, startPoint x: 701, startPoint y: 279, endPoint x: 864, endPoint y: 281, distance: 163.4
click at [864, 281] on p at bounding box center [889, 422] width 412 height 711
copy p "Replace Drive(s): WFK14J4L0000E84840PW"
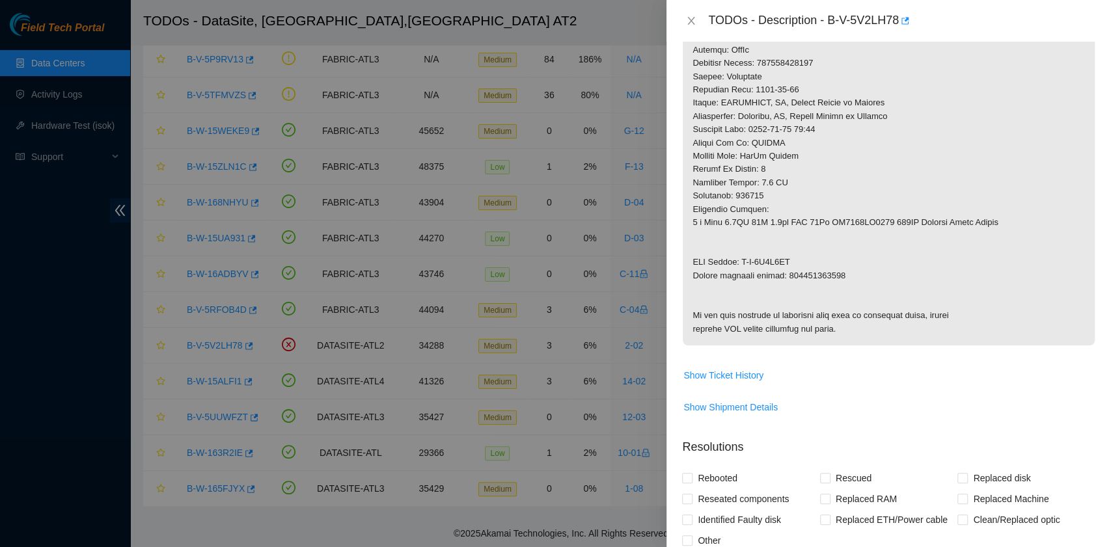
scroll to position [607, 0]
drag, startPoint x: 693, startPoint y: 285, endPoint x: 841, endPoint y: 284, distance: 147.8
copy p "Return tracking number: 473665216050"
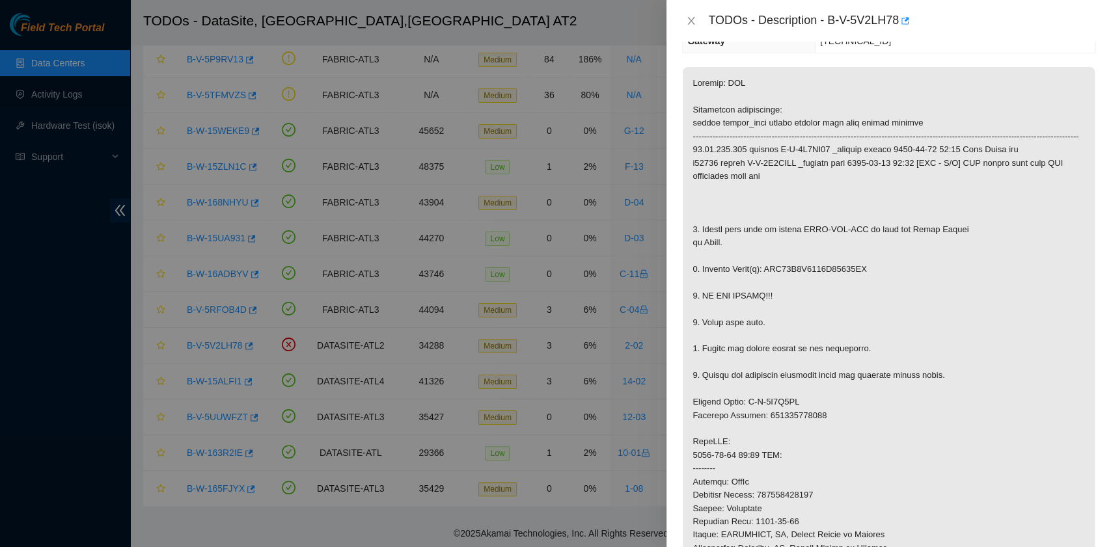
scroll to position [0, 0]
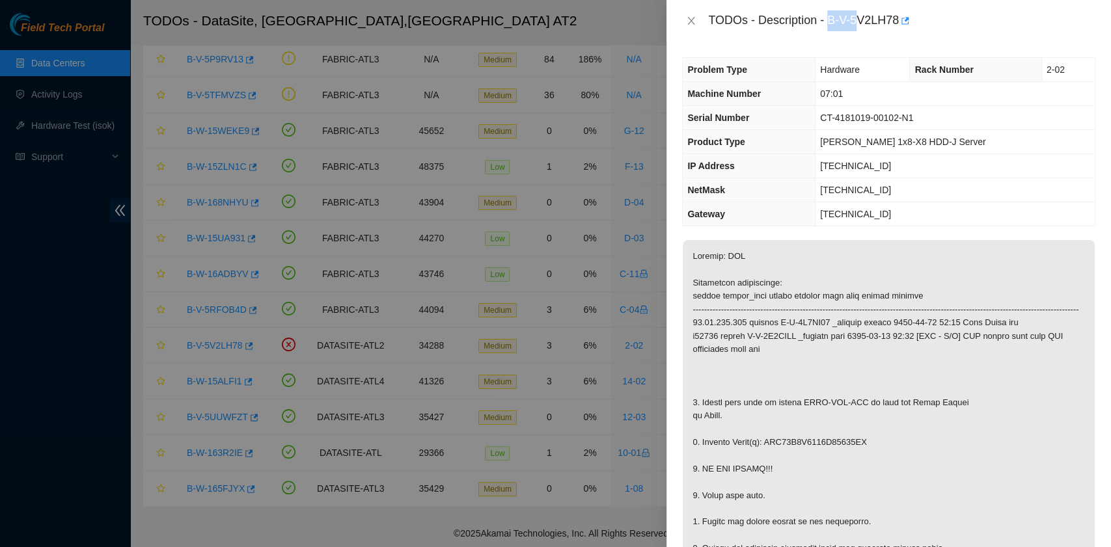
drag, startPoint x: 830, startPoint y: 22, endPoint x: 859, endPoint y: 22, distance: 28.6
click at [859, 22] on div "TODOs - Description - B-V-5V2LH78" at bounding box center [901, 20] width 387 height 21
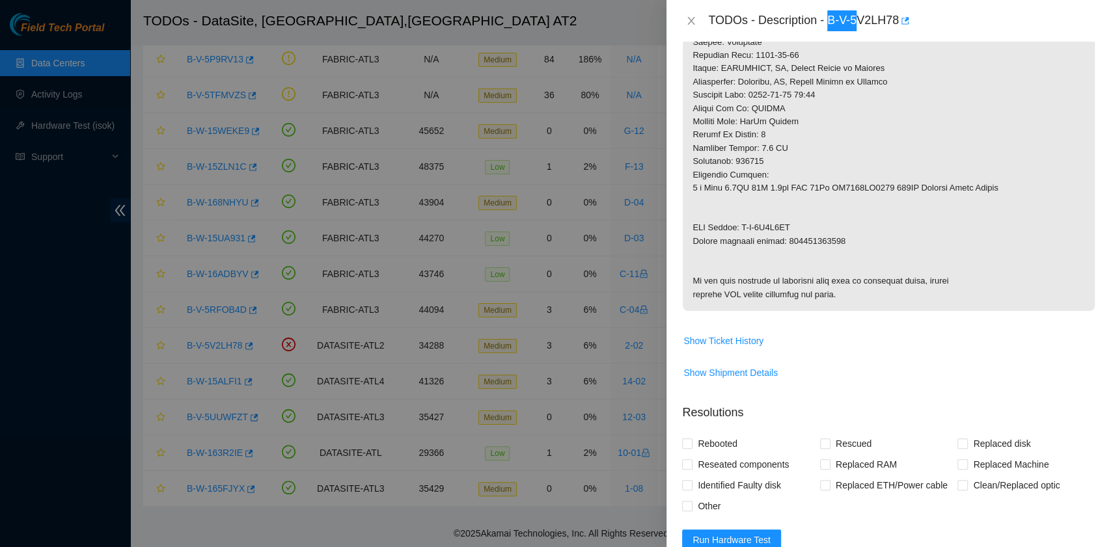
scroll to position [868, 0]
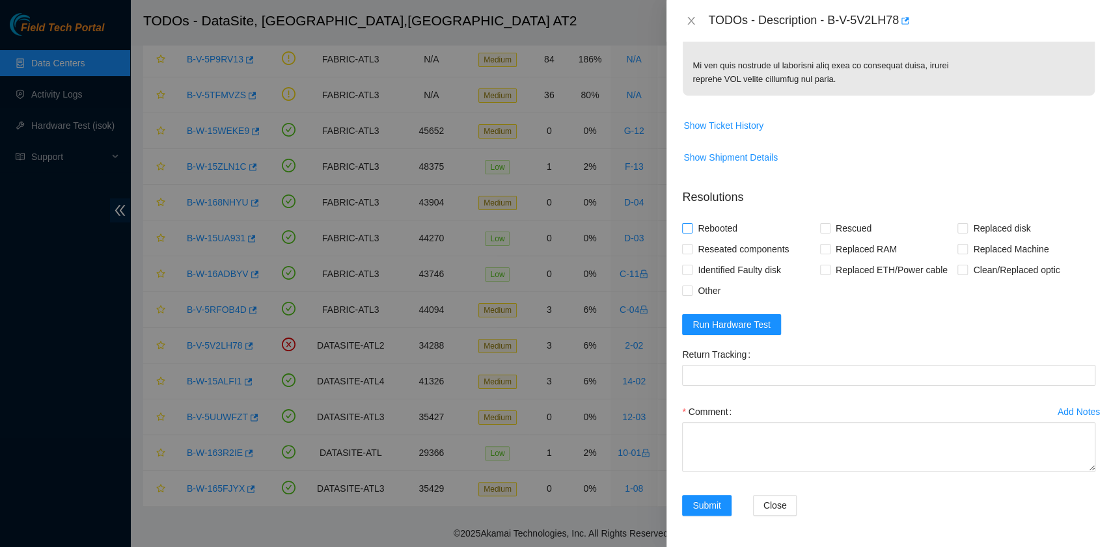
click at [728, 239] on span "Rebooted" at bounding box center [718, 228] width 50 height 21
click at [691, 232] on input "Rebooted" at bounding box center [686, 227] width 9 height 9
checkbox input "true"
click at [958, 232] on input "Replaced disk" at bounding box center [962, 227] width 9 height 9
checkbox input "true"
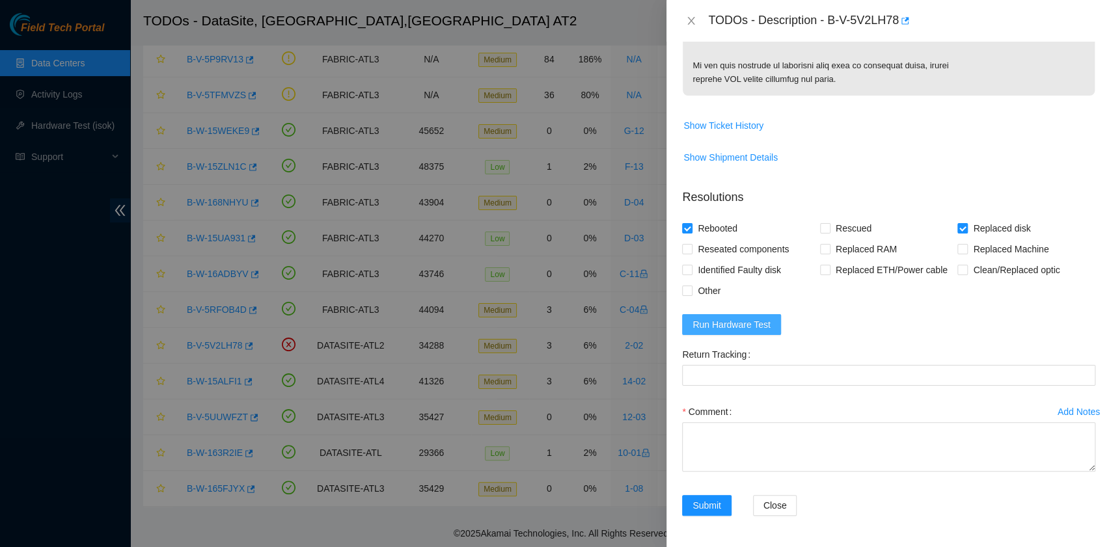
click at [728, 332] on span "Run Hardware Test" at bounding box center [732, 325] width 78 height 14
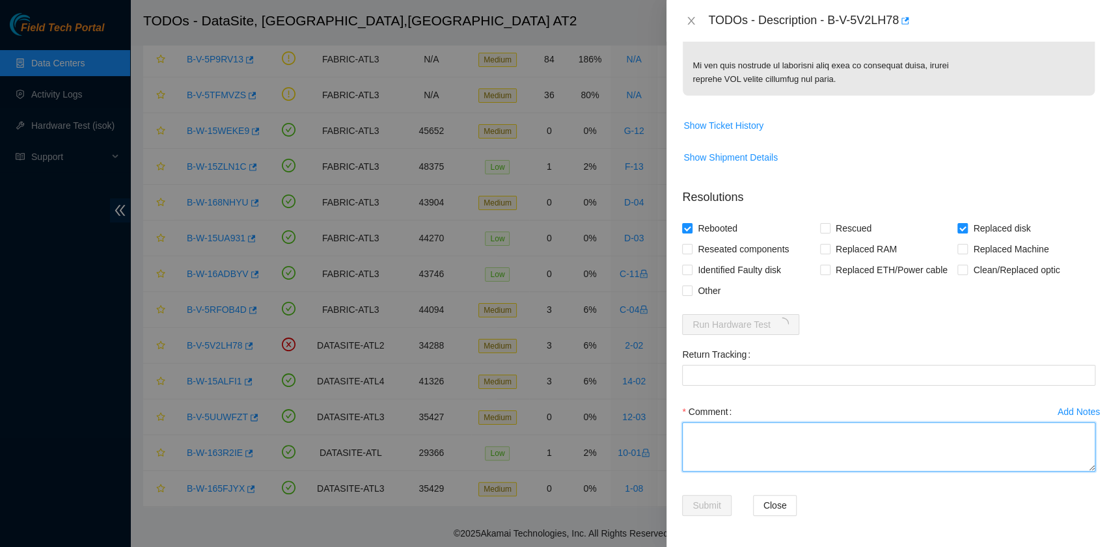
click at [782, 472] on textarea "Comment" at bounding box center [888, 446] width 413 height 49
paste textarea "B-V-5V2LH78 rack# 2-02 machine# 07:01 Replaced drive WFK14J4L0000E84840PW with …"
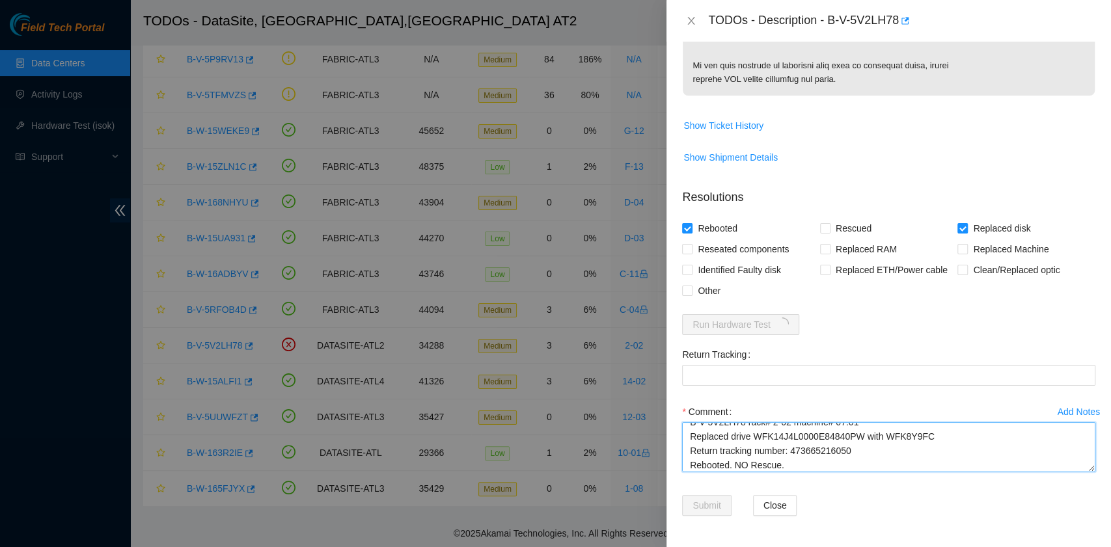
drag, startPoint x: 862, startPoint y: 508, endPoint x: 792, endPoint y: 501, distance: 70.6
click at [792, 472] on textarea "B-V-5V2LH78 rack# 2-02 machine# 07:01 Replaced drive WFK14J4L0000E84840PW with …" at bounding box center [888, 446] width 413 height 49
type textarea "B-V-5V2LH78 rack# 2-02 machine# 07:01 Replaced drive WFK14J4L0000E84840PW with …"
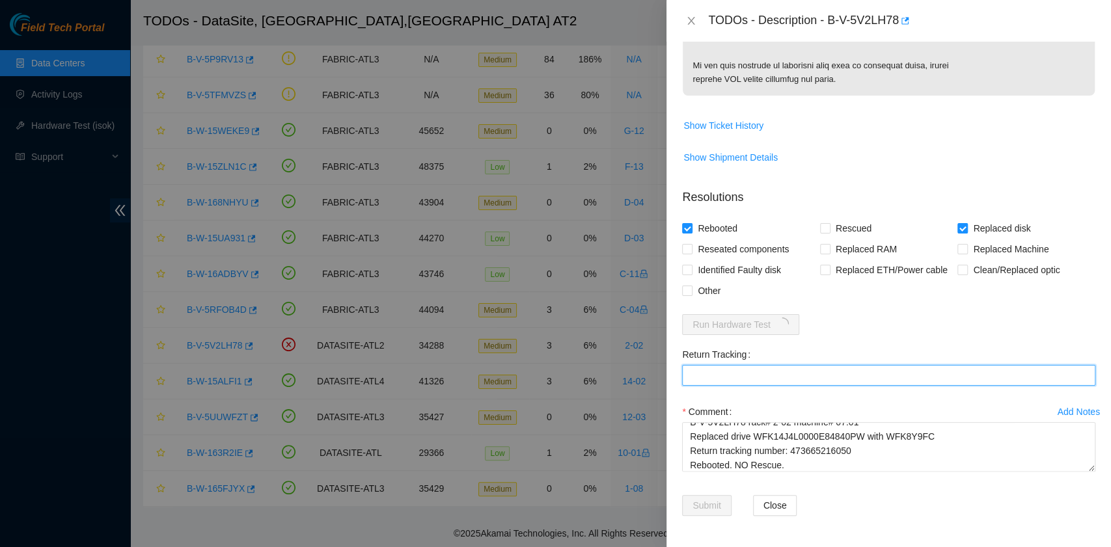
click at [711, 386] on Tracking "Return Tracking" at bounding box center [888, 375] width 413 height 21
paste Tracking "473665216050"
type Tracking "473665216050"
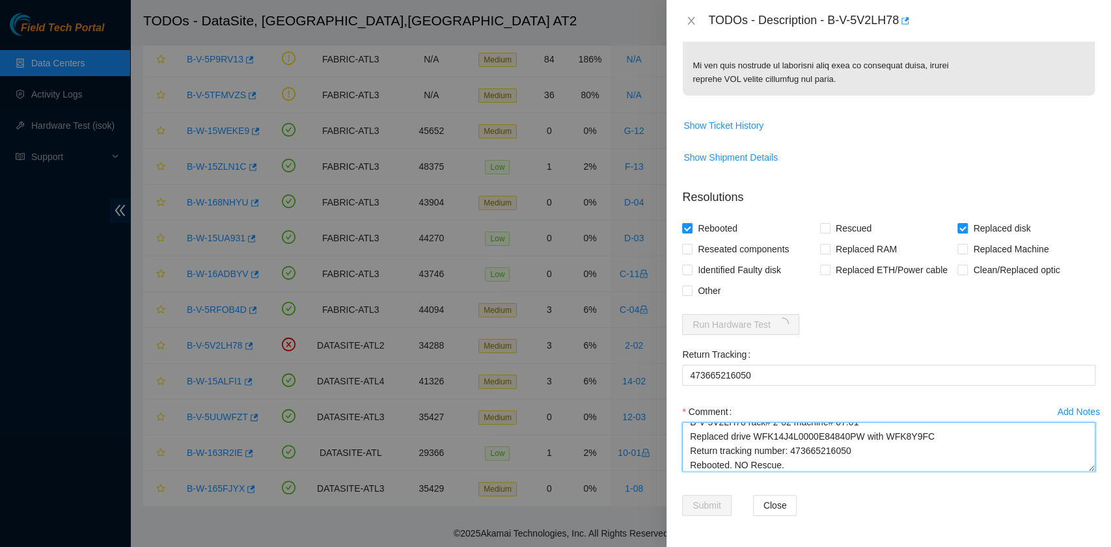
click at [846, 472] on textarea "B-V-5V2LH78 rack# 2-02 machine# 07:01 Replaced drive WFK14J4L0000E84840PW with …" at bounding box center [888, 446] width 413 height 49
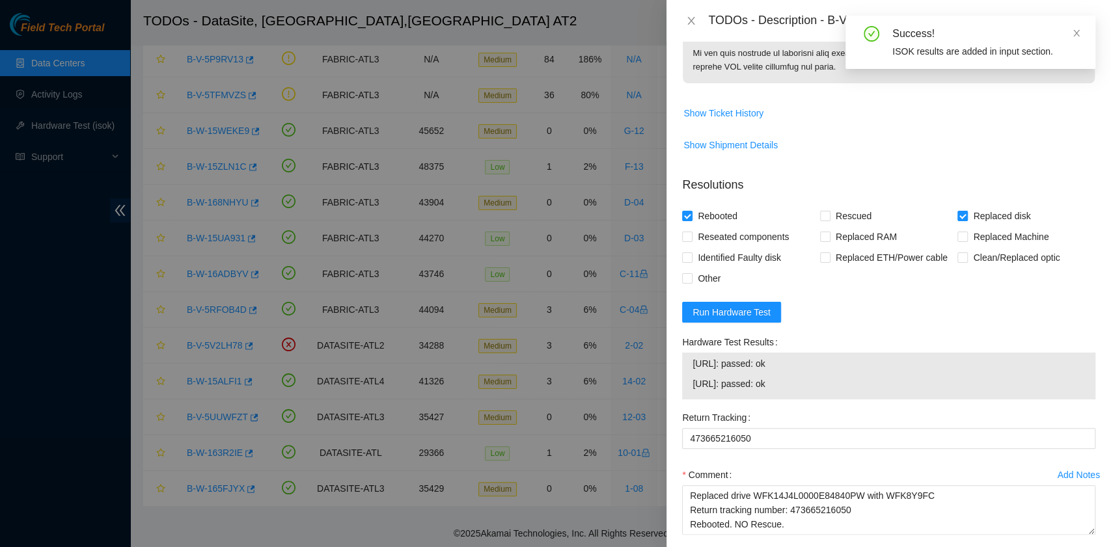
drag, startPoint x: 797, startPoint y: 449, endPoint x: 689, endPoint y: 436, distance: 108.2
click at [689, 400] on div "23.67.255.214: passed: ok 23.67.255.215: passed: ok" at bounding box center [888, 376] width 413 height 47
copy tbody "23.67.255.214: passed: ok 23.67.255.215: passed: ok"
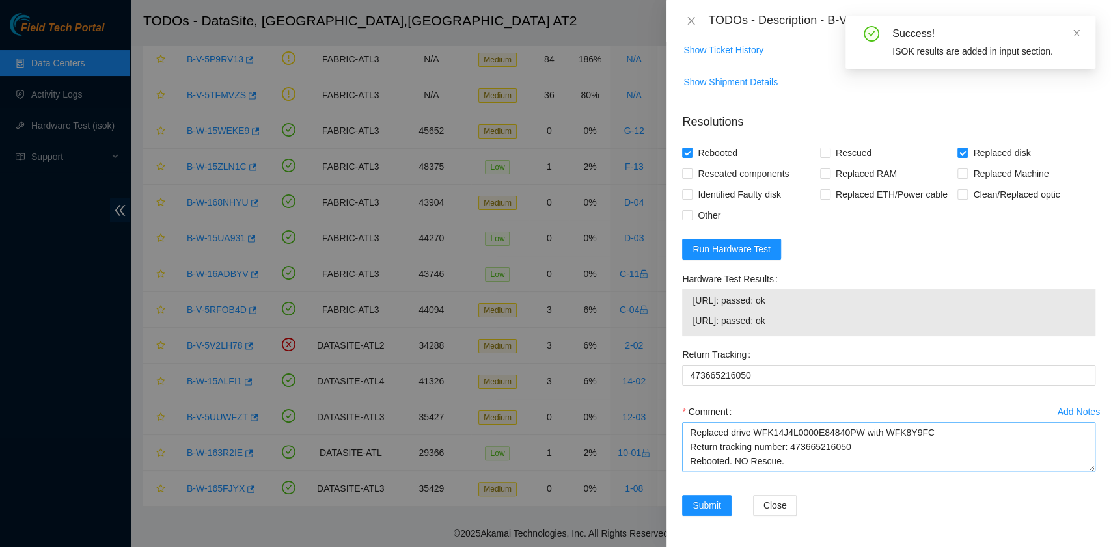
scroll to position [995, 0]
click at [704, 462] on textarea "B-V-5V2LH78 rack# 2-02 machine# 07:01 Replaced drive WFK14J4L0000E84840PW with …" at bounding box center [888, 446] width 413 height 49
paste textarea "23.67.255.214: passed: ok 23.67.255.215: passed: ok"
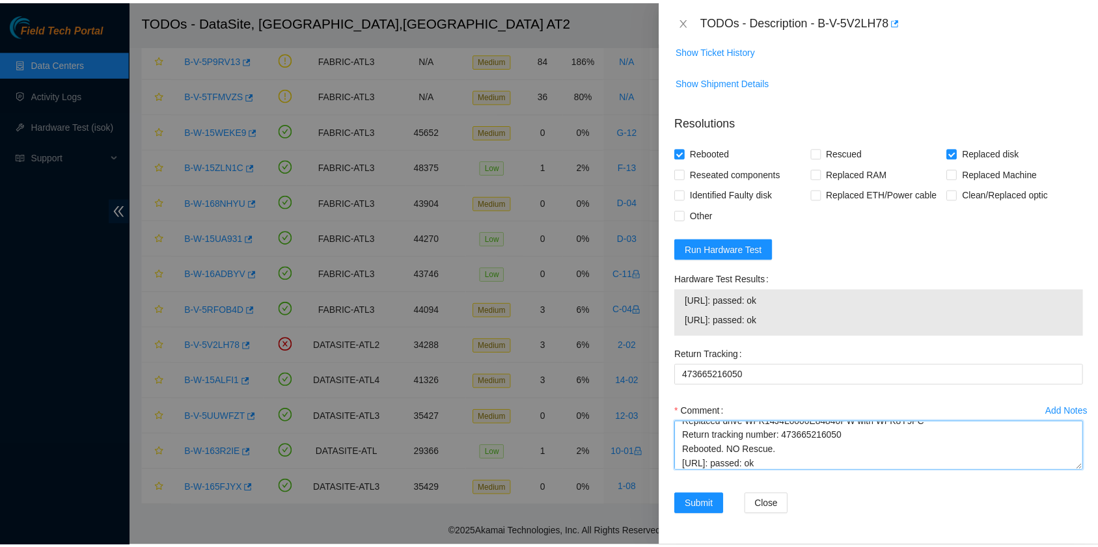
scroll to position [39, 0]
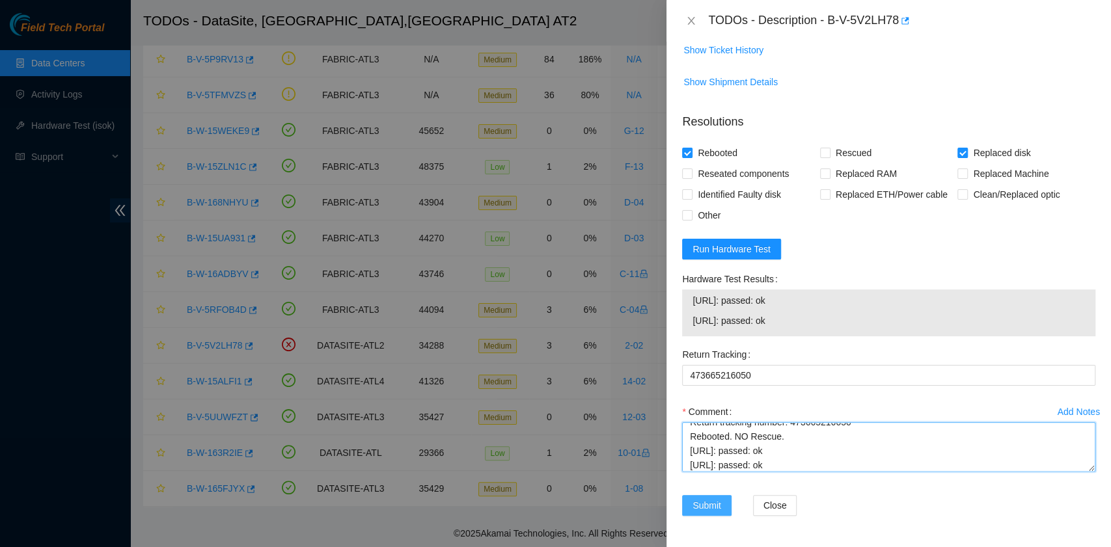
type textarea "B-V-5V2LH78 rack# 2-02 machine# 07:01 Replaced drive WFK14J4L0000E84840PW with …"
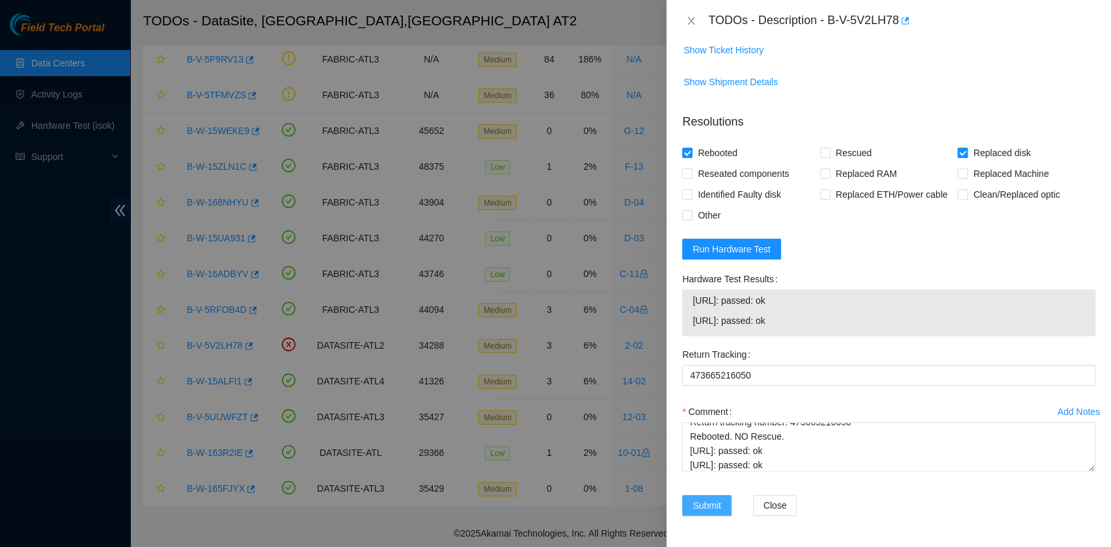
click at [691, 506] on button "Submit" at bounding box center [706, 505] width 49 height 21
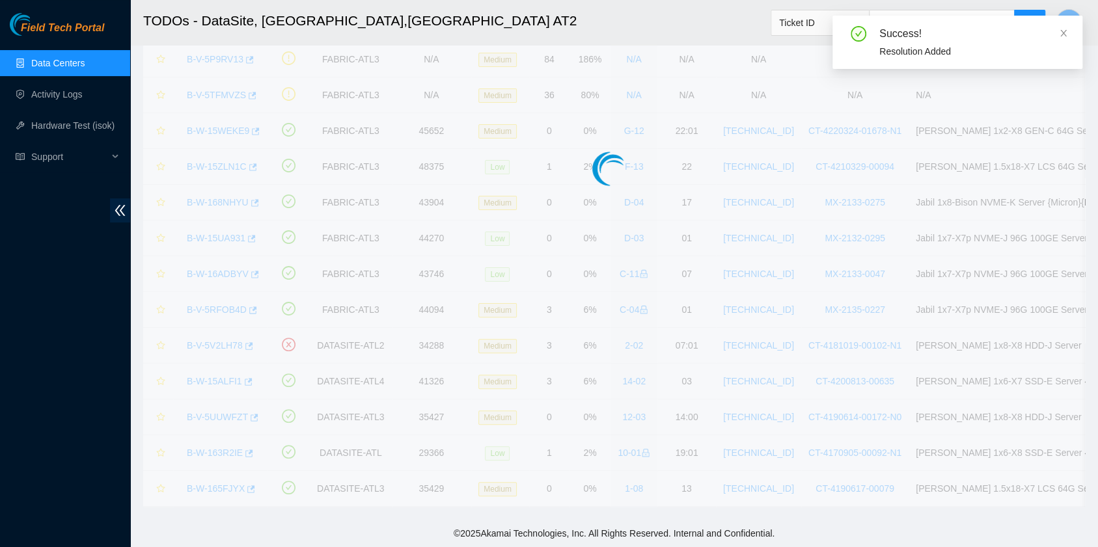
scroll to position [72, 0]
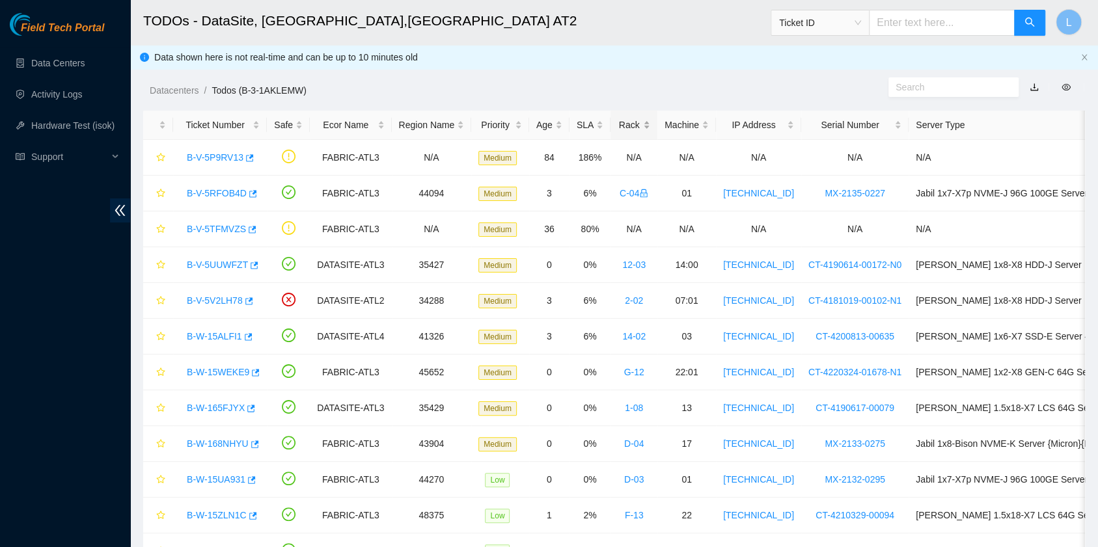
click at [618, 128] on div "Rack" at bounding box center [634, 125] width 33 height 14
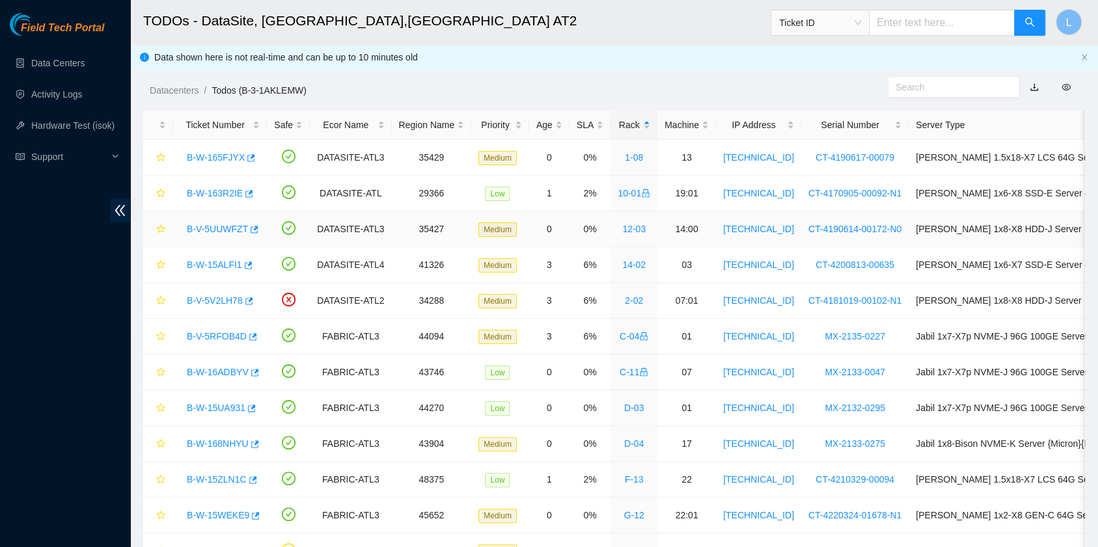
click at [232, 228] on link "B-V-5UUWFZT" at bounding box center [217, 229] width 61 height 10
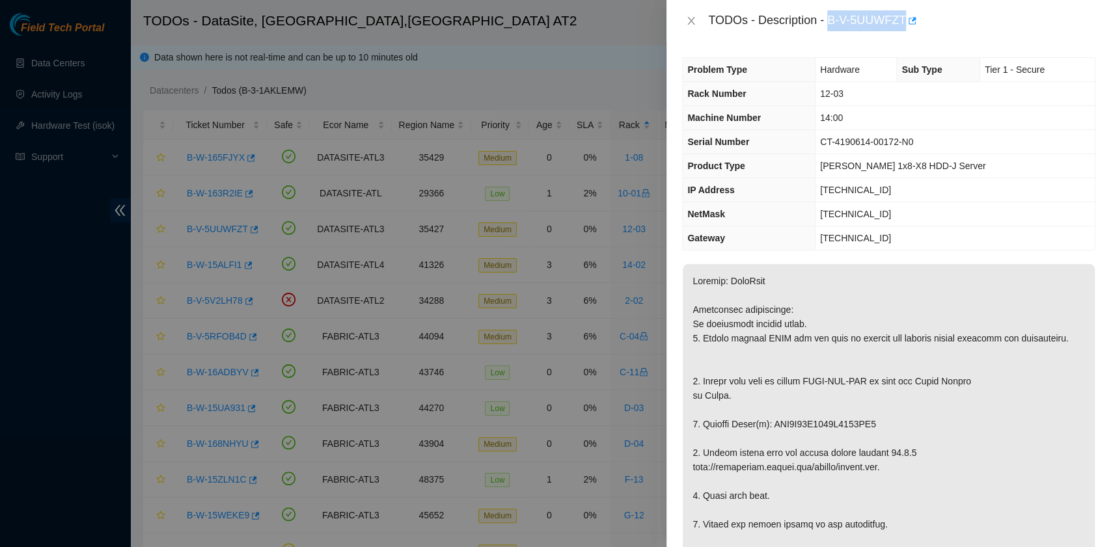
drag, startPoint x: 829, startPoint y: 20, endPoint x: 905, endPoint y: 28, distance: 76.0
click at [905, 28] on div "TODOs - Description - B-V-5UUWFZT" at bounding box center [901, 20] width 387 height 21
copy div "B-V-5UUWFZT"
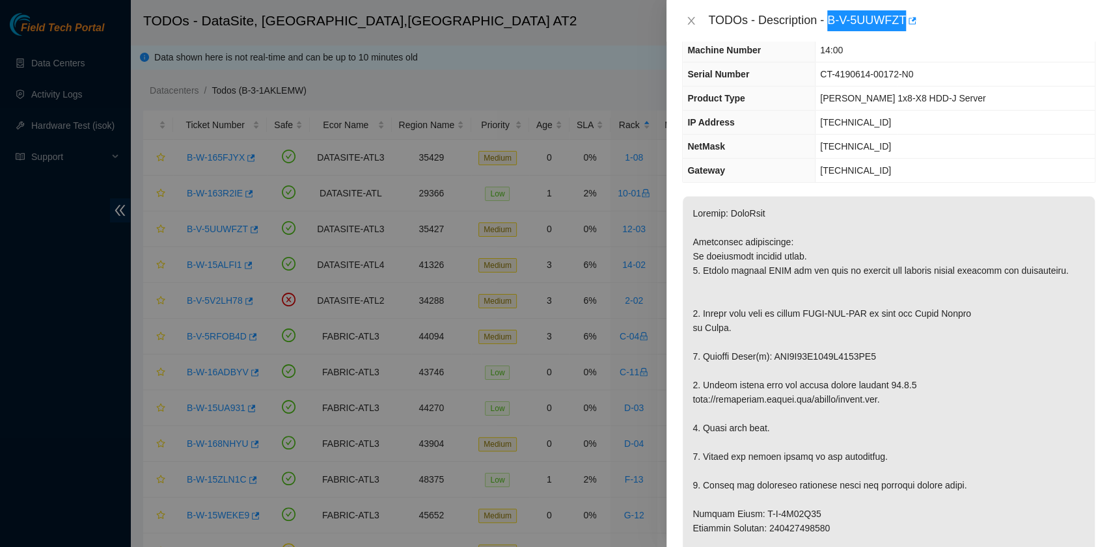
scroll to position [87, 0]
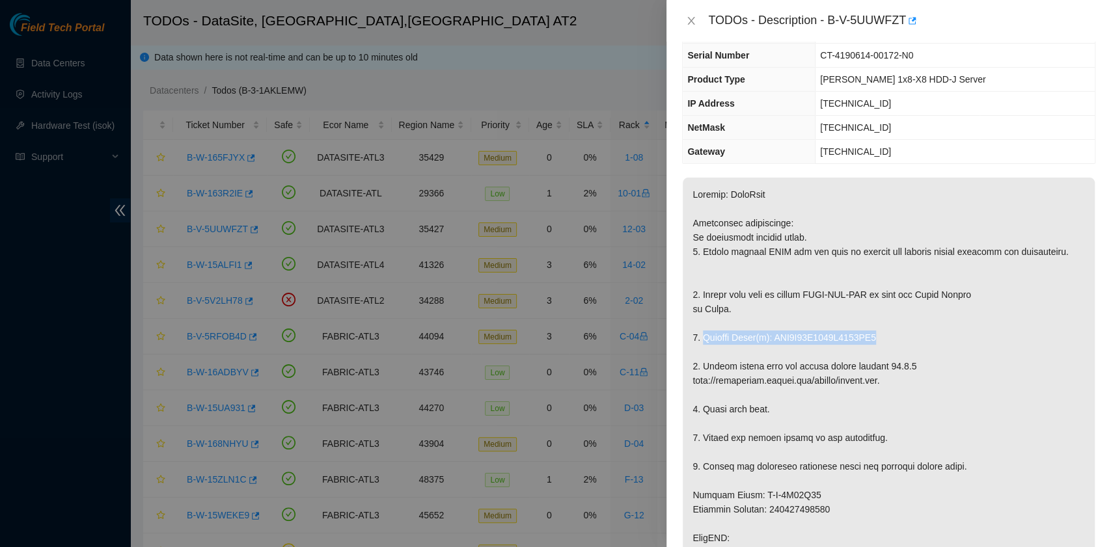
drag, startPoint x: 703, startPoint y: 350, endPoint x: 879, endPoint y: 346, distance: 176.5
click at [879, 346] on p at bounding box center [889, 538] width 412 height 721
copy p "Replace Drive(s): WFK4W82Y0000E0059PY0"
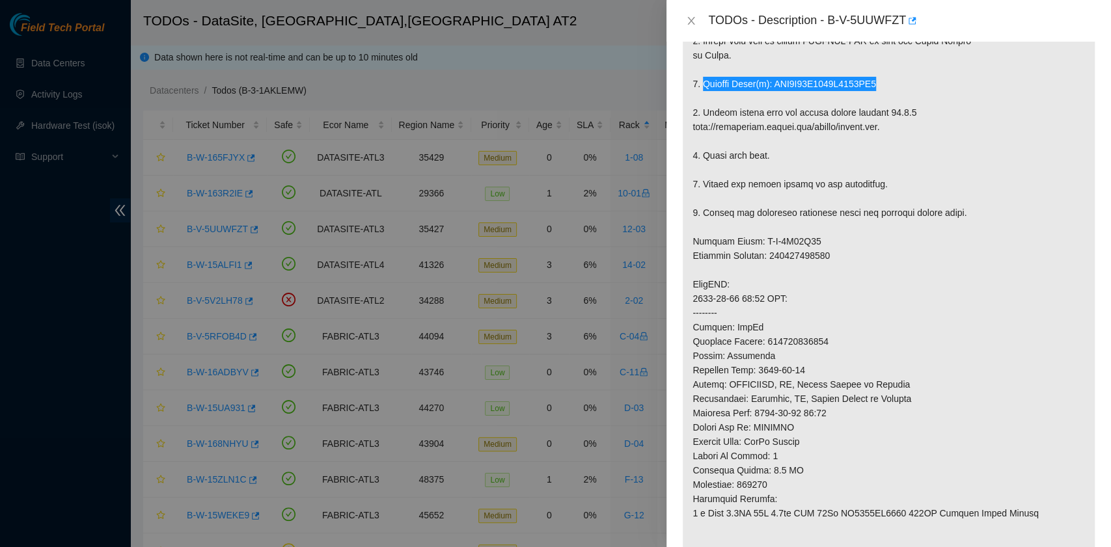
scroll to position [434, 0]
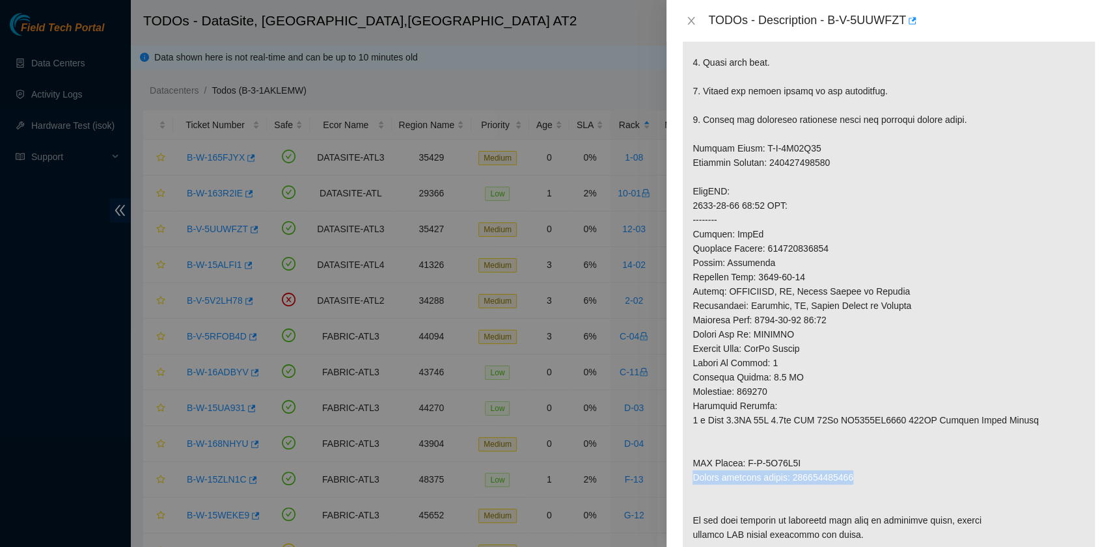
drag, startPoint x: 691, startPoint y: 490, endPoint x: 859, endPoint y: 489, distance: 167.3
click at [859, 489] on p at bounding box center [889, 191] width 412 height 721
copy p "Return tracking number: 473665216185"
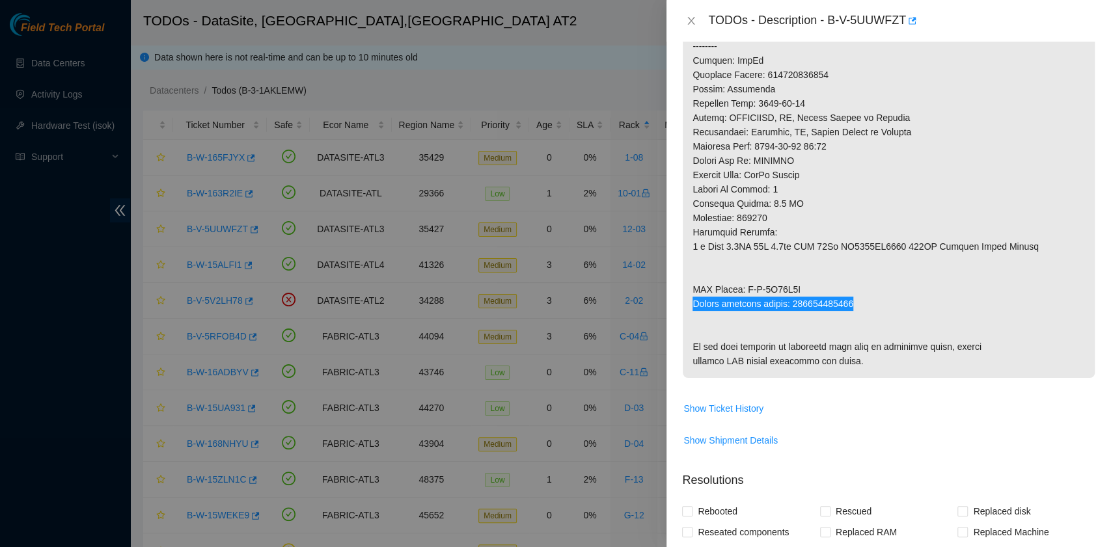
scroll to position [960, 0]
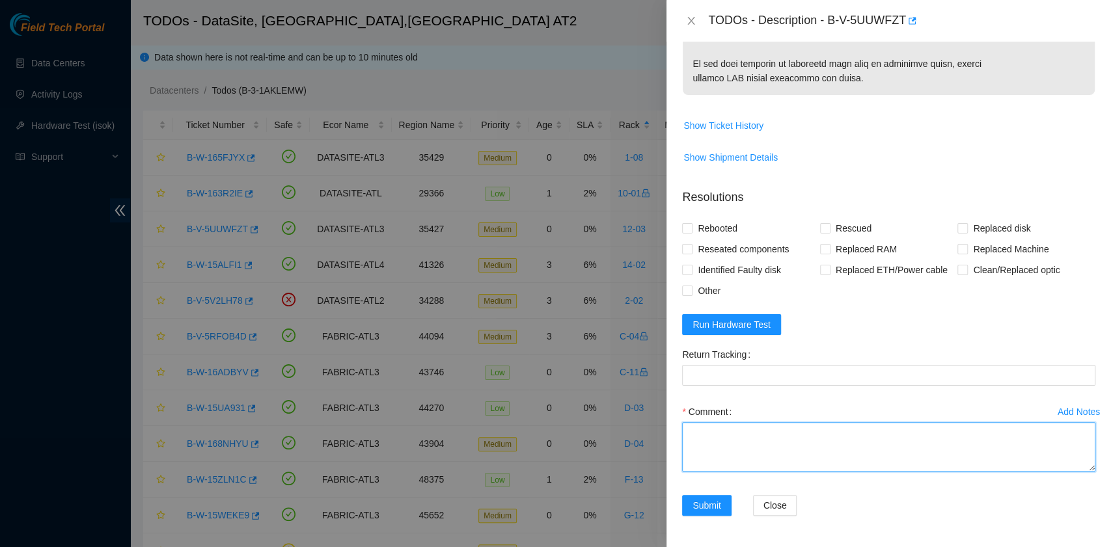
click at [766, 462] on textarea "Comment" at bounding box center [888, 446] width 413 height 49
paste textarea "B-V-5UUWFZT rack# 12-03 machine# 14:00 Replaced drive WFK4W82Y0000E0059PY0 with…"
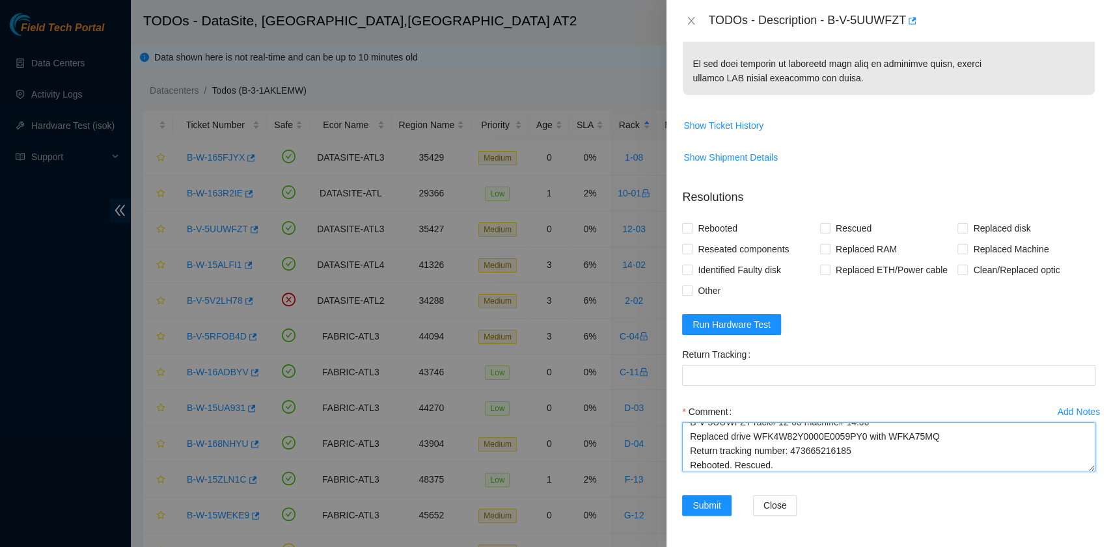
scroll to position [25, 0]
drag, startPoint x: 849, startPoint y: 441, endPoint x: 792, endPoint y: 442, distance: 57.9
click at [792, 442] on textarea "B-V-5UUWFZT rack# 12-03 machine# 14:00 Replaced drive WFK4W82Y0000E0059PY0 with…" at bounding box center [888, 446] width 413 height 49
type textarea "B-V-5UUWFZT rack# 12-03 machine# 14:00 Replaced drive WFK4W82Y0000E0059PY0 with…"
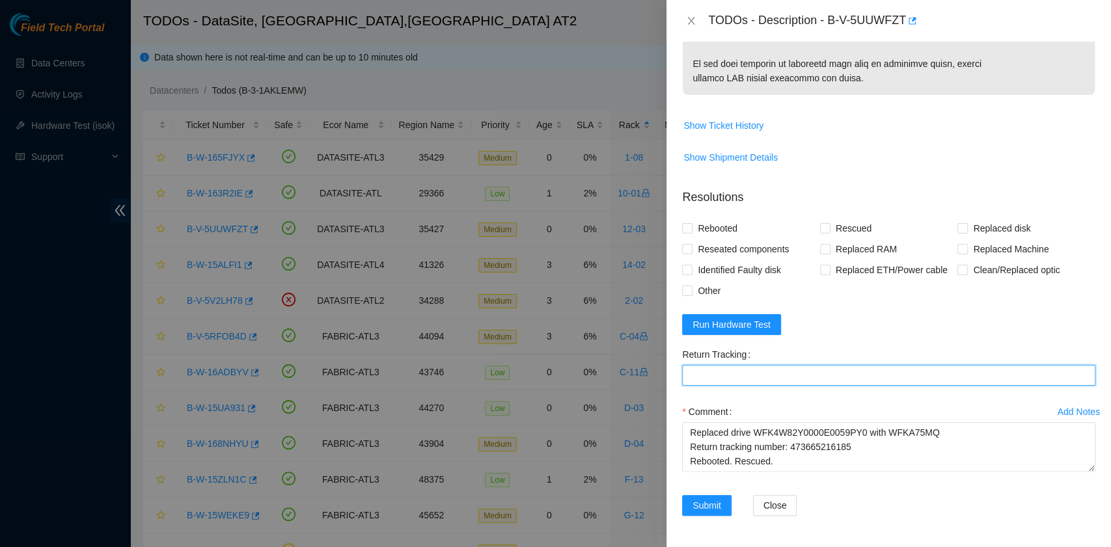
click at [745, 373] on Tracking "Return Tracking" at bounding box center [888, 375] width 413 height 21
paste Tracking "473665216185"
type Tracking "473665216185"
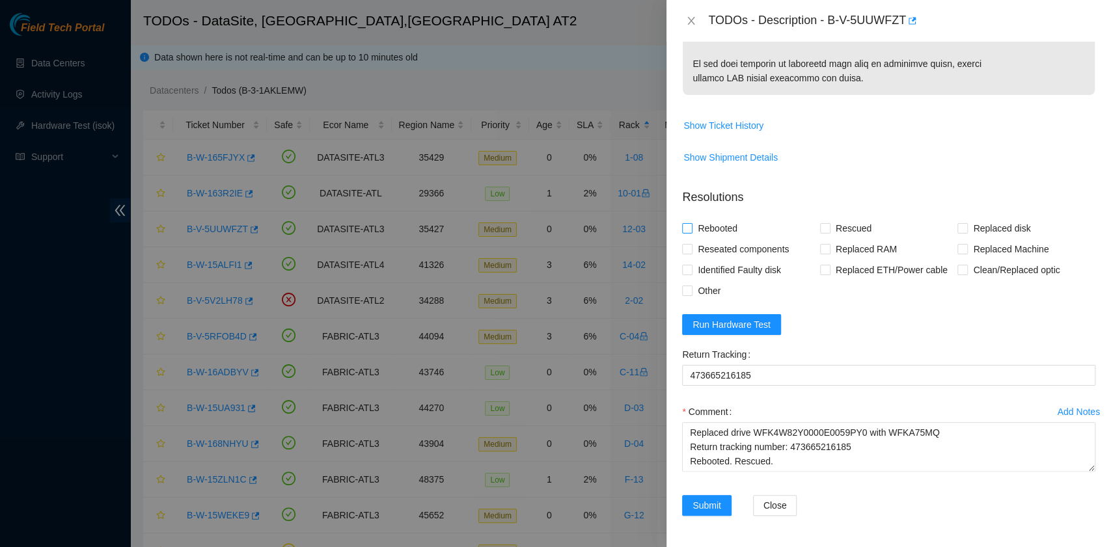
click at [725, 228] on span "Rebooted" at bounding box center [718, 228] width 50 height 21
click at [691, 228] on input "Rebooted" at bounding box center [686, 227] width 9 height 9
checkbox input "true"
click at [825, 233] on span at bounding box center [825, 228] width 10 height 10
click at [825, 232] on input "Rescued" at bounding box center [824, 227] width 9 height 9
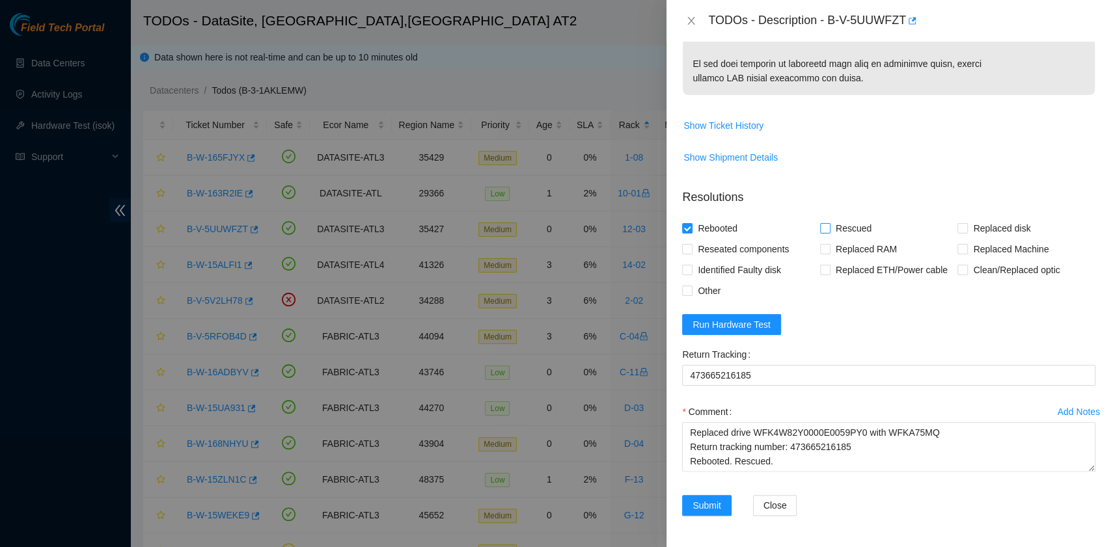
checkbox input "true"
click at [968, 229] on span "Replaced disk" at bounding box center [1002, 228] width 68 height 21
click at [961, 229] on input "Replaced disk" at bounding box center [962, 227] width 9 height 9
checkbox input "true"
click at [731, 335] on button "Run Hardware Test" at bounding box center [731, 324] width 99 height 21
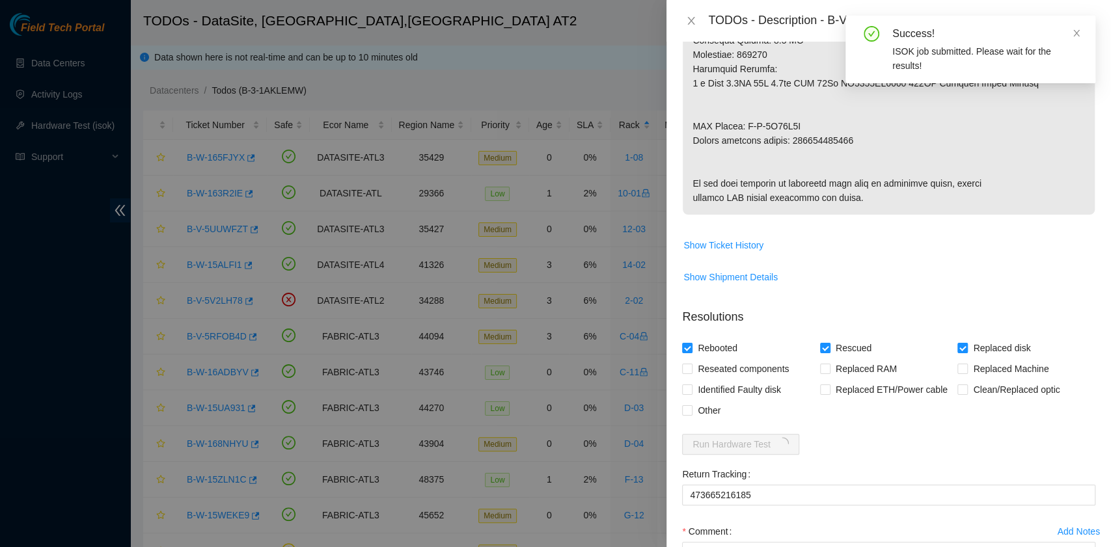
scroll to position [960, 0]
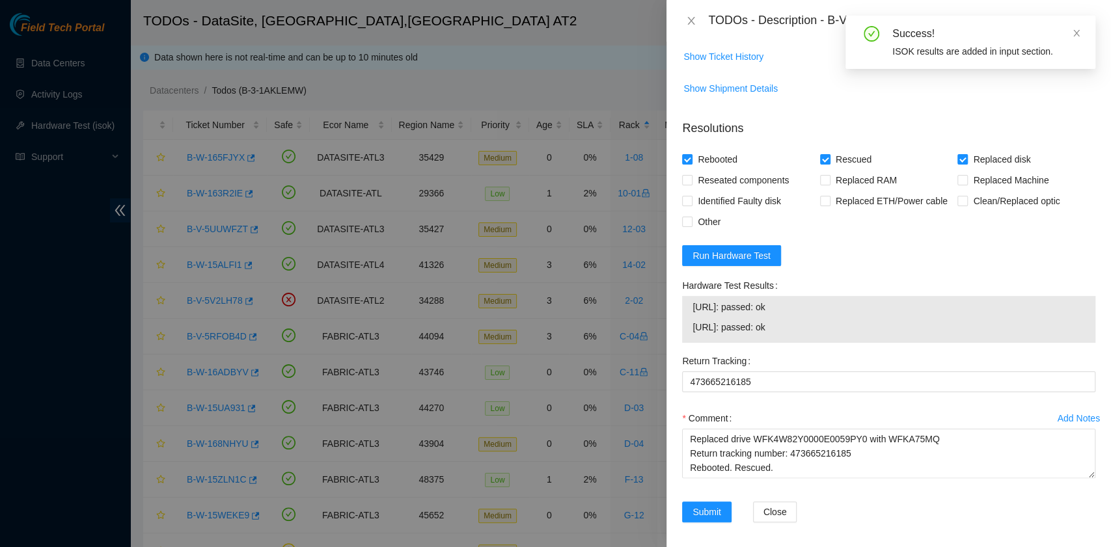
drag, startPoint x: 801, startPoint y: 406, endPoint x: 687, endPoint y: 385, distance: 115.7
click at [687, 343] on div "23.11.230.22: passed: ok 23.11.230.23: passed: ok" at bounding box center [888, 319] width 413 height 47
copy tbody "23.11.230.22: passed: ok 23.11.230.23: passed: ok"
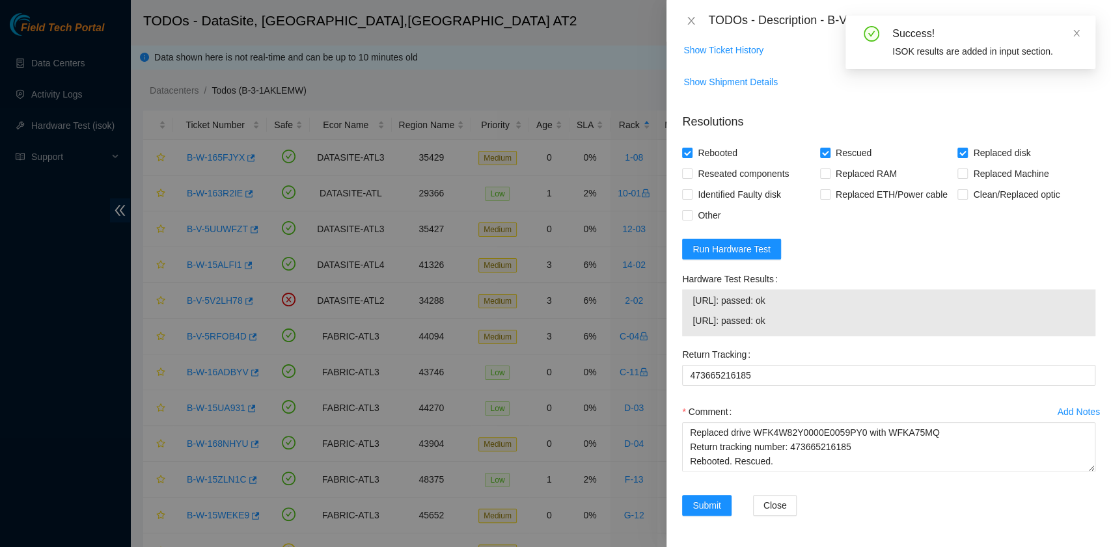
scroll to position [1035, 0]
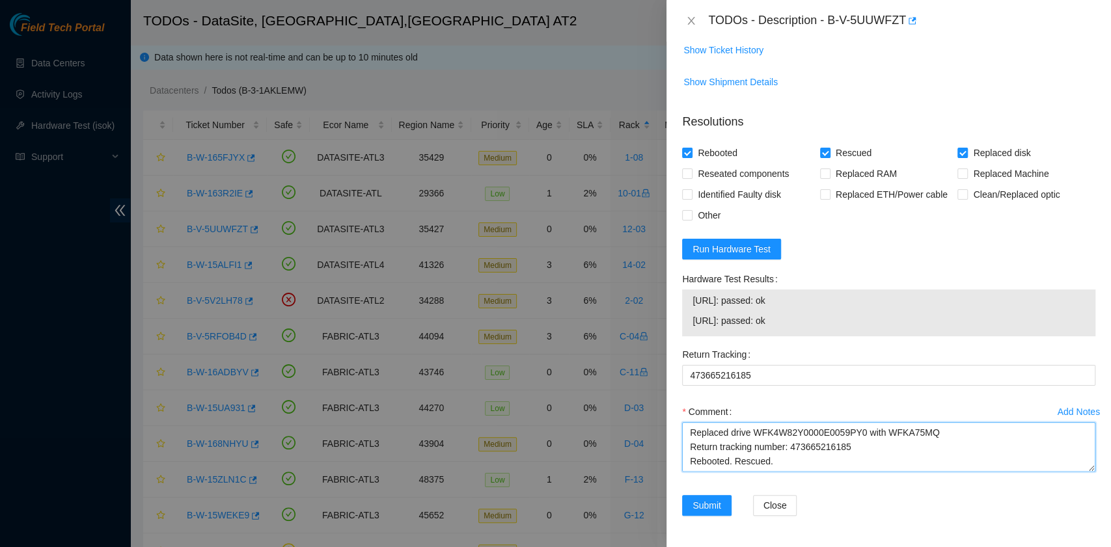
click at [706, 464] on textarea "B-V-5UUWFZT rack# 12-03 machine# 14:00 Replaced drive WFK4W82Y0000E0059PY0 with…" at bounding box center [888, 446] width 413 height 49
paste textarea "23.11.230.22: passed: ok 23.11.230.23: passed: ok"
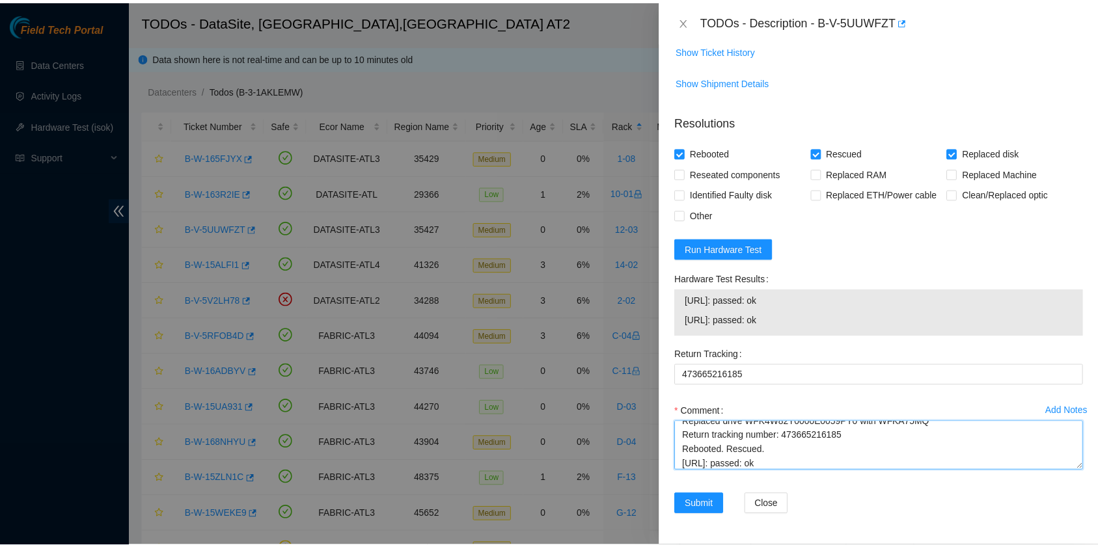
scroll to position [39, 0]
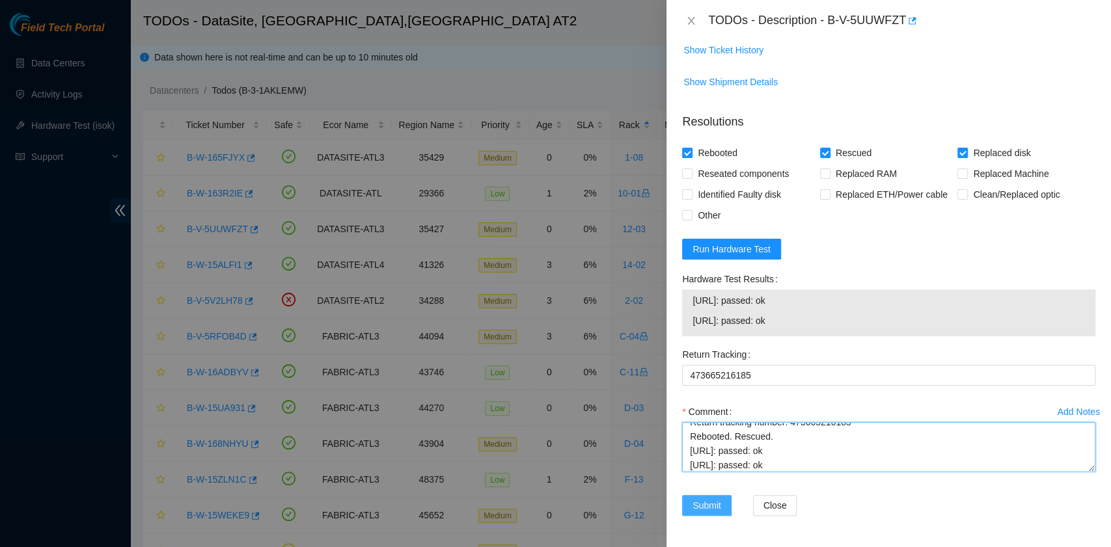
type textarea "B-V-5UUWFZT rack# 12-03 machine# 14:00 Replaced drive WFK4W82Y0000E0059PY0 with…"
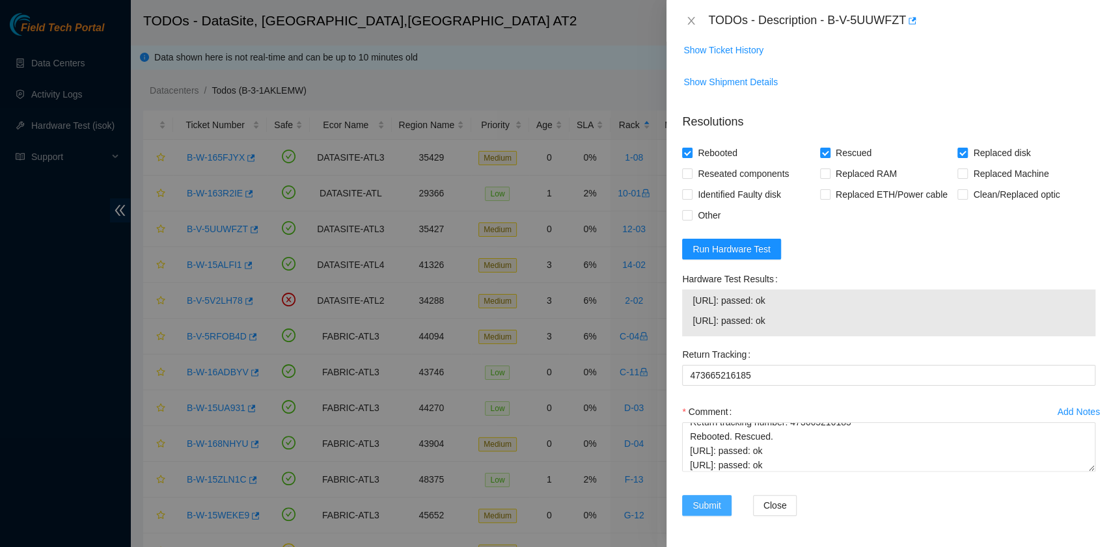
click at [713, 510] on span "Submit" at bounding box center [707, 506] width 29 height 14
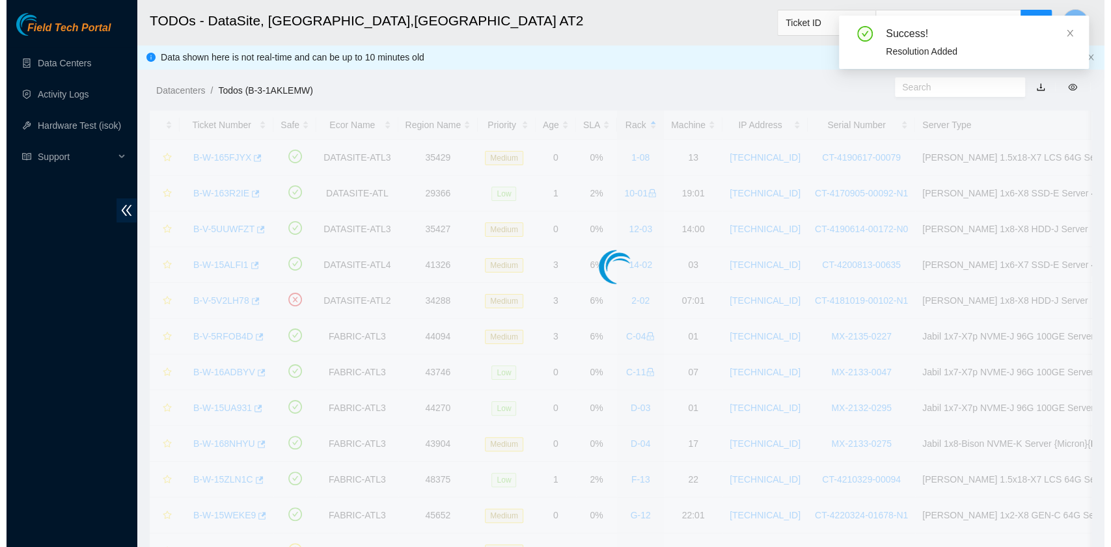
scroll to position [295, 0]
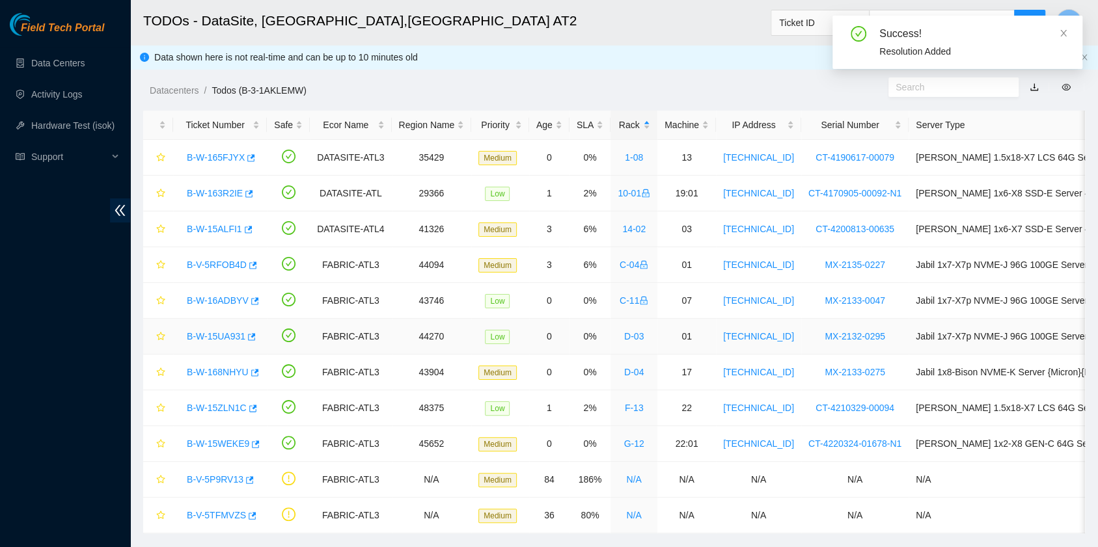
click at [221, 337] on link "B-W-15UA931" at bounding box center [216, 336] width 59 height 10
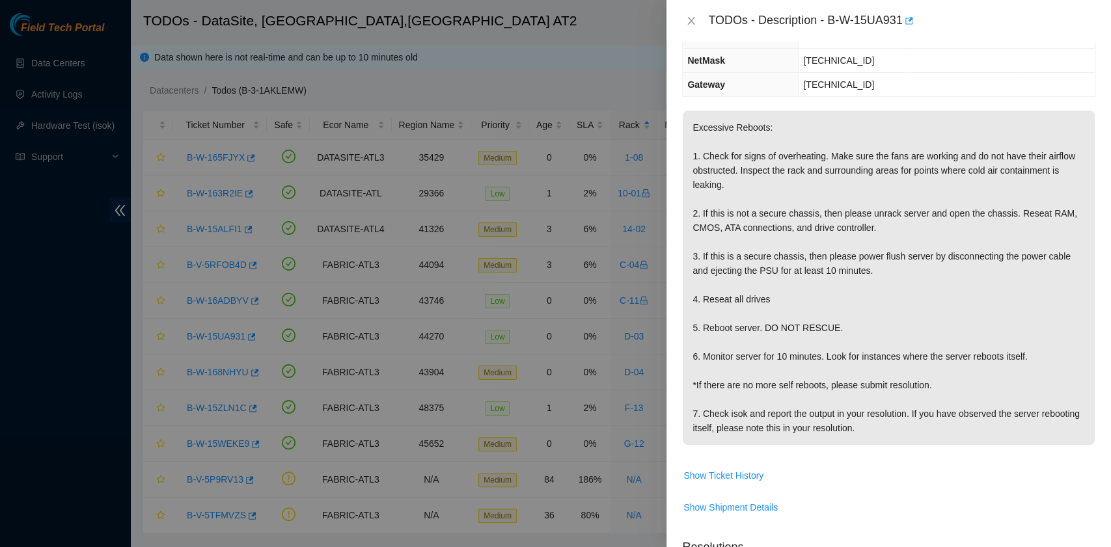
scroll to position [241, 0]
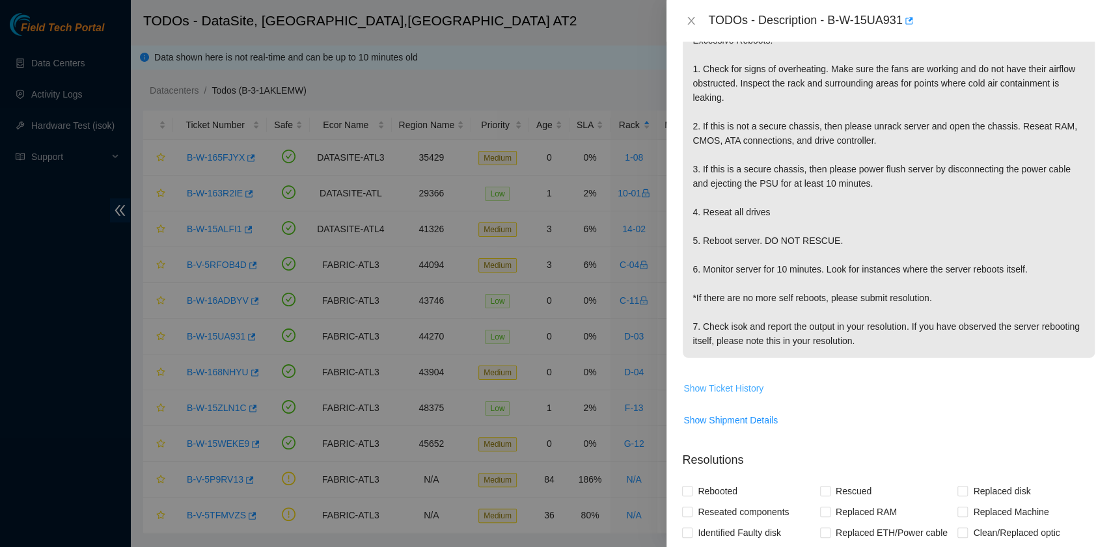
click at [702, 383] on span "Show Ticket History" at bounding box center [724, 388] width 80 height 14
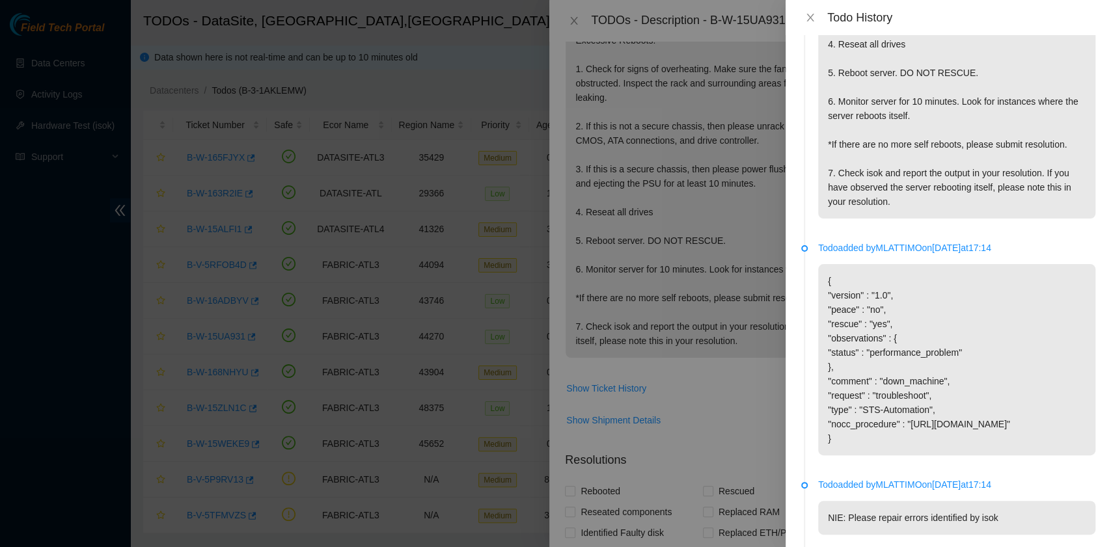
scroll to position [0, 0]
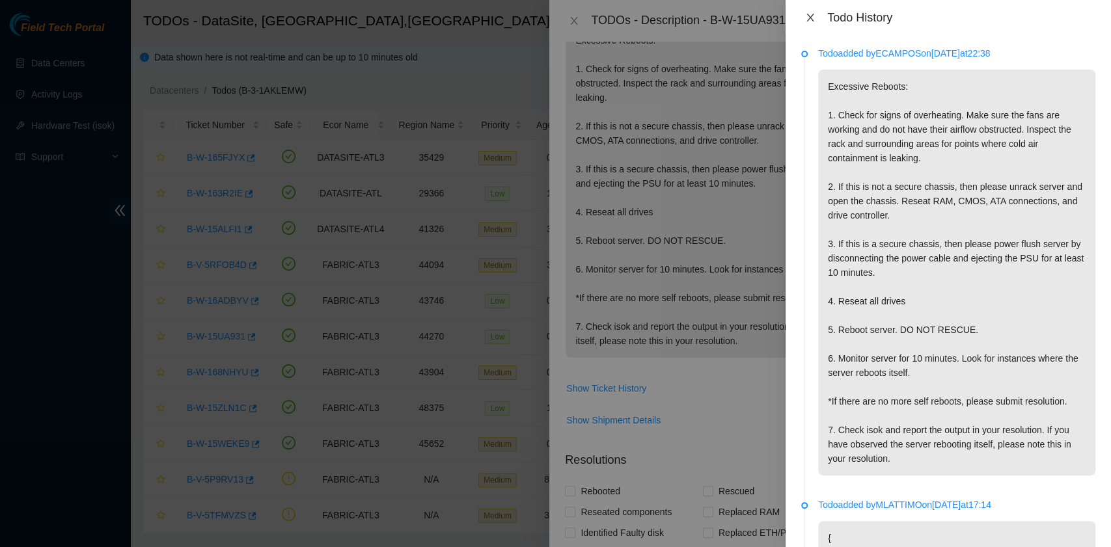
click at [814, 13] on icon "close" at bounding box center [810, 17] width 10 height 10
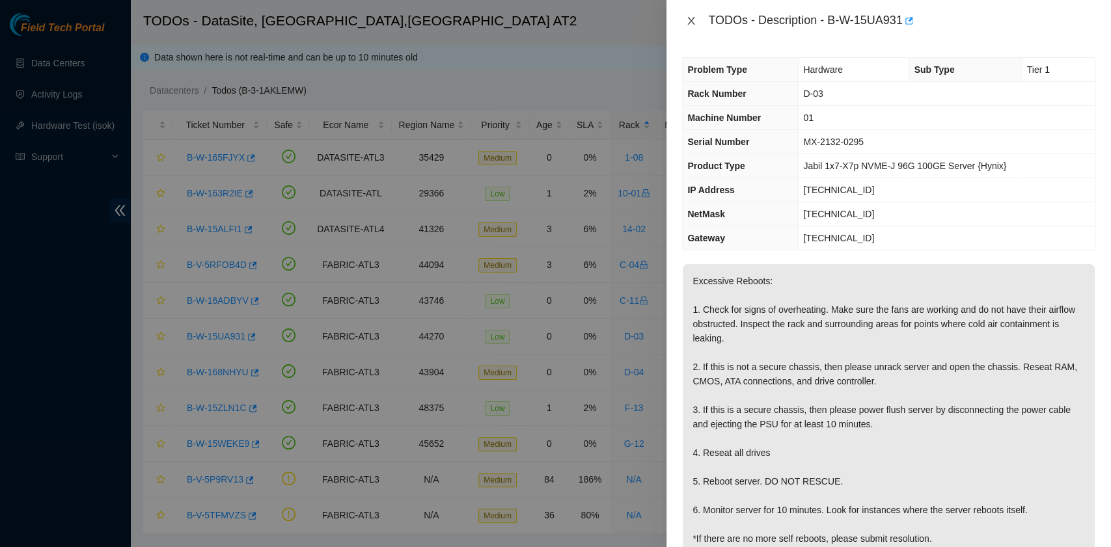
click at [689, 20] on icon "close" at bounding box center [691, 21] width 10 height 10
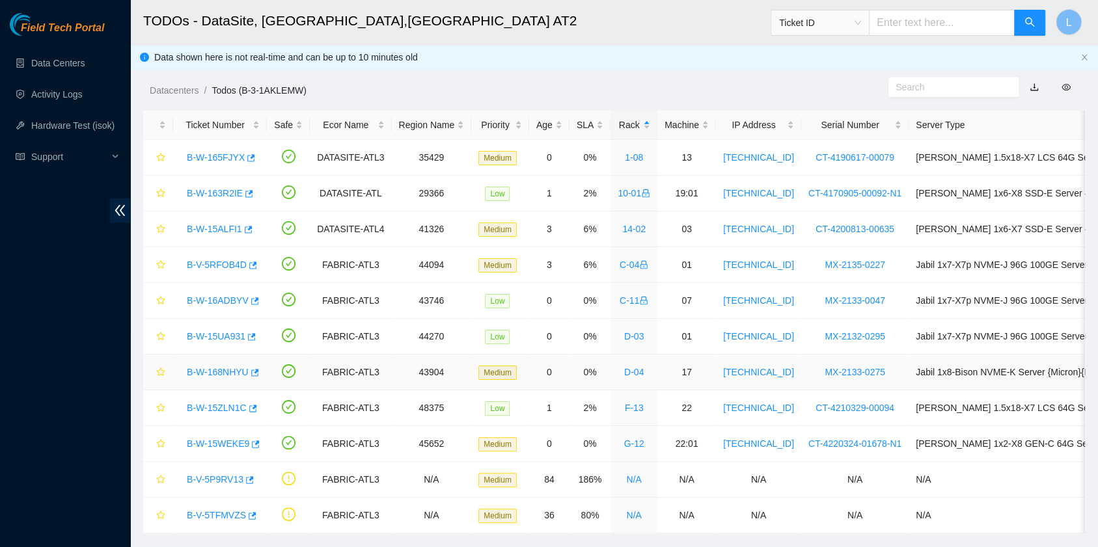
click at [221, 370] on link "B-W-168NHYU" at bounding box center [218, 372] width 62 height 10
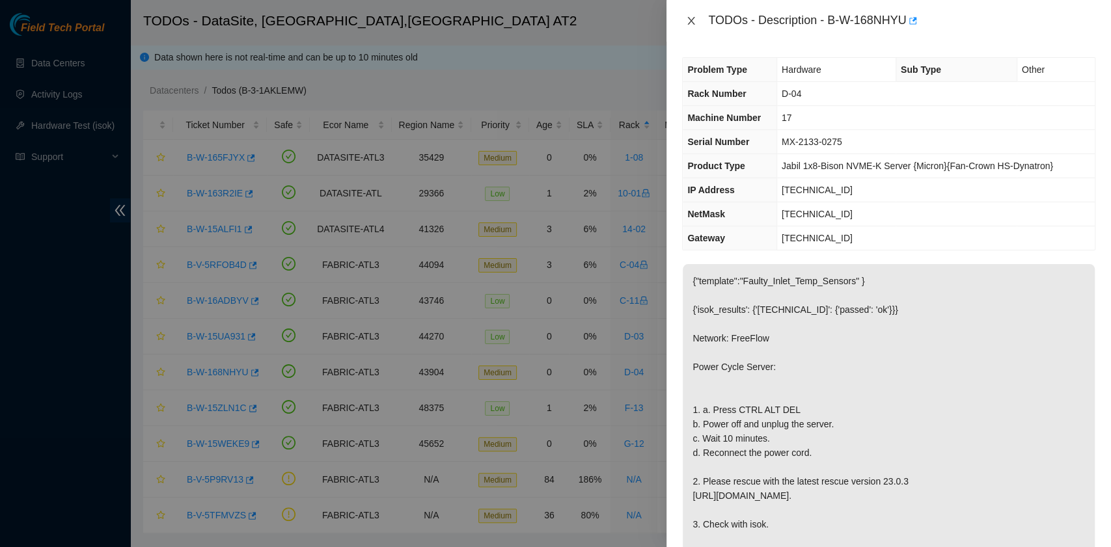
click at [687, 21] on icon "close" at bounding box center [691, 21] width 10 height 10
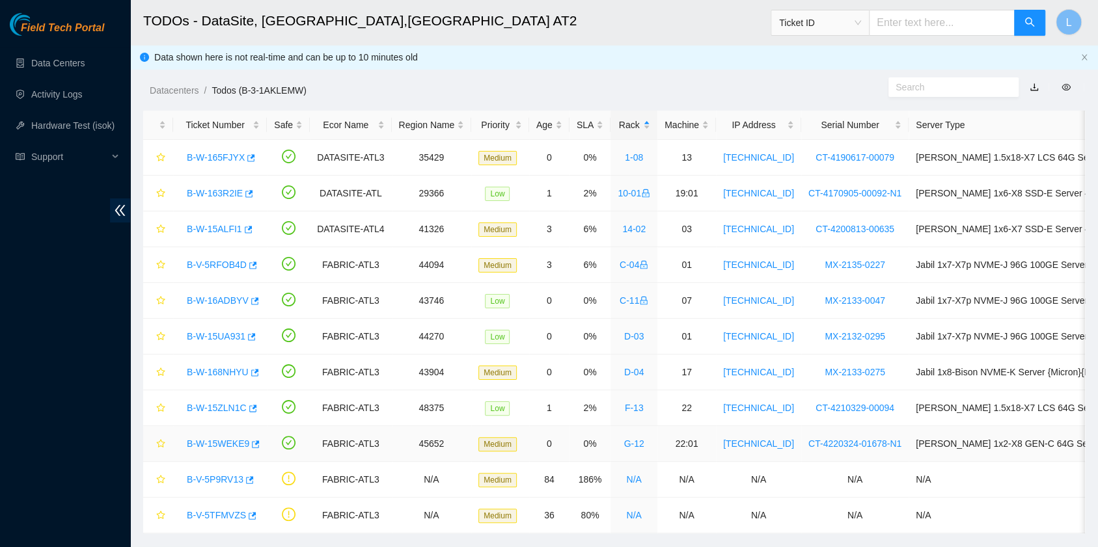
click at [237, 444] on link "B-W-15WEKE9" at bounding box center [218, 444] width 62 height 10
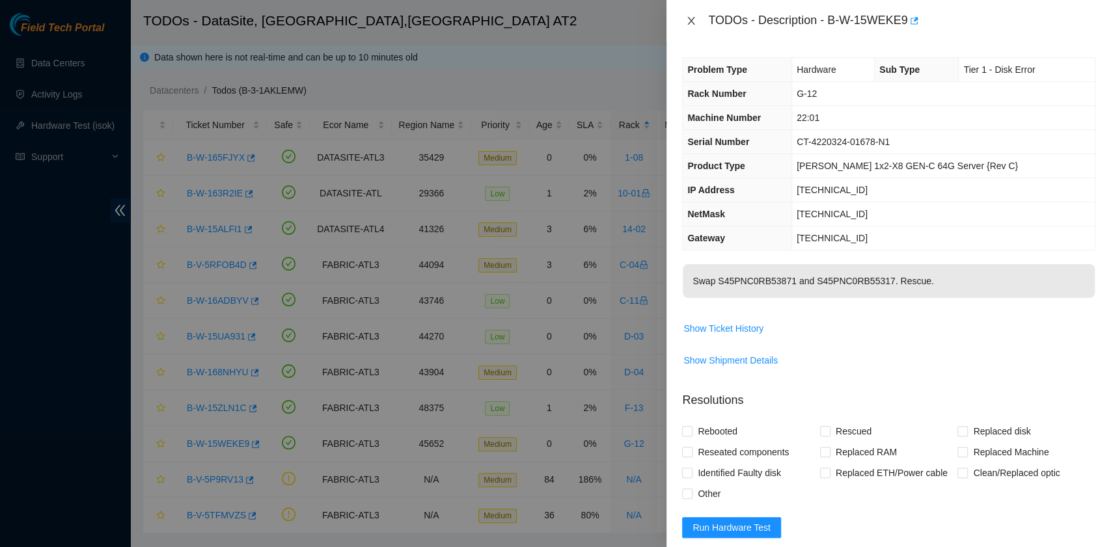
click at [693, 26] on icon "close" at bounding box center [691, 21] width 10 height 10
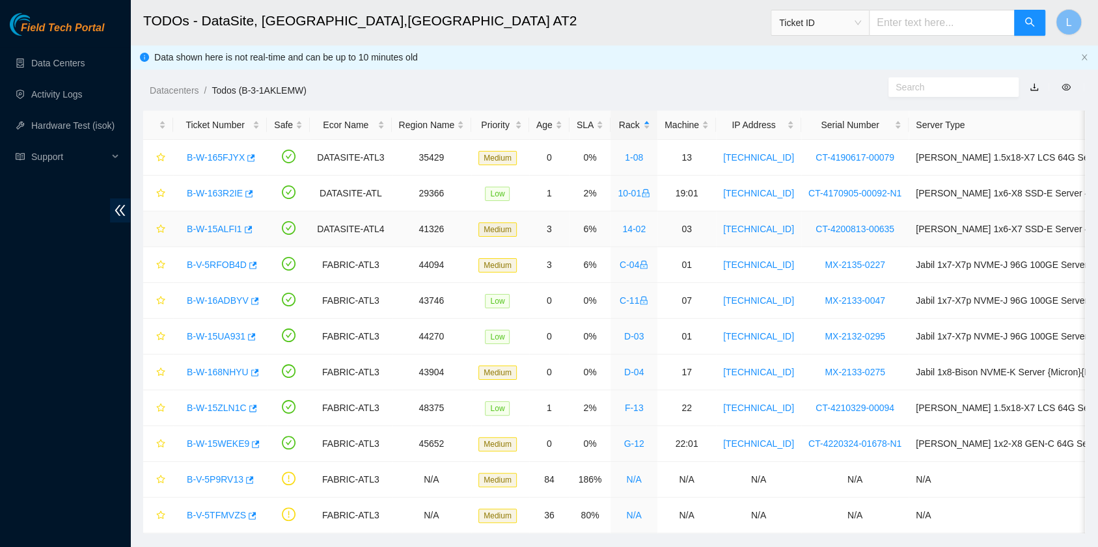
click at [219, 229] on link "B-W-15ALFI1" at bounding box center [214, 229] width 55 height 10
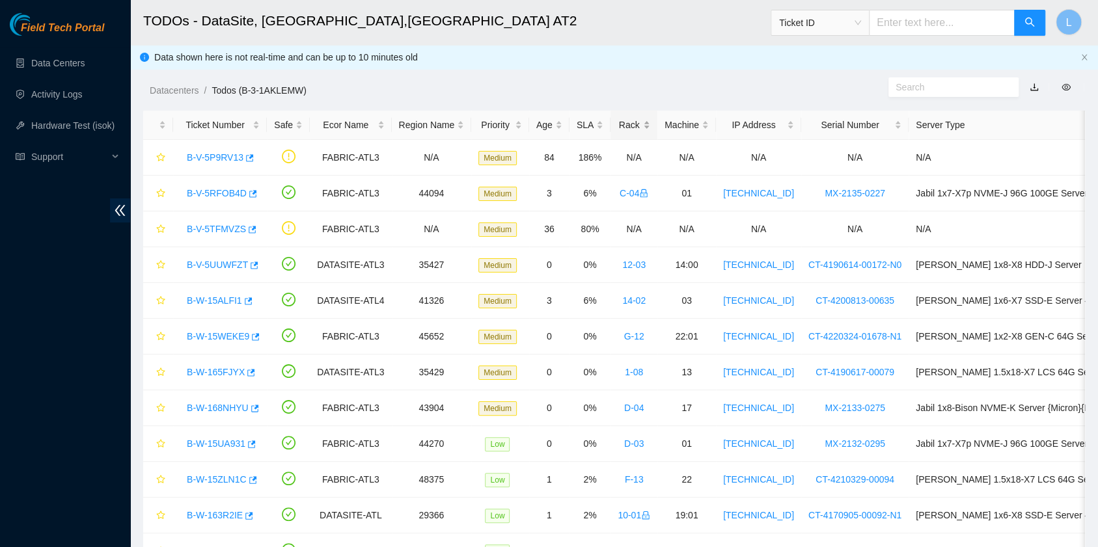
click at [618, 121] on div "Rack" at bounding box center [634, 125] width 33 height 14
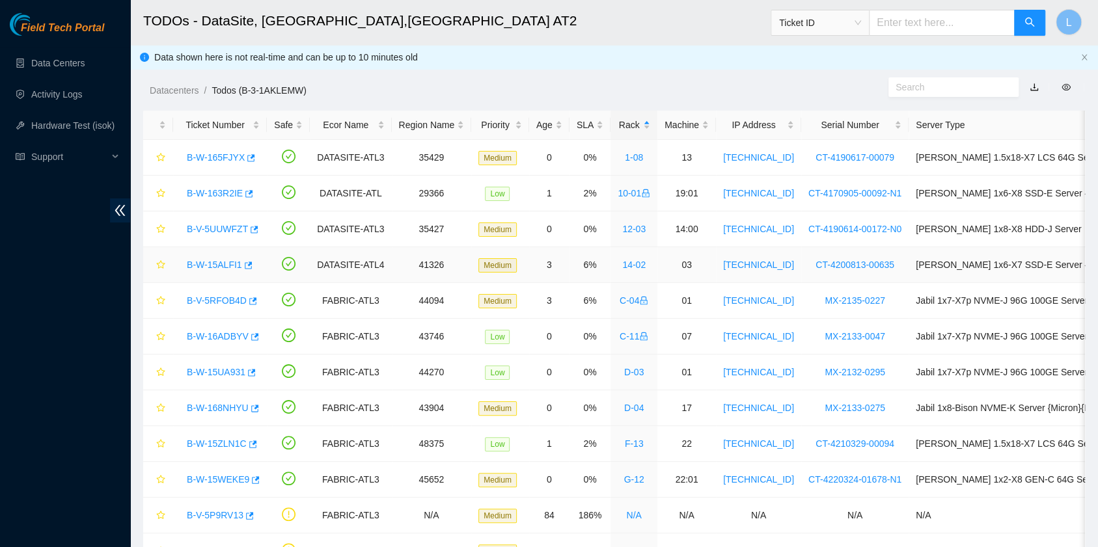
click at [228, 260] on link "B-W-15ALFI1" at bounding box center [214, 265] width 55 height 10
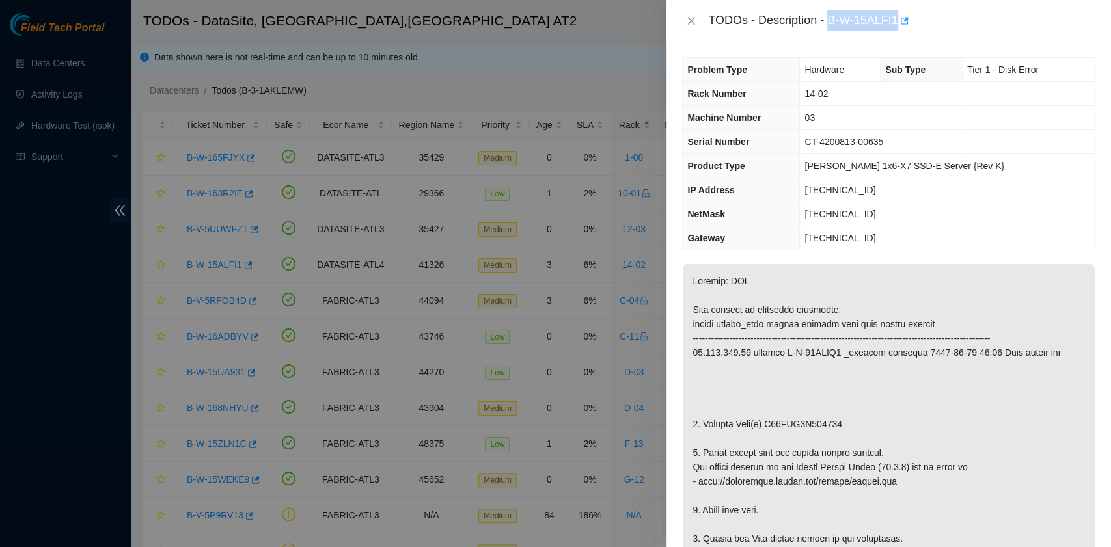
drag, startPoint x: 829, startPoint y: 23, endPoint x: 897, endPoint y: 24, distance: 67.7
click at [897, 24] on div "TODOs - Description - B-W-15ALFI1" at bounding box center [901, 20] width 387 height 21
copy div "B-W-15ALFI1"
drag, startPoint x: 702, startPoint y: 421, endPoint x: 837, endPoint y: 421, distance: 134.7
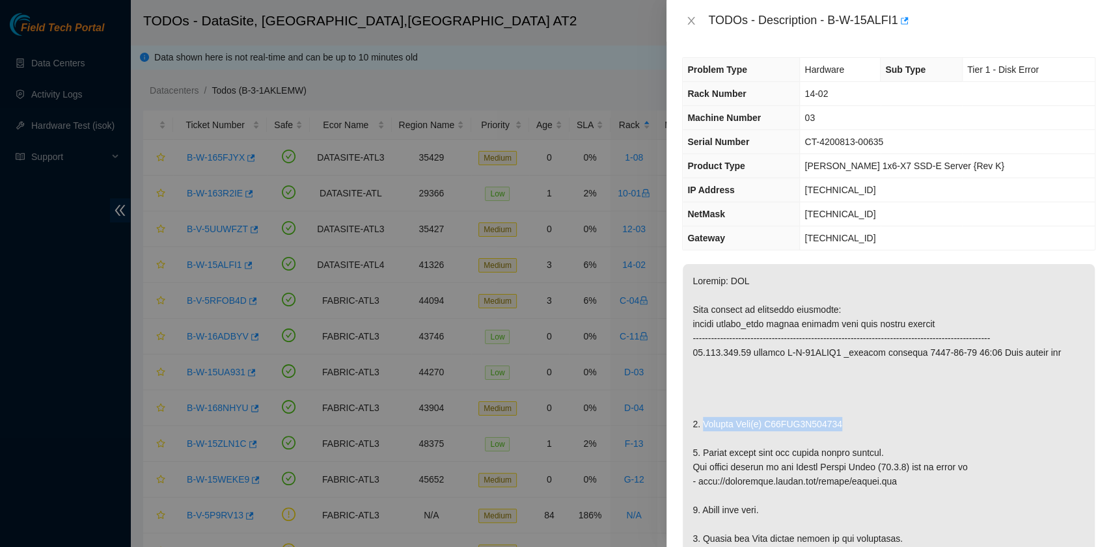
copy p "Replace Disk(s) S45PNA0N721059"
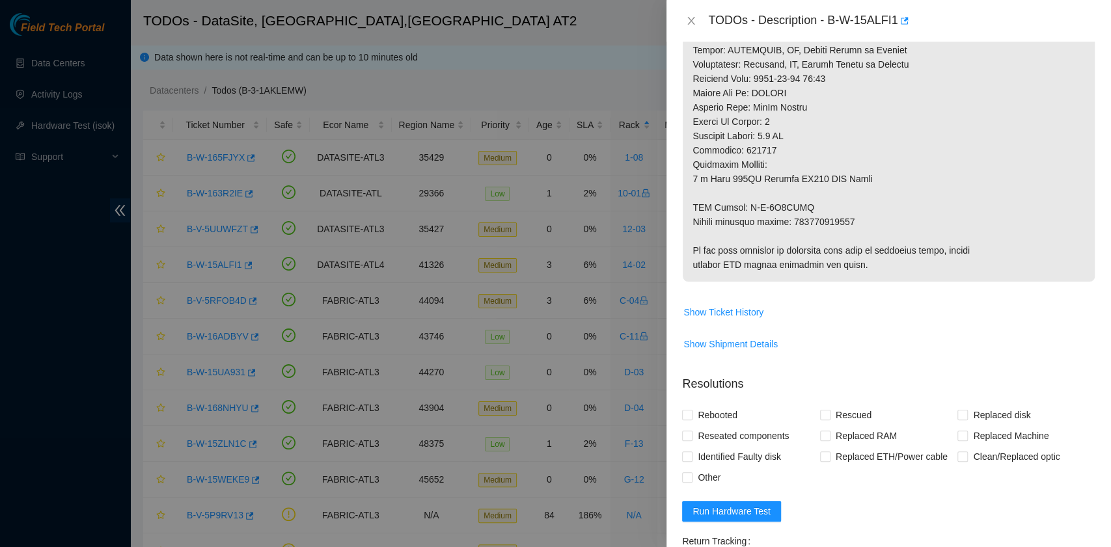
scroll to position [781, 0]
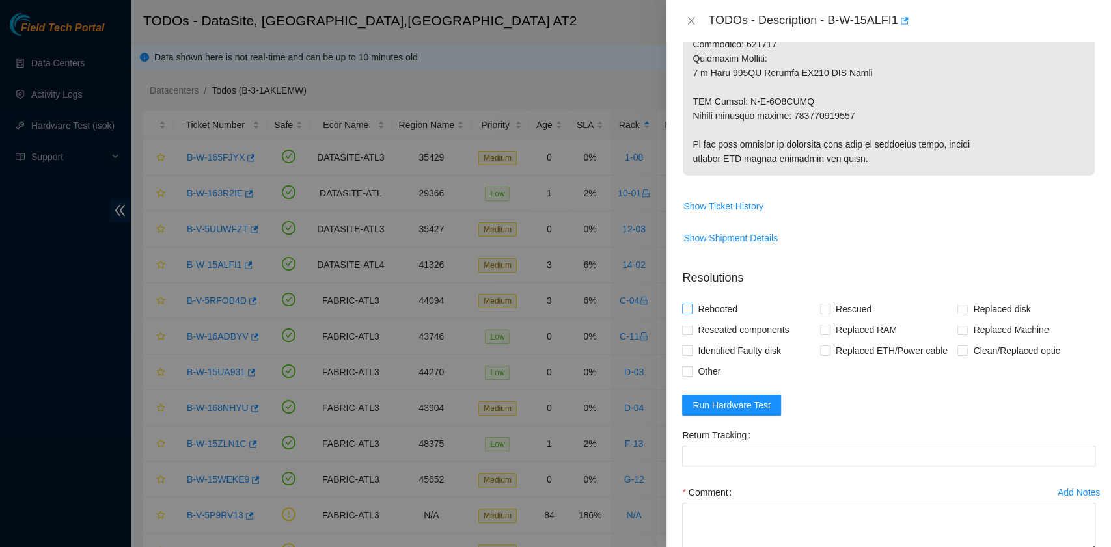
click at [721, 309] on span "Rebooted" at bounding box center [718, 309] width 50 height 21
click at [691, 309] on input "Rebooted" at bounding box center [686, 308] width 9 height 9
checkbox input "true"
click at [820, 310] on input "Rescued" at bounding box center [824, 308] width 9 height 9
checkbox input "true"
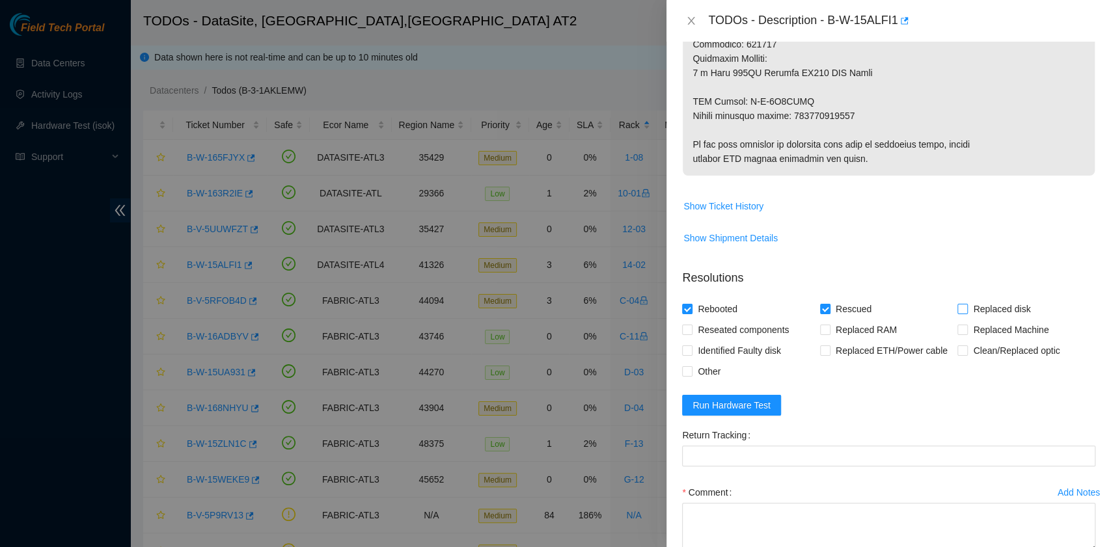
click at [958, 311] on input "Replaced disk" at bounding box center [962, 308] width 9 height 9
checkbox input "true"
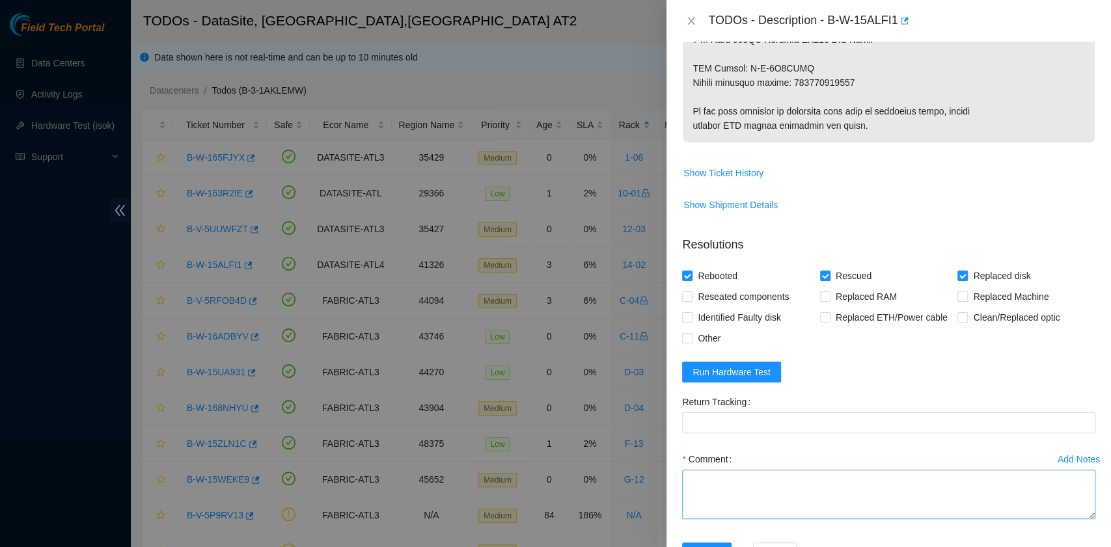
scroll to position [859, 0]
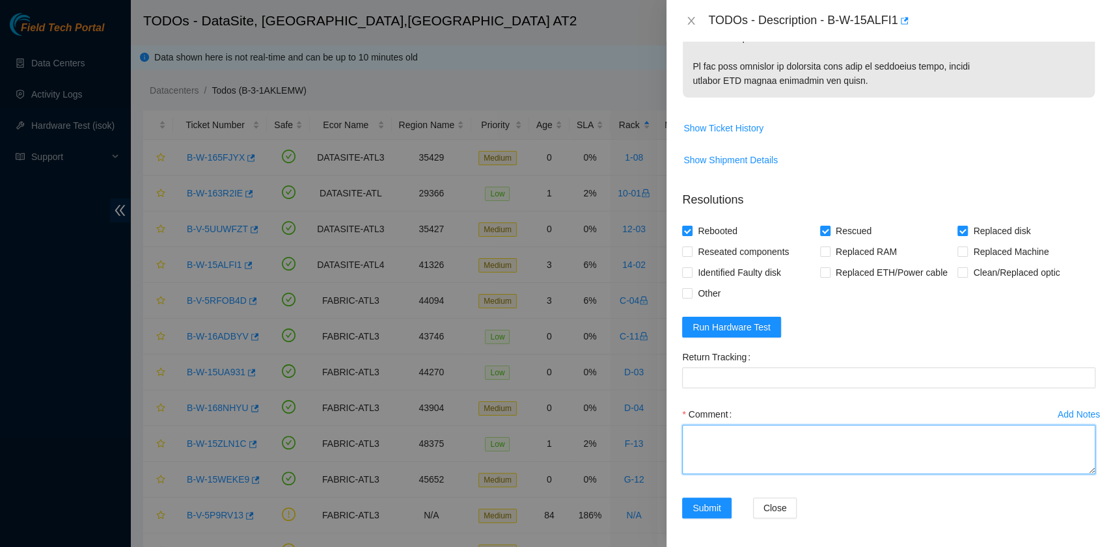
click at [707, 450] on textarea "Comment" at bounding box center [888, 449] width 413 height 49
paste textarea "B-W-15ALFI1 rack# 14-02 machine# 03 Replaced disk S45PNA0N721059 with S5YJNE0N5…"
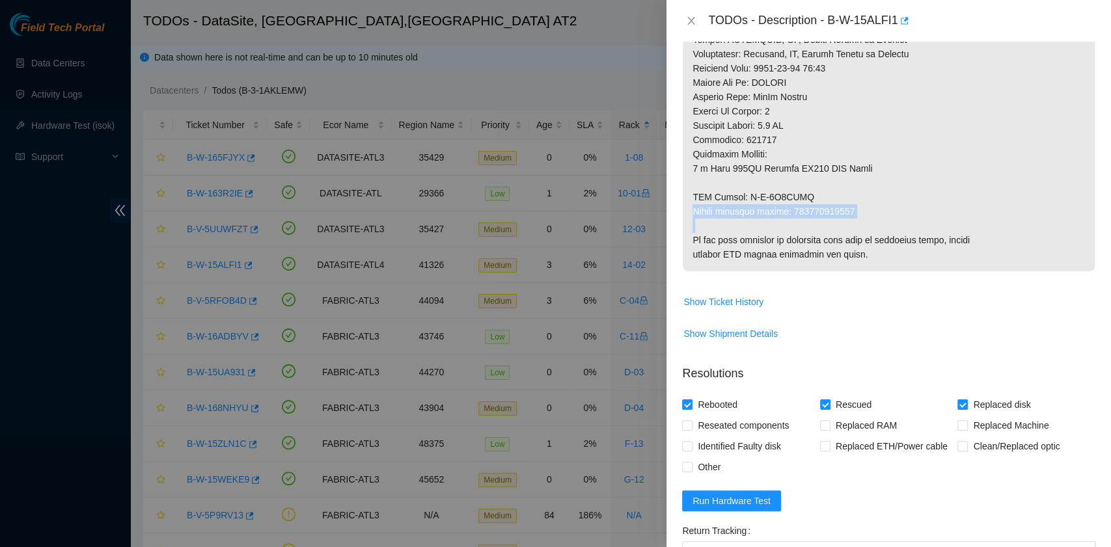
drag, startPoint x: 858, startPoint y: 208, endPoint x: 689, endPoint y: 213, distance: 168.7
drag, startPoint x: 690, startPoint y: 210, endPoint x: 863, endPoint y: 207, distance: 173.2
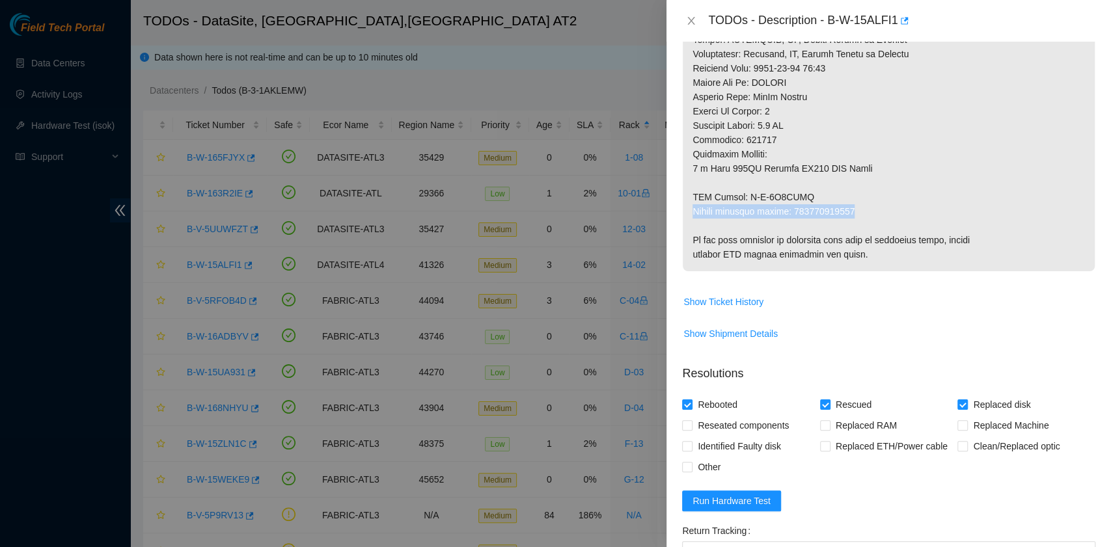
copy p "Return tracking number: 463470051335"
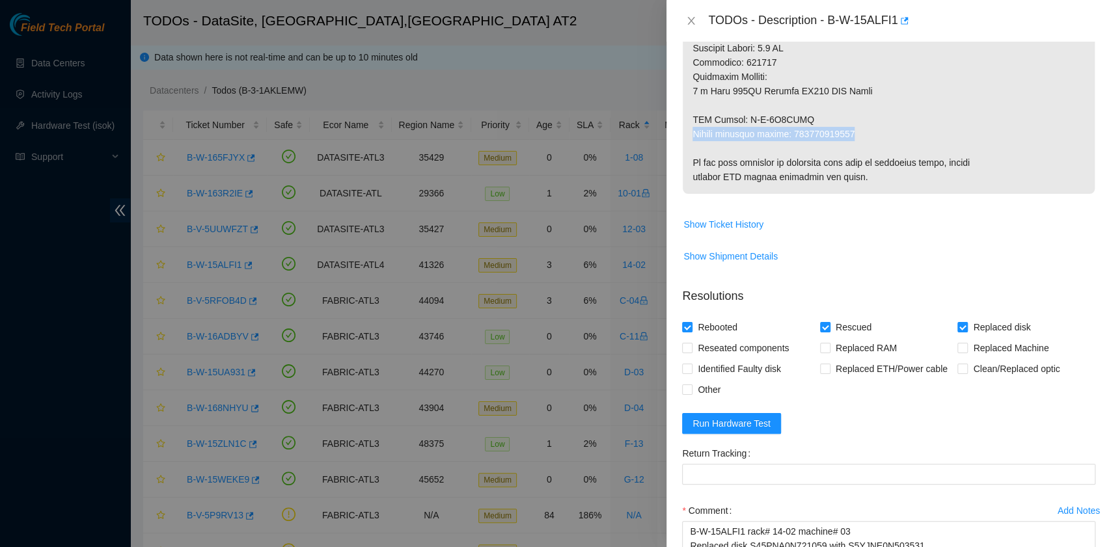
scroll to position [859, 0]
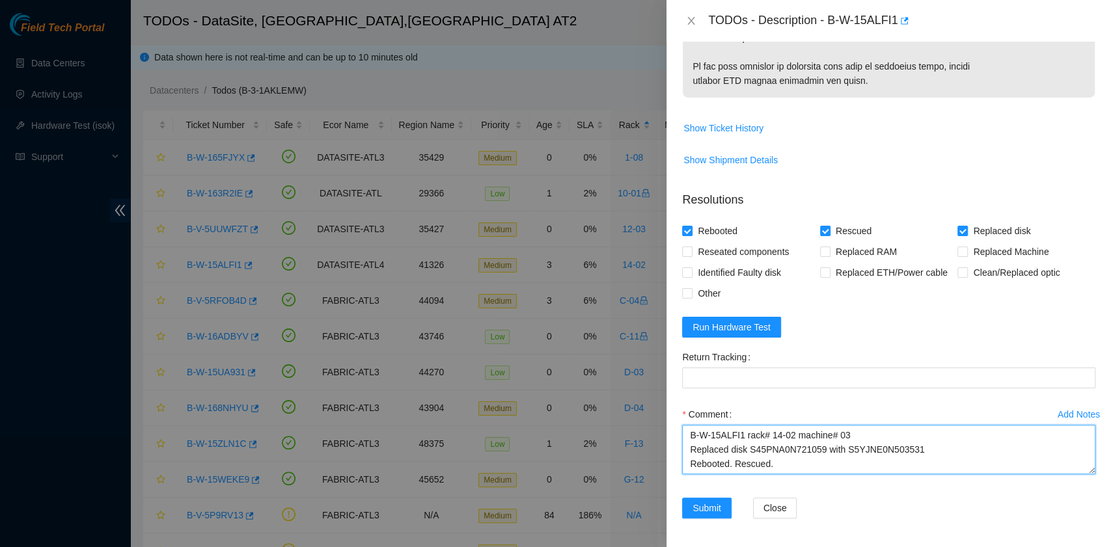
click at [938, 435] on textarea "B-W-15ALFI1 rack# 14-02 machine# 03 Replaced disk S45PNA0N721059 with S5YJNE0N5…" at bounding box center [888, 449] width 413 height 49
click at [936, 458] on textarea "B-W-15ALFI1 rack# 14-02 machine# 03 Replaced disk S45PNA0N721059 with S5YJNE0N5…" at bounding box center [888, 449] width 413 height 49
click at [935, 449] on textarea "B-W-15ALFI1 rack# 14-02 machine# 03 Replaced disk S45PNA0N721059 with S5YJNE0N5…" at bounding box center [888, 449] width 413 height 49
paste textarea "Return tracking number: 463470051335"
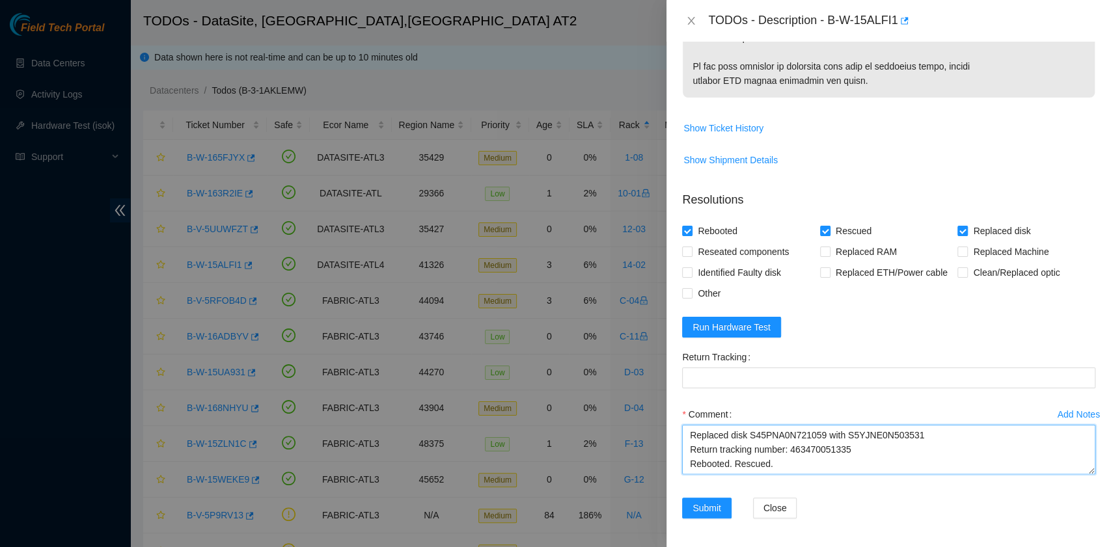
drag, startPoint x: 853, startPoint y: 465, endPoint x: 810, endPoint y: 460, distance: 43.9
click at [810, 462] on textarea "B-W-15ALFI1 rack# 14-02 machine# 03 Replaced disk S45PNA0N721059 with S5YJNE0N5…" at bounding box center [888, 449] width 413 height 49
click at [840, 451] on textarea "B-W-15ALFI1 rack# 14-02 machine# 03 Replaced disk S45PNA0N721059 with S5YJNE0N5…" at bounding box center [888, 449] width 413 height 49
drag, startPoint x: 859, startPoint y: 432, endPoint x: 791, endPoint y: 436, distance: 68.5
click at [791, 436] on textarea "B-W-15ALFI1 rack# 14-02 machine# 03 Replaced disk S45PNA0N721059 with S5YJNE0N5…" at bounding box center [888, 449] width 413 height 49
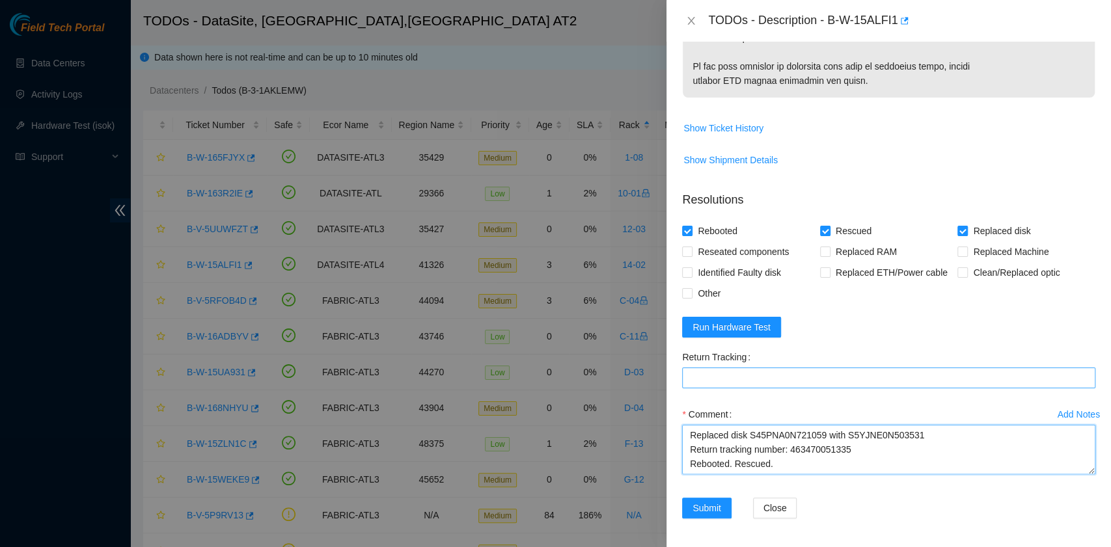
type textarea "B-W-15ALFI1 rack# 14-02 machine# 03 Replaced disk S45PNA0N721059 with S5YJNE0N5…"
click at [732, 378] on Tracking "Return Tracking" at bounding box center [888, 378] width 413 height 21
paste Tracking "463470051335"
type Tracking "463470051335"
click at [727, 460] on textarea "B-W-15ALFI1 rack# 14-02 machine# 03 Replaced disk S45PNA0N721059 with S5YJNE0N5…" at bounding box center [888, 449] width 413 height 49
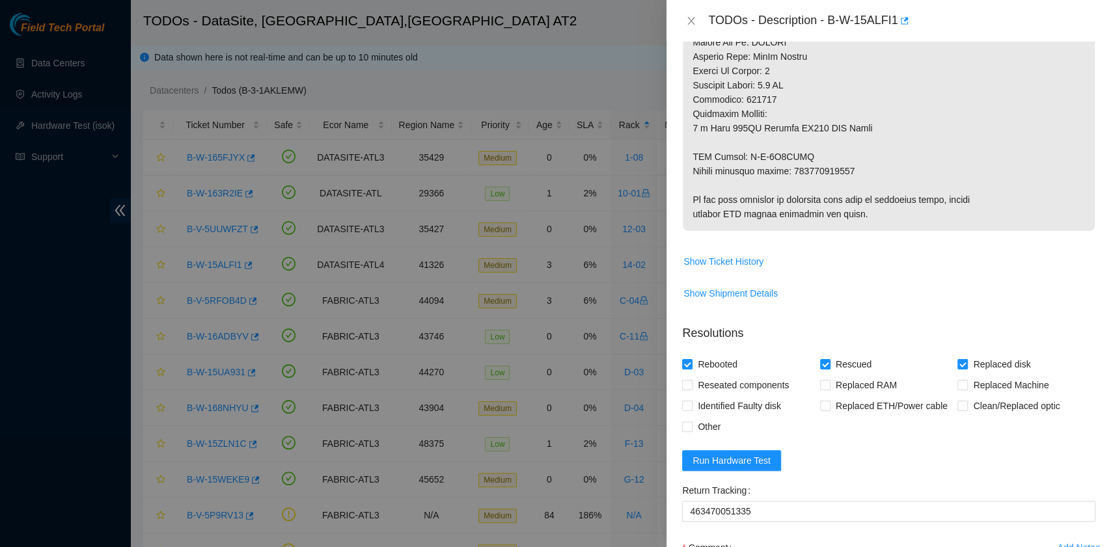
scroll to position [859, 0]
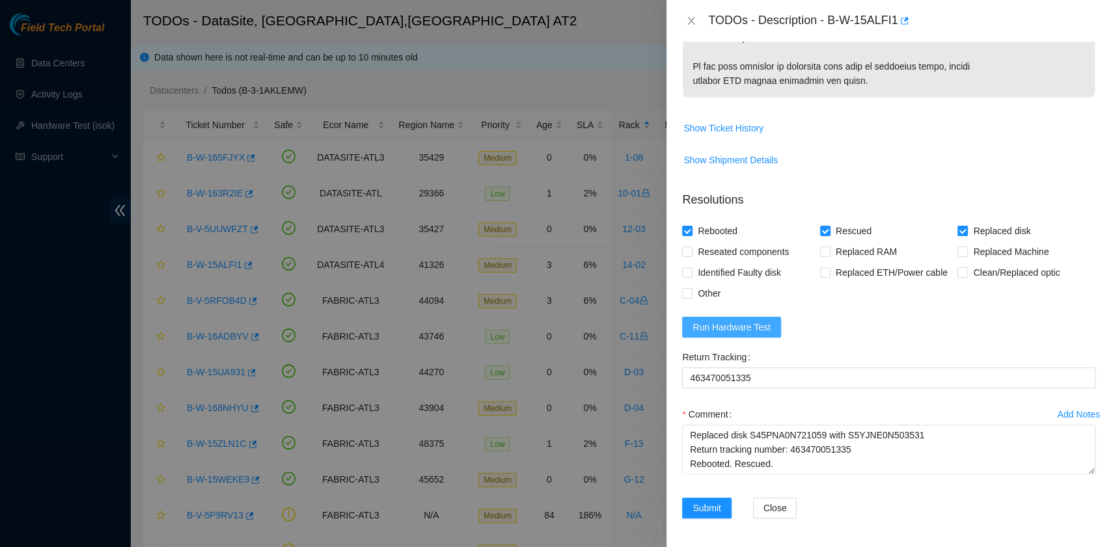
click at [722, 328] on span "Run Hardware Test" at bounding box center [732, 327] width 78 height 14
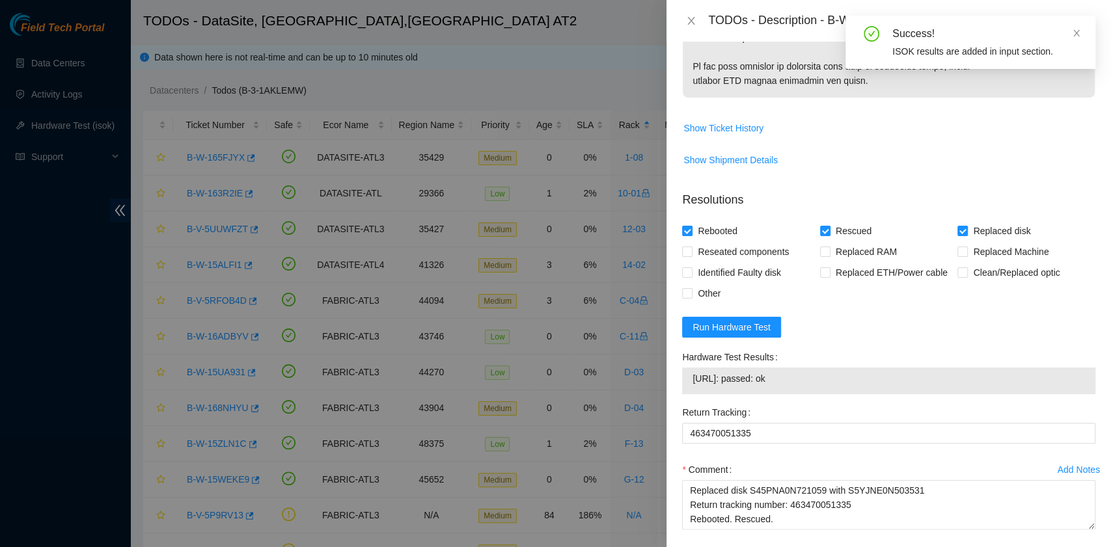
drag, startPoint x: 797, startPoint y: 380, endPoint x: 691, endPoint y: 389, distance: 105.9
click at [691, 389] on div "23.221.226.10: passed: ok" at bounding box center [888, 381] width 413 height 27
copy tbody "23.221.226.10: passed: ok"
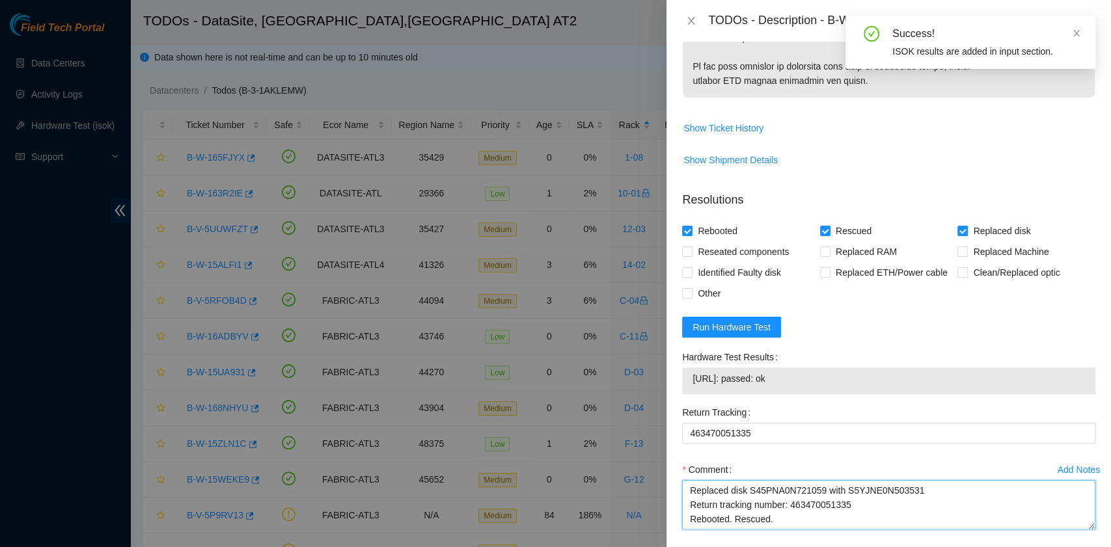
click at [713, 517] on textarea "B-W-15ALFI1 rack# 14-02 machine# 03 Replaced disk S45PNA0N721059 with S5YJNE0N5…" at bounding box center [888, 504] width 413 height 49
paste textarea "23.221.226.10: passed: ok"
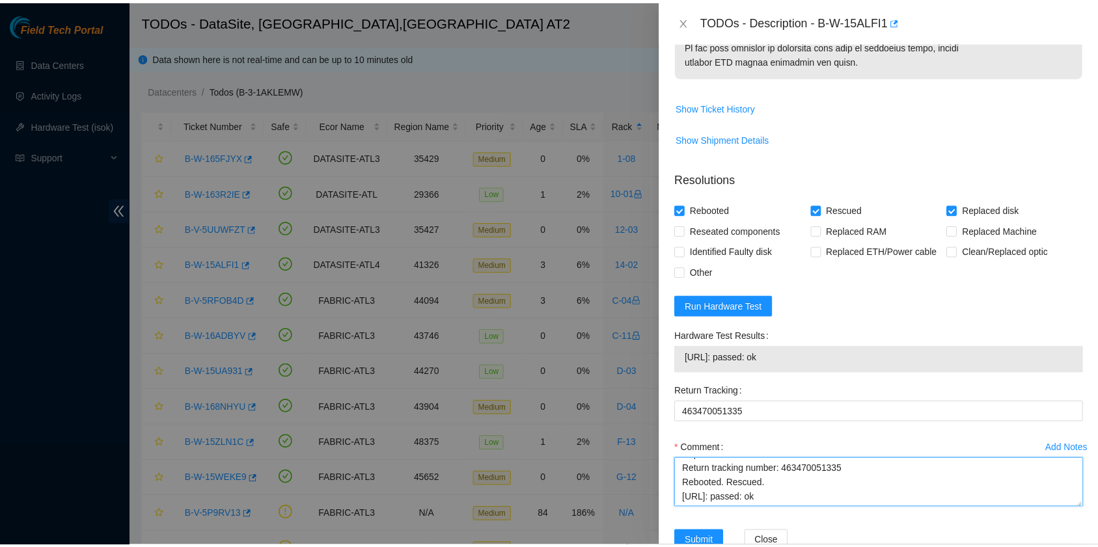
scroll to position [915, 0]
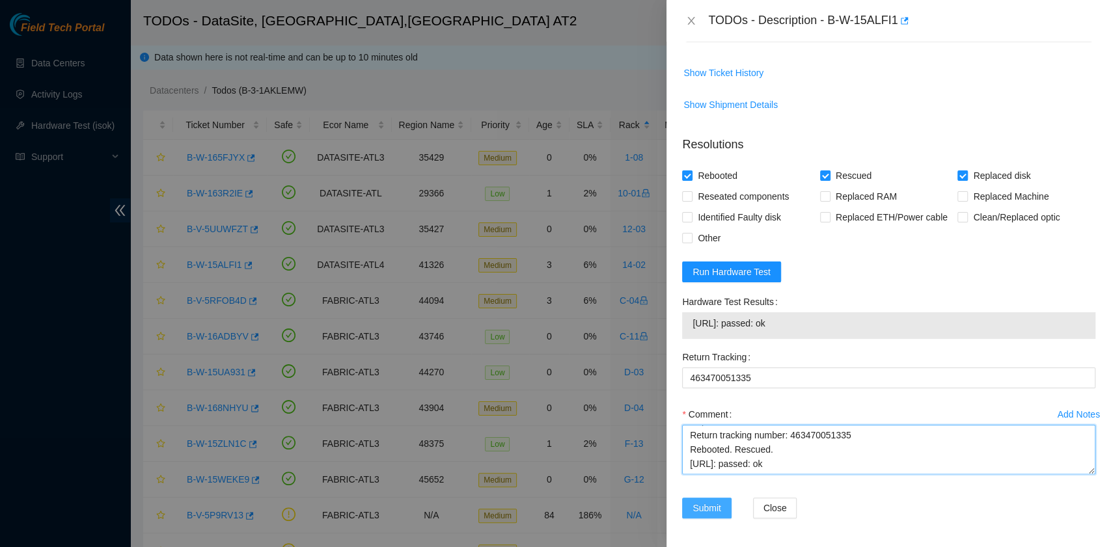
type textarea "B-W-15ALFI1 rack# 14-02 machine# 03 Replaced disk S45PNA0N721059 with S5YJNE0N5…"
click at [697, 506] on span "Submit" at bounding box center [707, 508] width 29 height 14
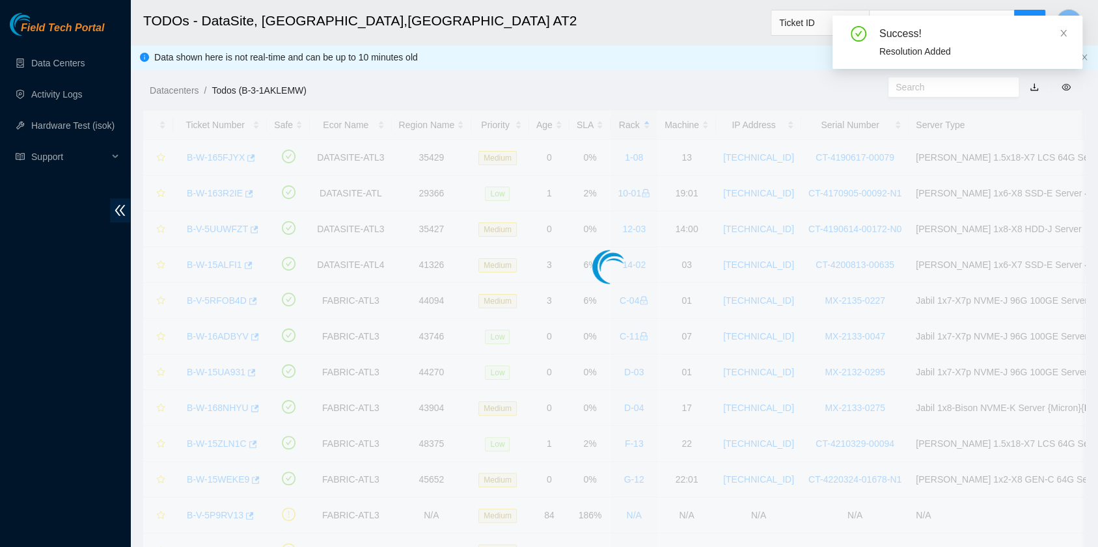
scroll to position [330, 0]
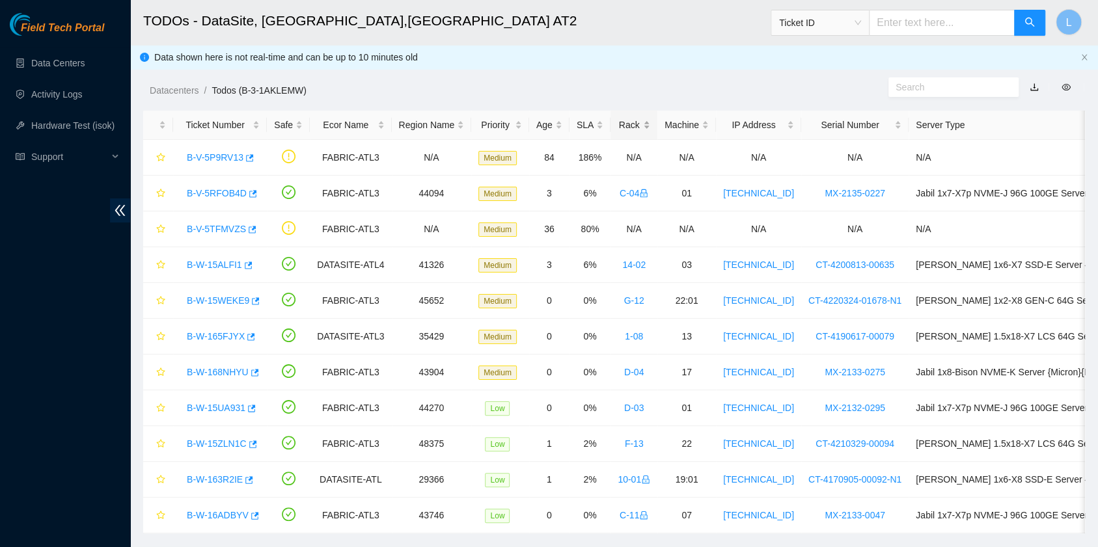
click at [618, 120] on div "Rack" at bounding box center [634, 125] width 33 height 14
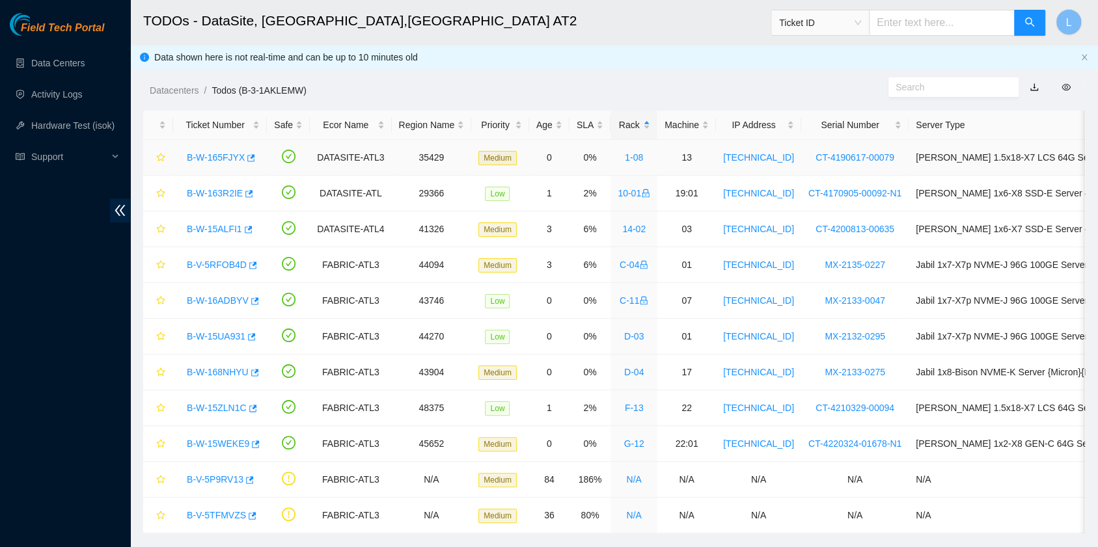
click at [232, 157] on link "B-W-165FJYX" at bounding box center [216, 157] width 58 height 10
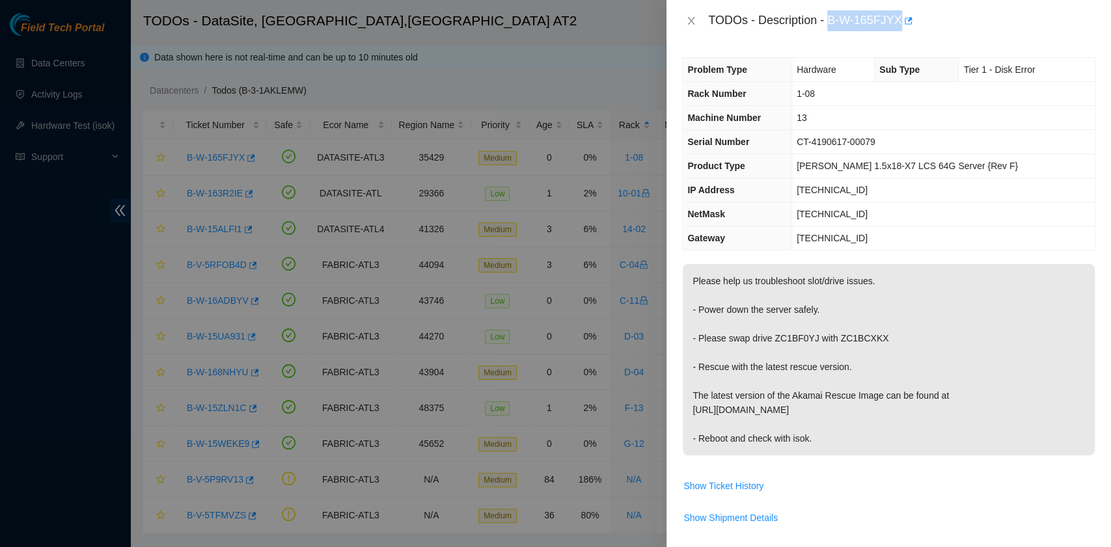
drag, startPoint x: 831, startPoint y: 21, endPoint x: 898, endPoint y: 24, distance: 67.7
click at [898, 24] on div "TODOs - Description - B-W-165FJYX" at bounding box center [901, 20] width 387 height 21
copy div "B-W-165FJYX"
drag, startPoint x: 773, startPoint y: 337, endPoint x: 872, endPoint y: 335, distance: 99.6
click at [872, 335] on p "Please help us troubleshoot slot/drive issues. - Power down the server safely. …" at bounding box center [889, 359] width 412 height 191
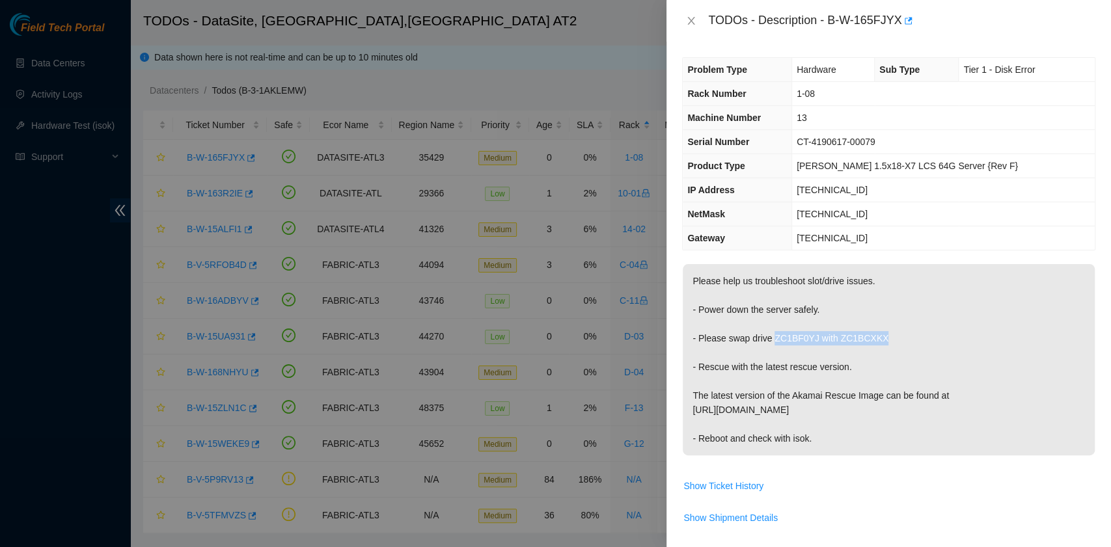
copy p "ZC1BF0YJ with ZC1BCXKX"
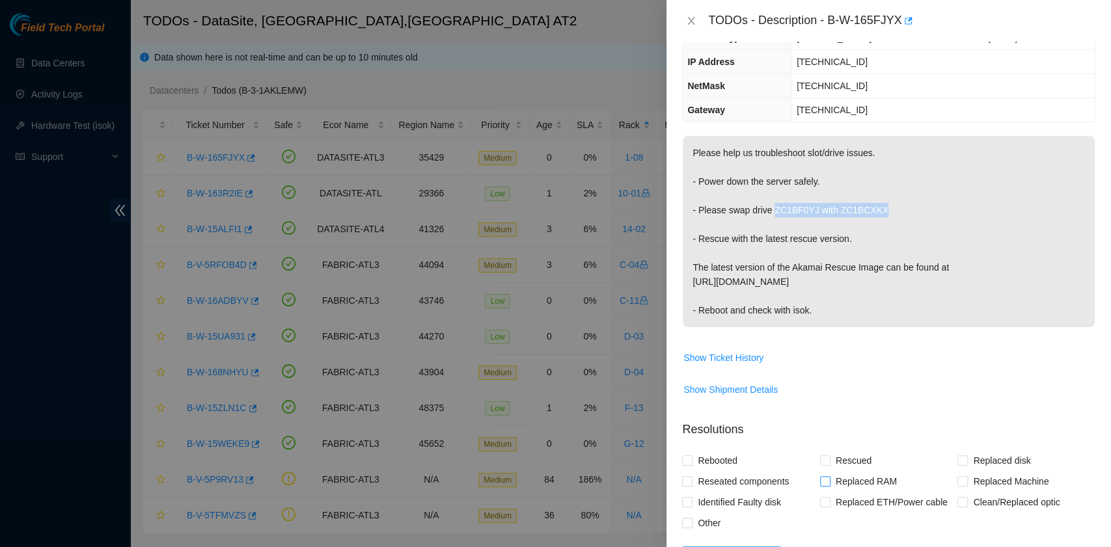
scroll to position [347, 0]
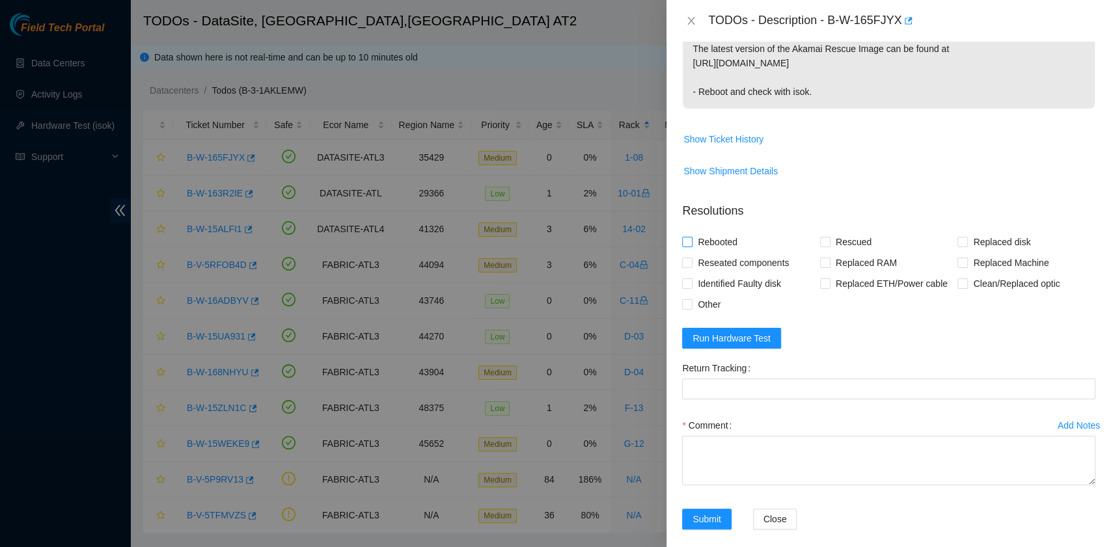
click at [727, 240] on span "Rebooted" at bounding box center [718, 242] width 50 height 21
click at [691, 240] on input "Rebooted" at bounding box center [686, 241] width 9 height 9
checkbox input "true"
click at [825, 241] on span at bounding box center [825, 242] width 10 height 10
click at [825, 241] on input "Rescued" at bounding box center [824, 241] width 9 height 9
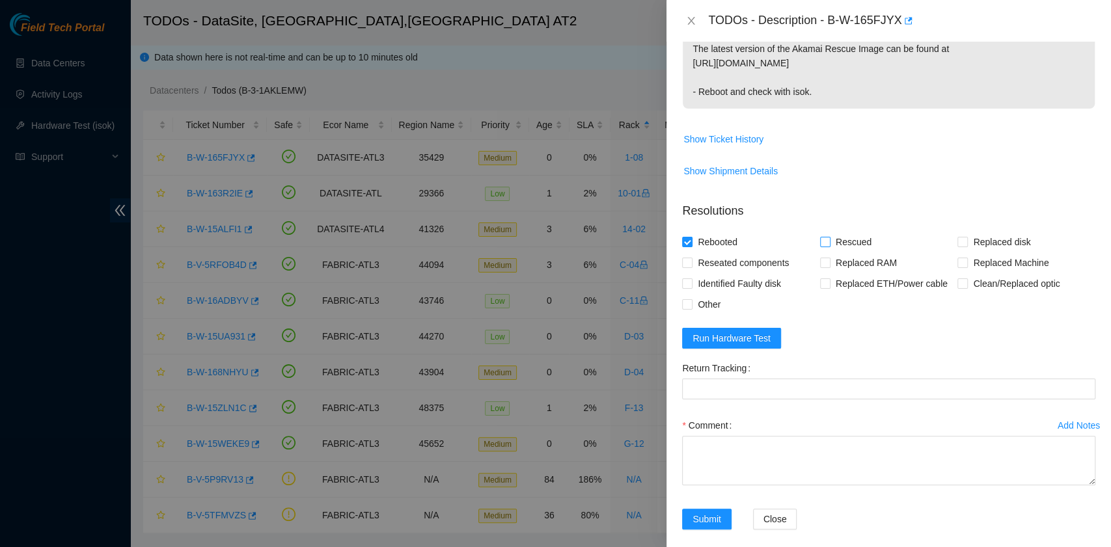
checkbox input "true"
click at [708, 303] on span "Other" at bounding box center [709, 304] width 33 height 21
click at [691, 303] on input "Other" at bounding box center [686, 303] width 9 height 9
checkbox input "true"
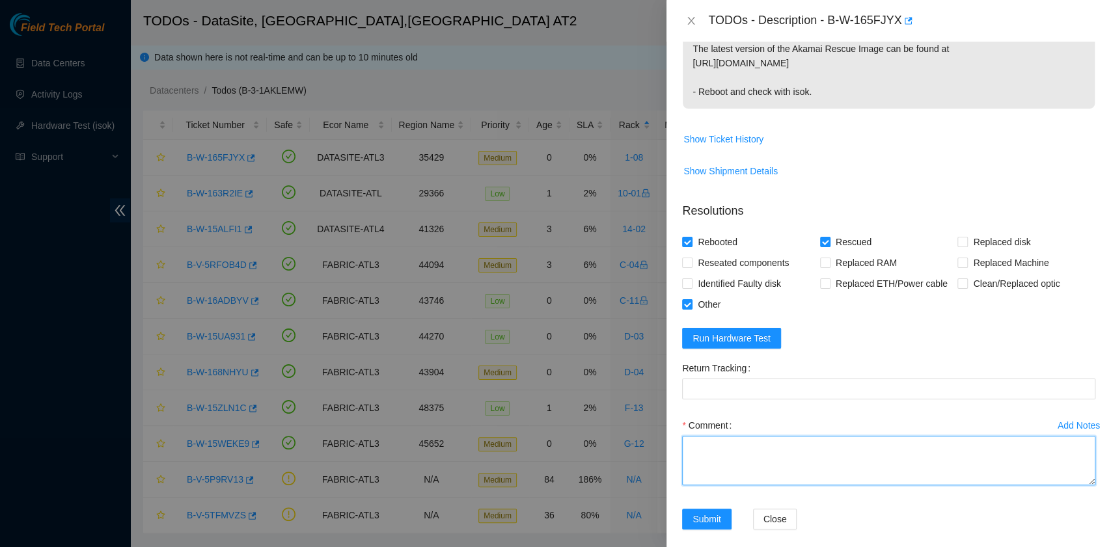
click at [785, 455] on textarea "Comment" at bounding box center [888, 460] width 413 height 49
paste textarea "B-W-165FJYX rack# 1-08 machine# 13 Powered down the server safely. Swapped driv…"
type textarea "B-W-165FJYX rack# 1-08 machine# 13 Powered down the server safely. Swapped driv…"
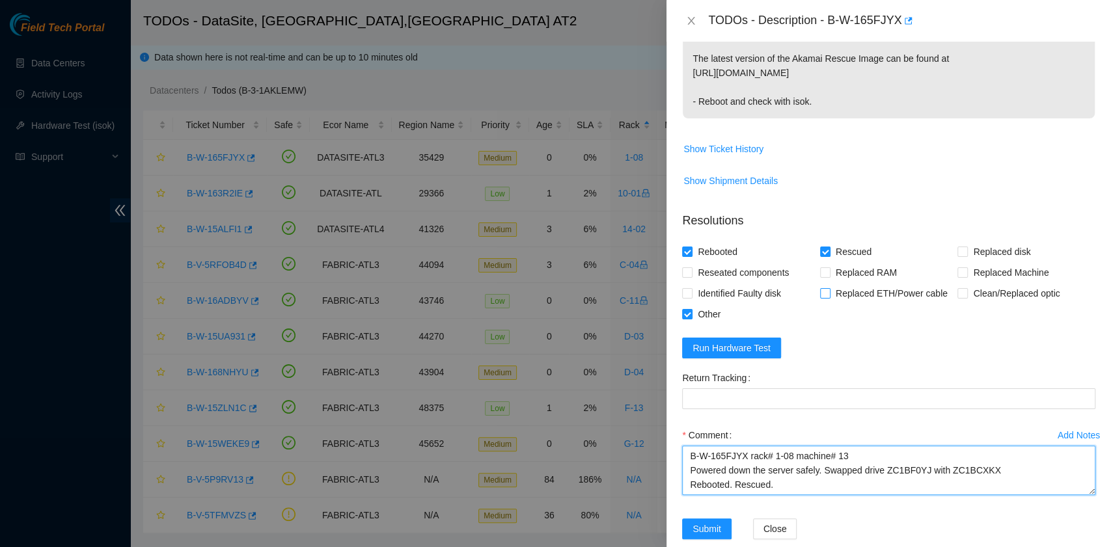
scroll to position [358, 0]
